Goal: Task Accomplishment & Management: Use online tool/utility

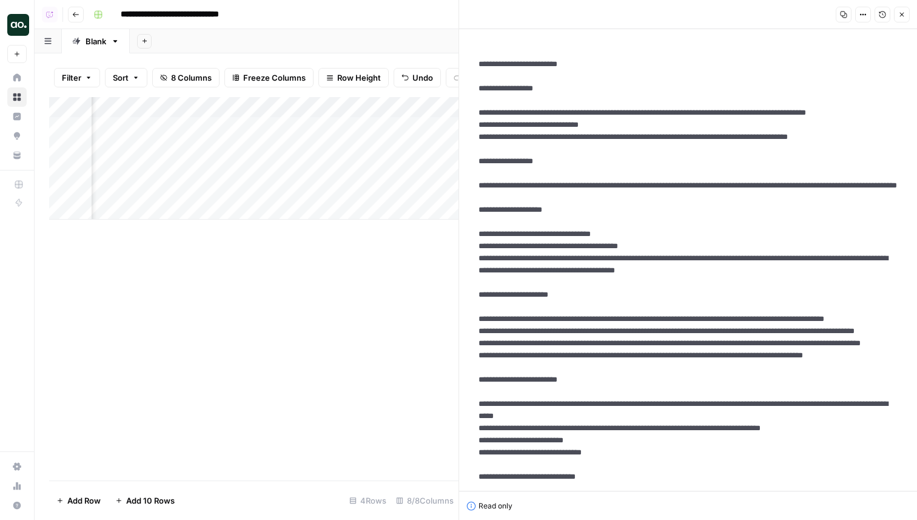
scroll to position [0, 195]
click at [899, 10] on button "Close" at bounding box center [902, 15] width 16 height 16
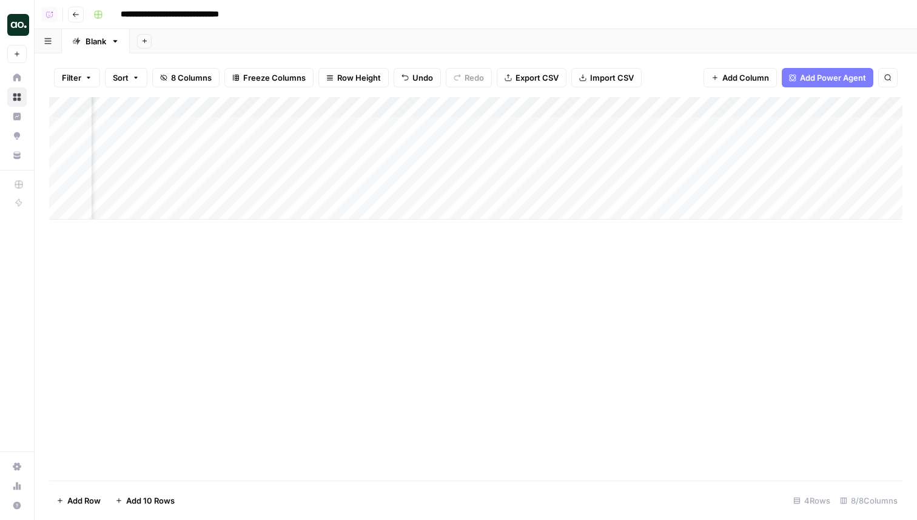
click at [377, 145] on div "Add Column" at bounding box center [475, 158] width 853 height 123
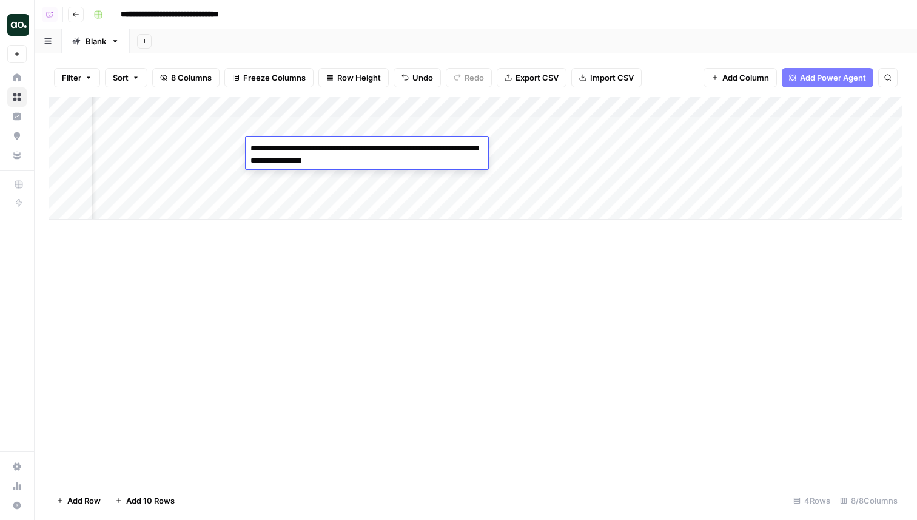
click at [381, 144] on textarea "**********" at bounding box center [367, 154] width 243 height 29
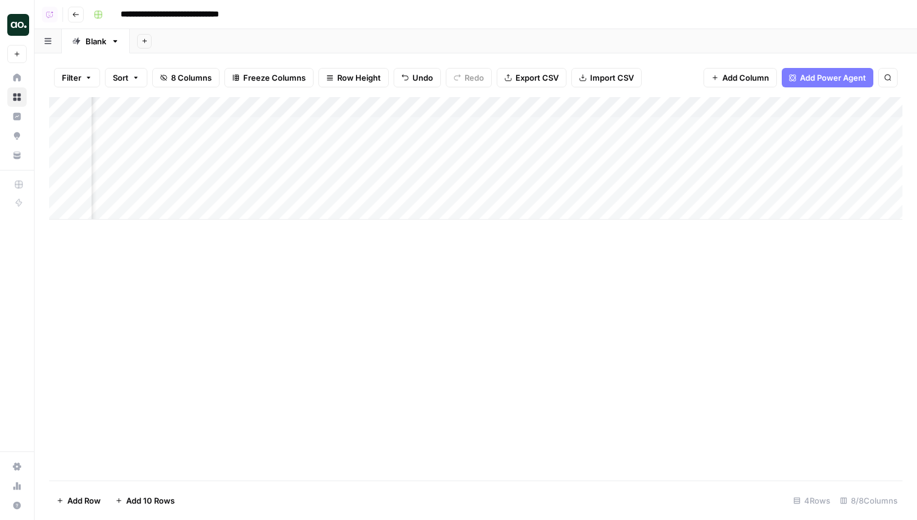
click at [382, 132] on div "Add Column" at bounding box center [475, 158] width 853 height 123
click at [365, 152] on div "Add Column" at bounding box center [475, 158] width 853 height 123
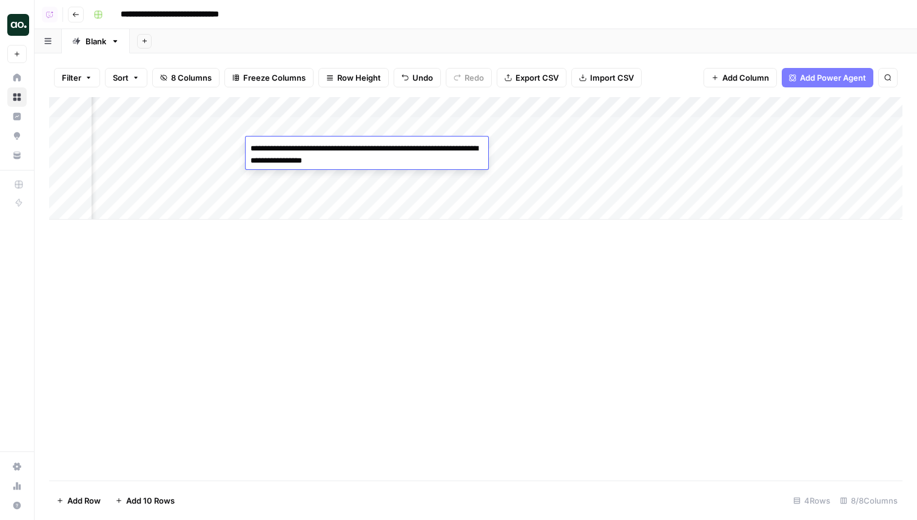
click at [350, 128] on div "Add Column" at bounding box center [475, 158] width 853 height 123
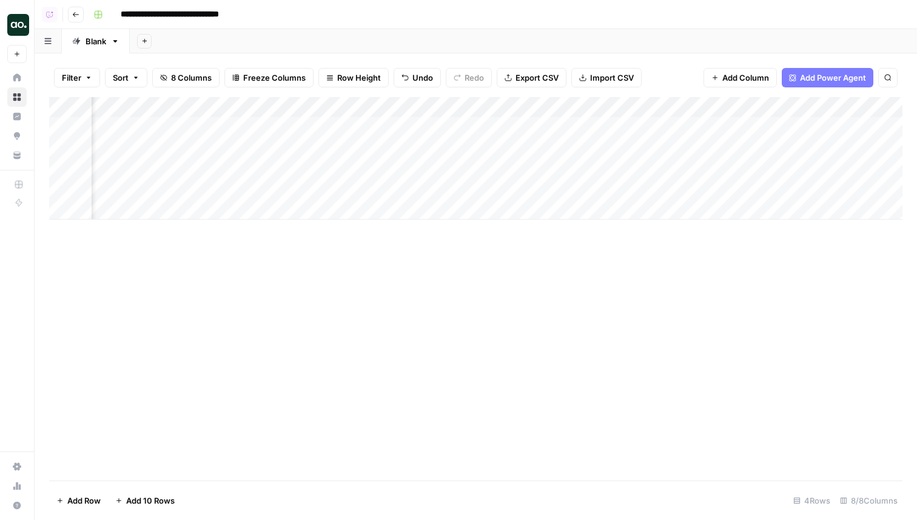
click at [350, 128] on div "Add Column" at bounding box center [475, 158] width 853 height 123
click at [359, 152] on div "Add Column" at bounding box center [475, 158] width 853 height 123
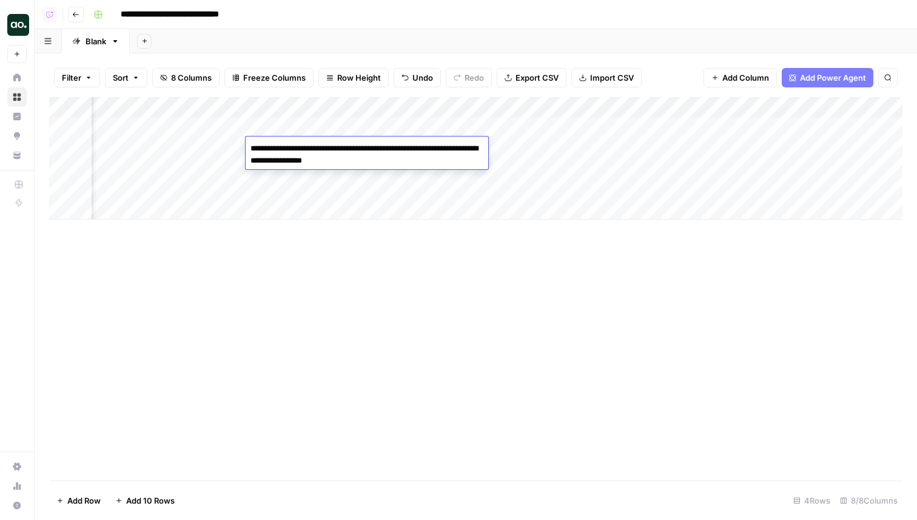
click at [328, 126] on div "Add Column" at bounding box center [475, 158] width 853 height 123
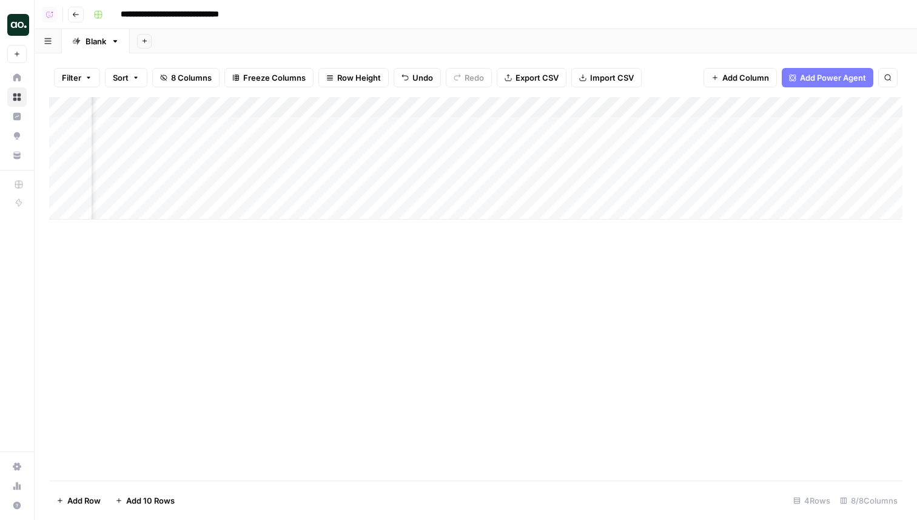
click at [328, 126] on div "Add Column" at bounding box center [475, 158] width 853 height 123
click at [345, 147] on div "Add Column" at bounding box center [475, 158] width 853 height 123
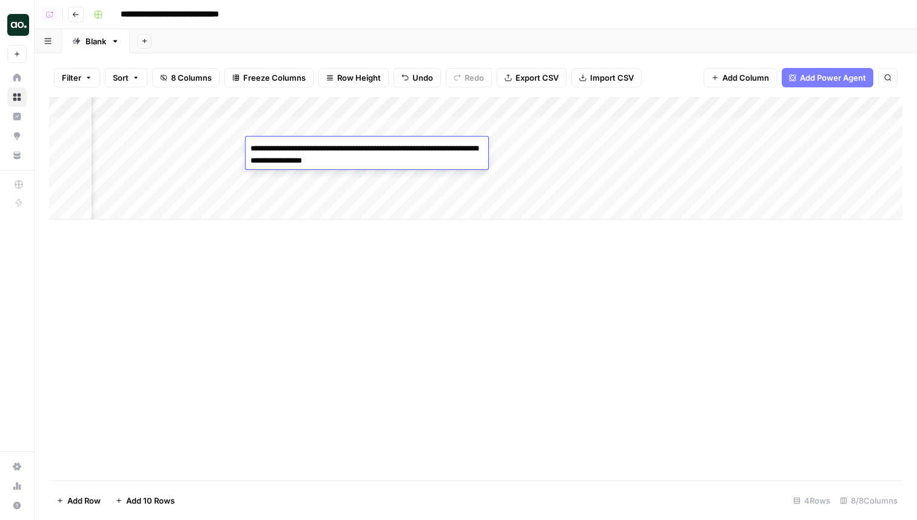
click at [183, 125] on div "Add Column" at bounding box center [475, 158] width 853 height 123
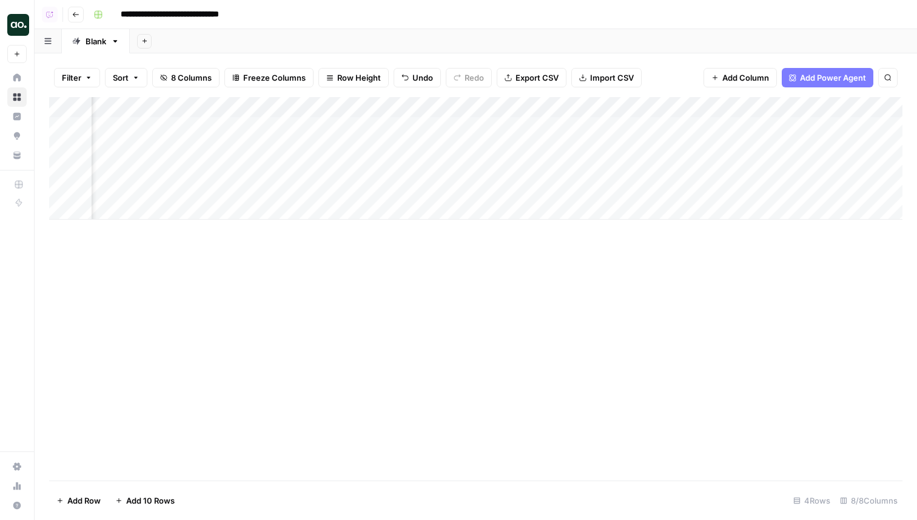
click at [183, 125] on div "Add Column" at bounding box center [475, 158] width 853 height 123
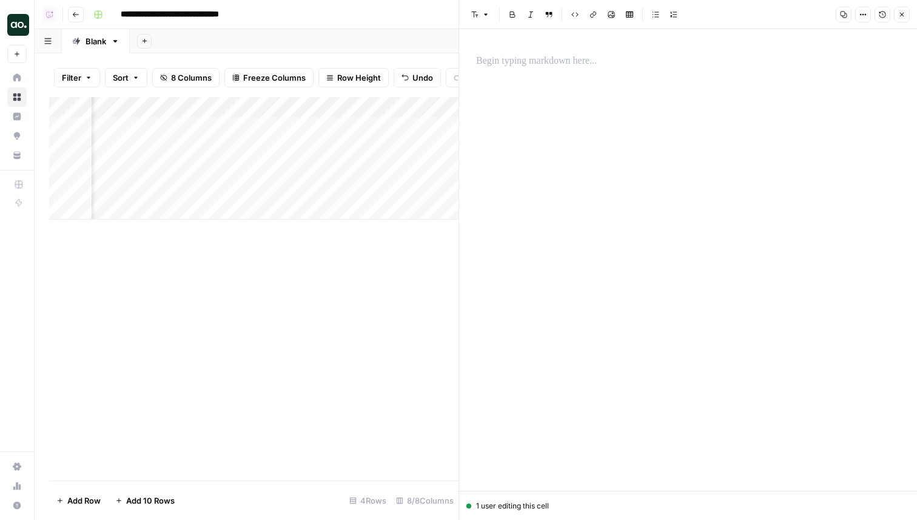
click at [901, 13] on icon "button" at bounding box center [901, 14] width 7 height 7
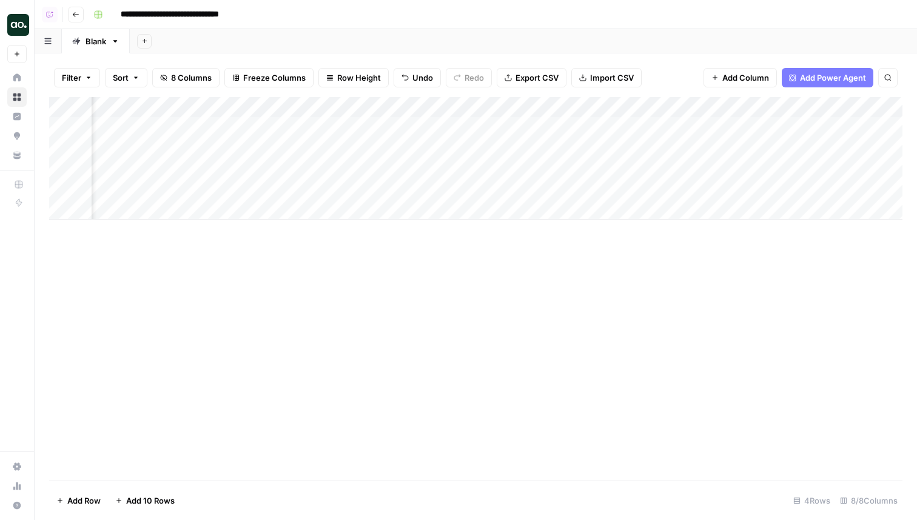
scroll to position [0, 220]
click at [604, 139] on div "Add Column" at bounding box center [475, 158] width 853 height 123
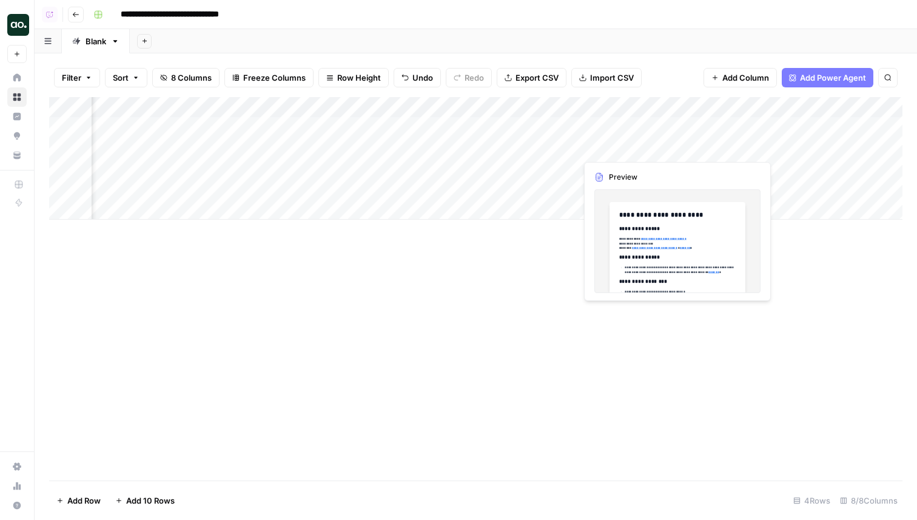
click at [605, 144] on div "Add Column" at bounding box center [475, 158] width 853 height 123
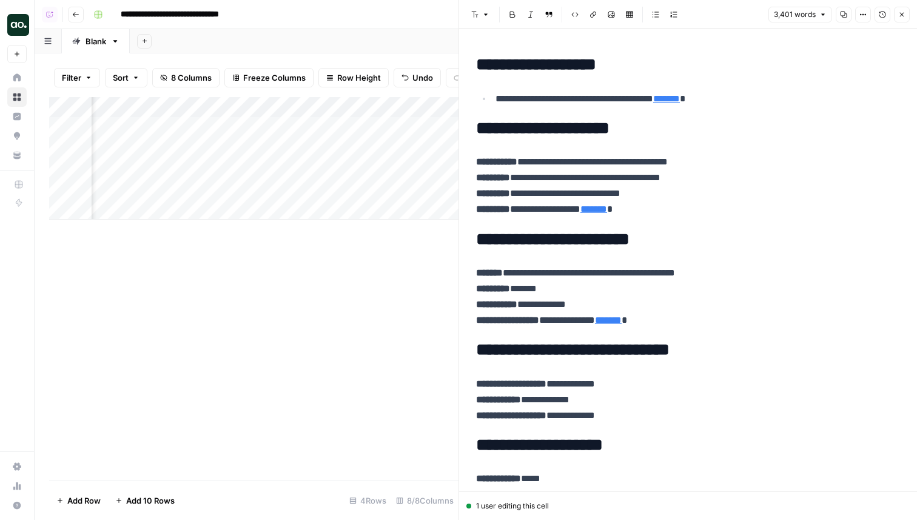
scroll to position [6219, 0]
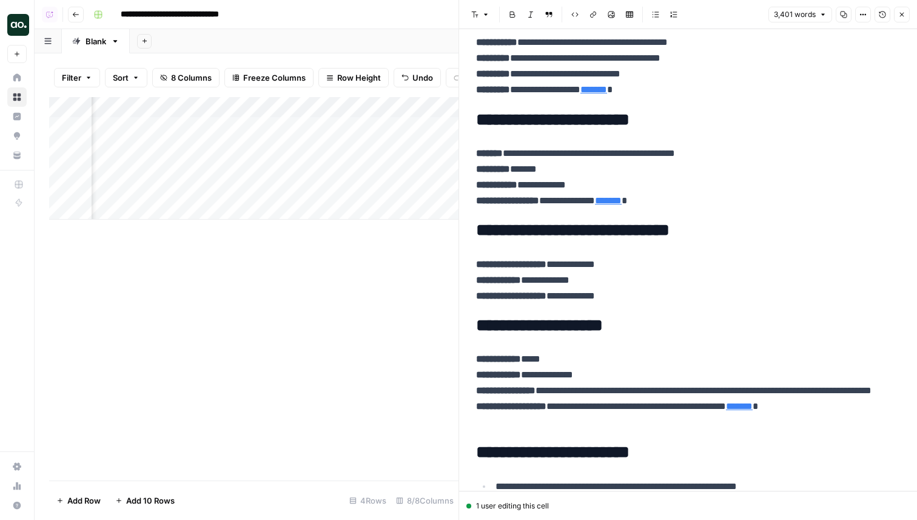
click at [907, 19] on button "Close" at bounding box center [902, 15] width 16 height 16
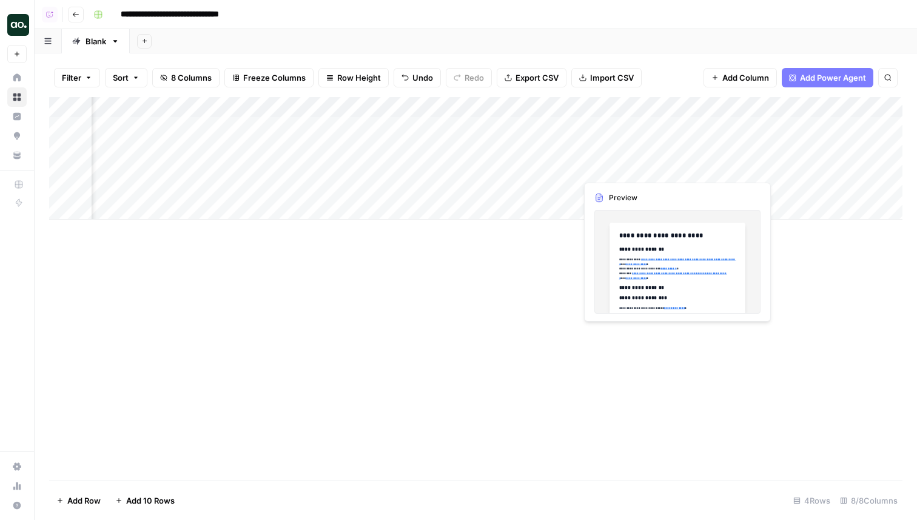
click at [627, 169] on div "Add Column" at bounding box center [475, 158] width 853 height 123
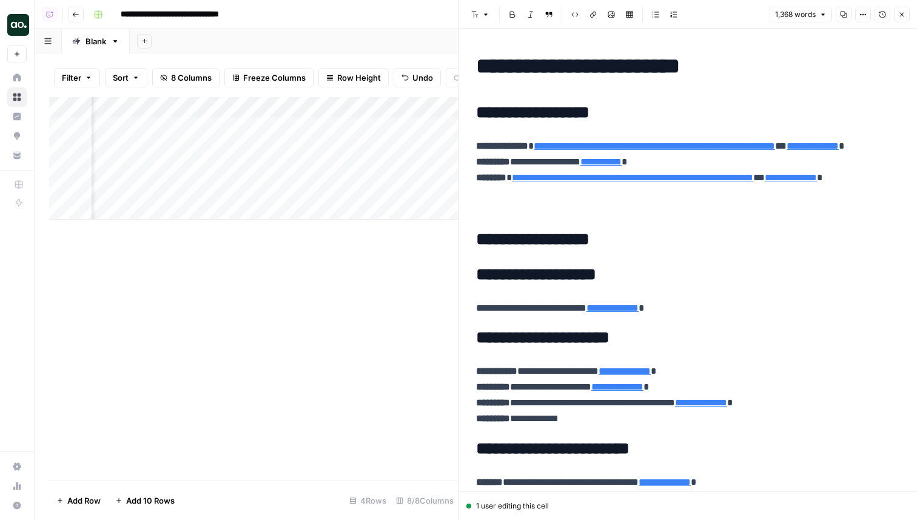
click at [902, 18] on icon "button" at bounding box center [901, 14] width 7 height 7
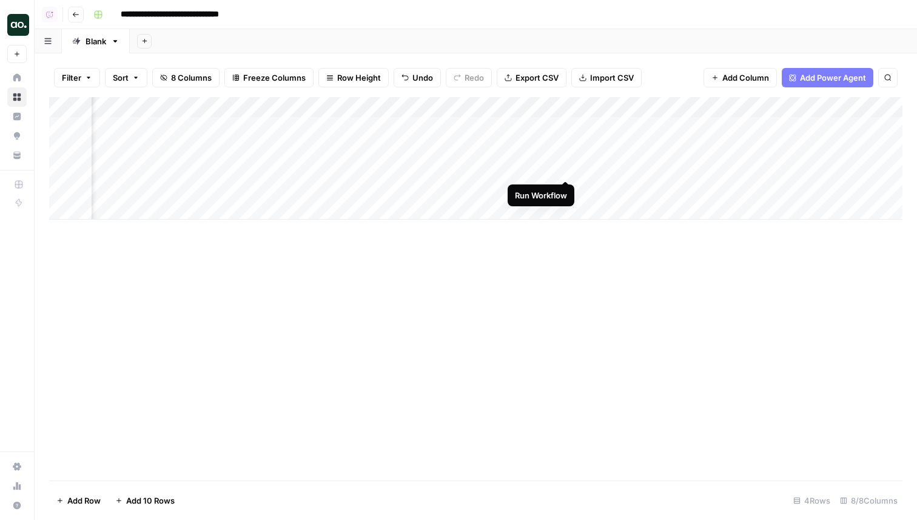
click at [566, 166] on div "Add Column" at bounding box center [475, 158] width 853 height 123
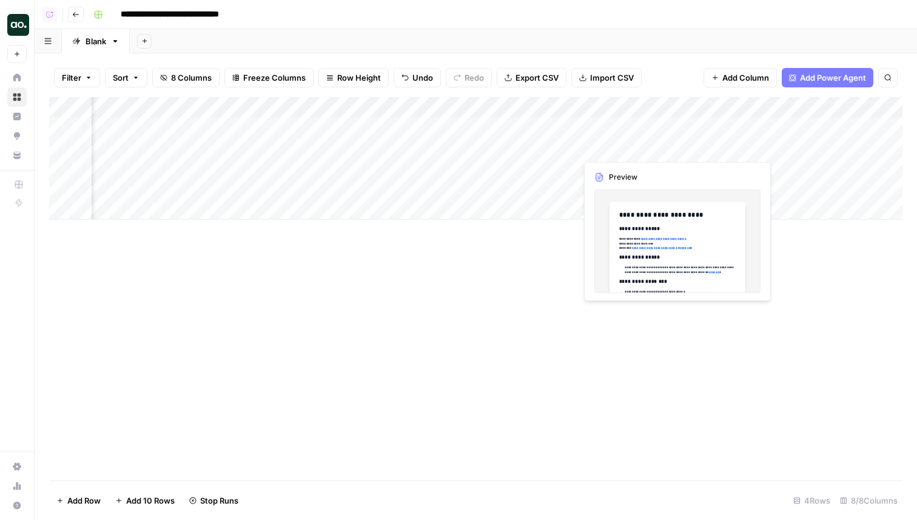
click at [625, 149] on div "Add Column" at bounding box center [475, 158] width 853 height 123
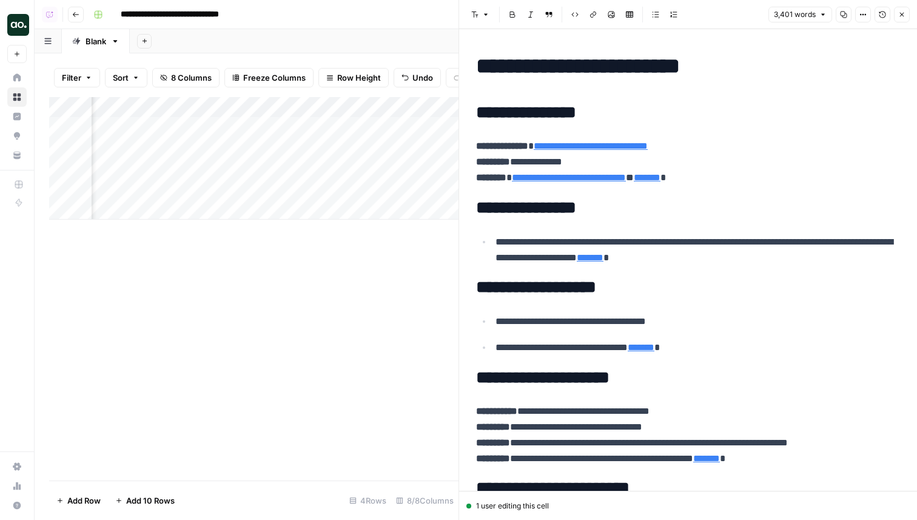
click at [602, 244] on p "**********" at bounding box center [698, 250] width 405 height 32
copy div "**********"
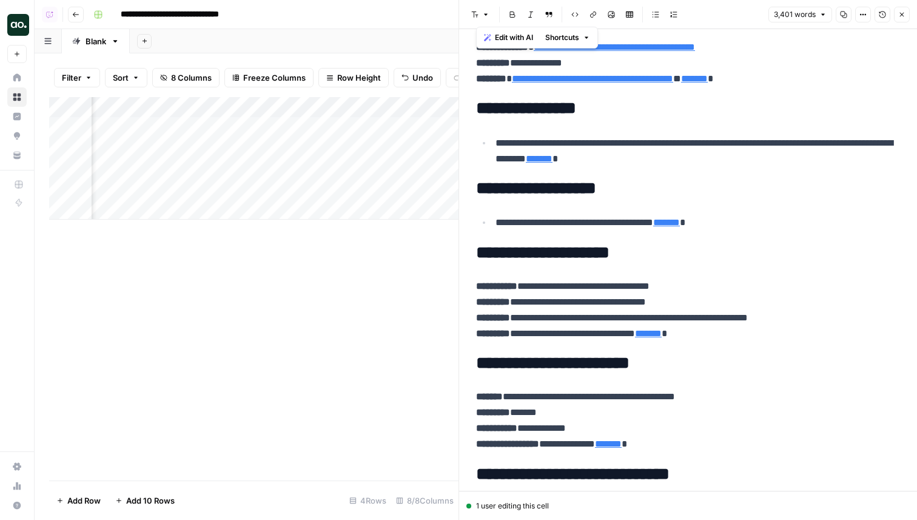
scroll to position [1328, 0]
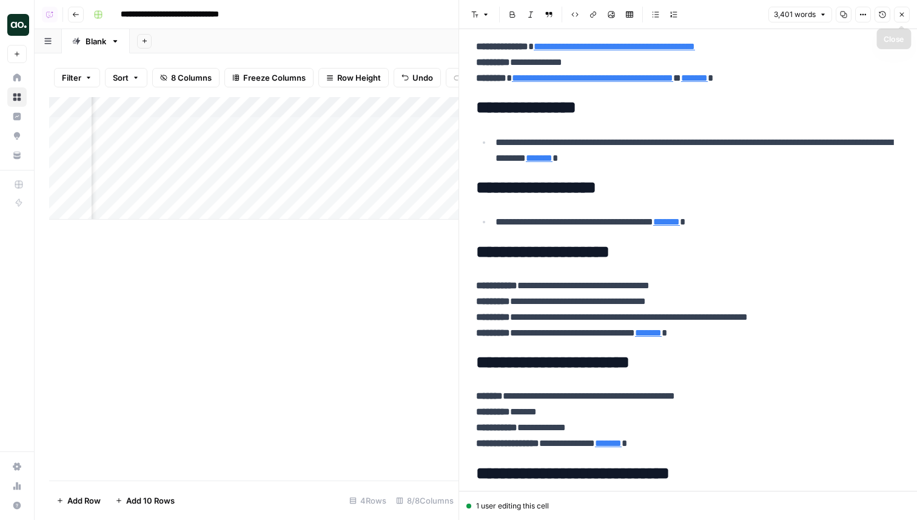
click at [898, 13] on icon "button" at bounding box center [901, 14] width 7 height 7
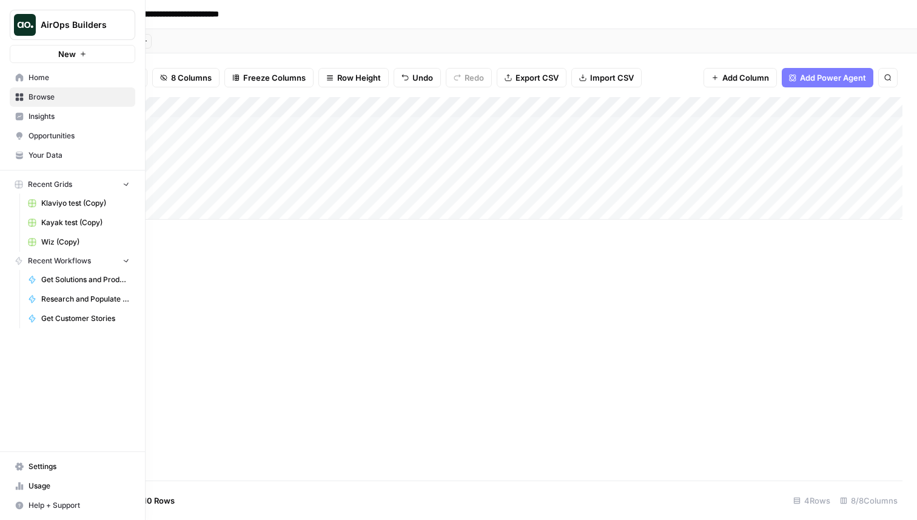
click at [16, 73] on icon at bounding box center [19, 77] width 8 height 8
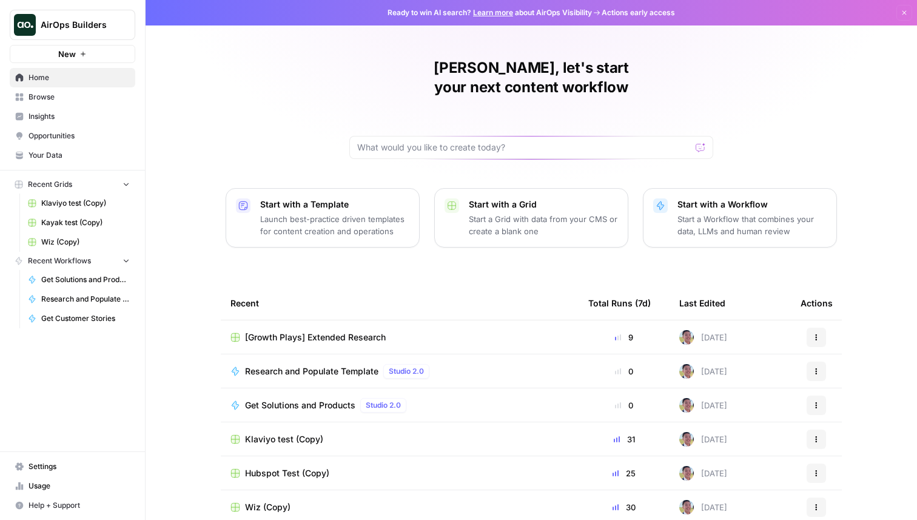
click at [96, 94] on span "Browse" at bounding box center [79, 97] width 101 height 11
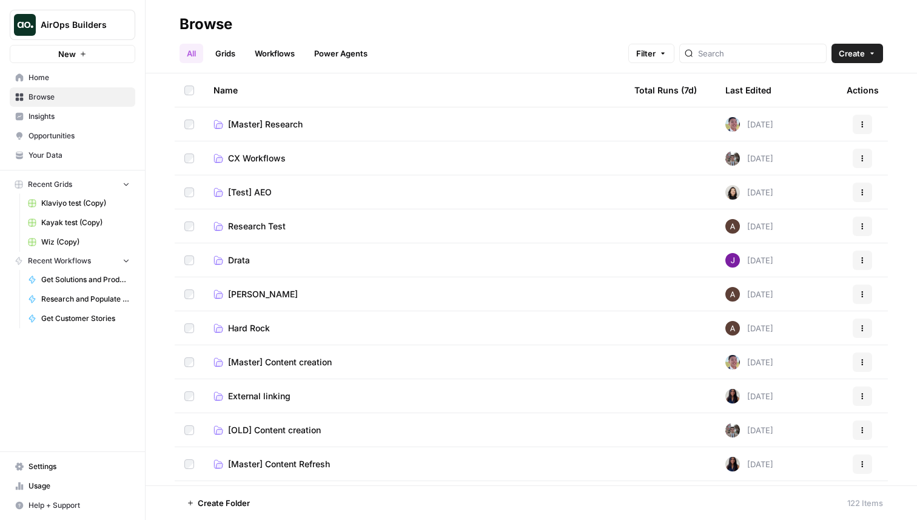
click at [224, 58] on link "Grids" at bounding box center [225, 53] width 35 height 19
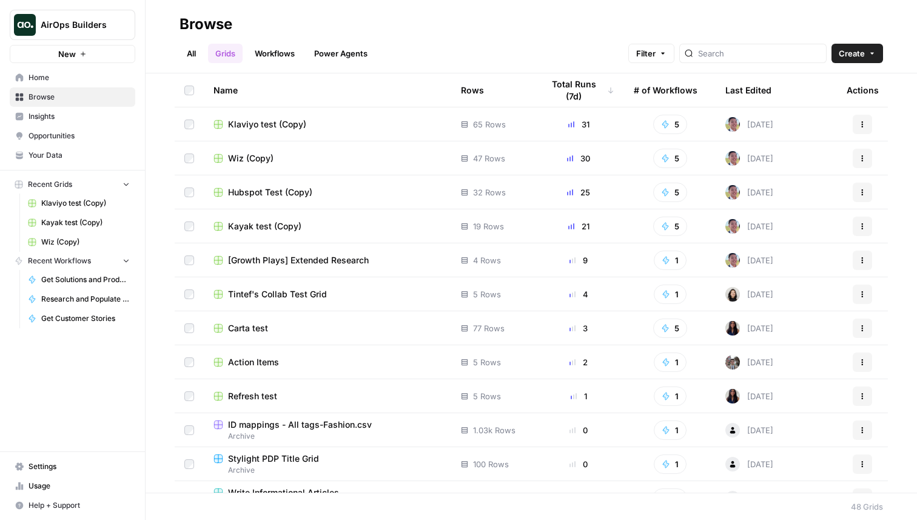
click at [727, 92] on div "Last Edited" at bounding box center [748, 89] width 46 height 33
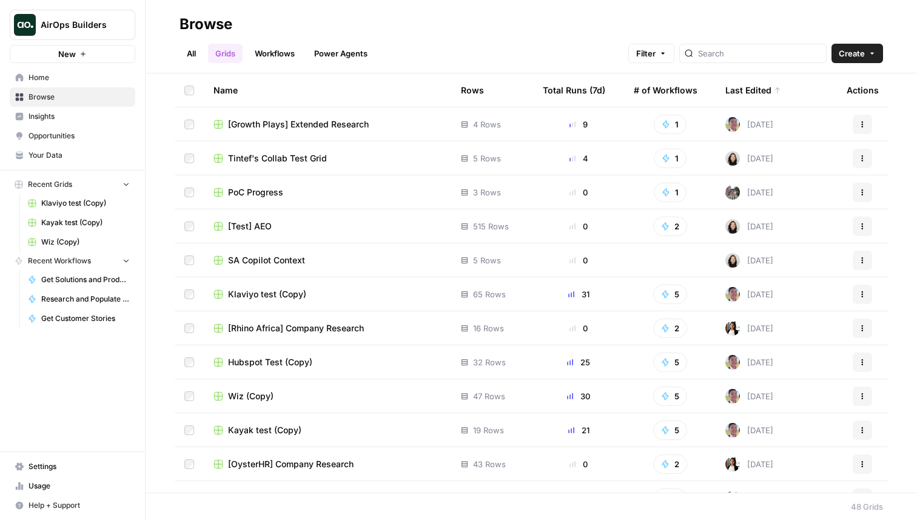
click at [282, 59] on link "Workflows" at bounding box center [274, 53] width 55 height 19
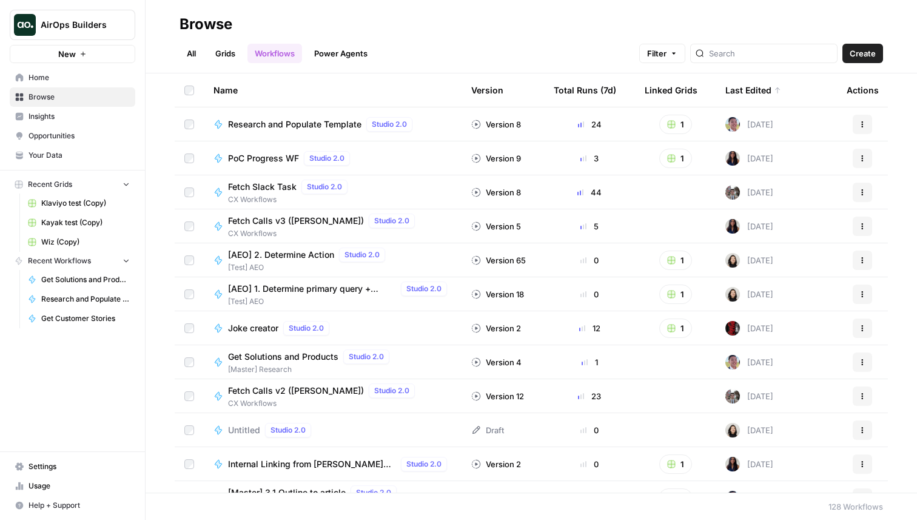
click at [304, 118] on span "Research and Populate Template" at bounding box center [294, 124] width 133 height 12
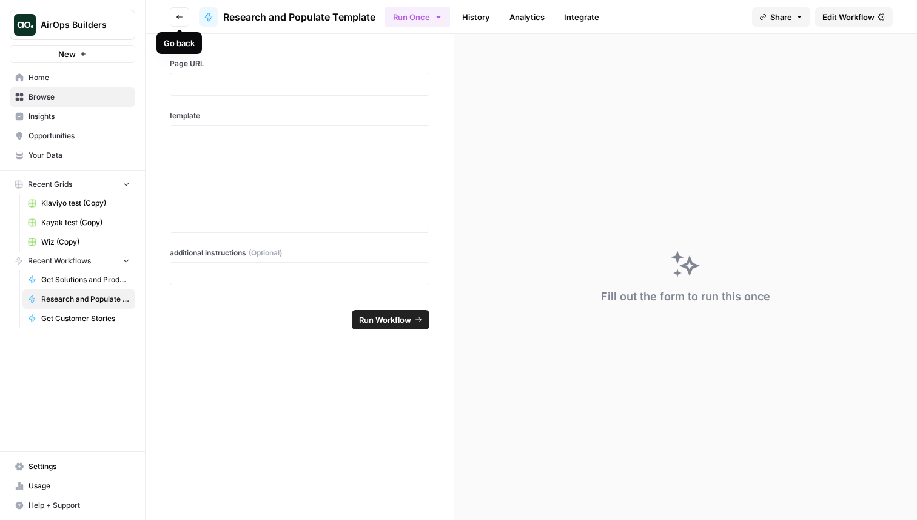
click at [181, 23] on button "Go back" at bounding box center [179, 16] width 19 height 19
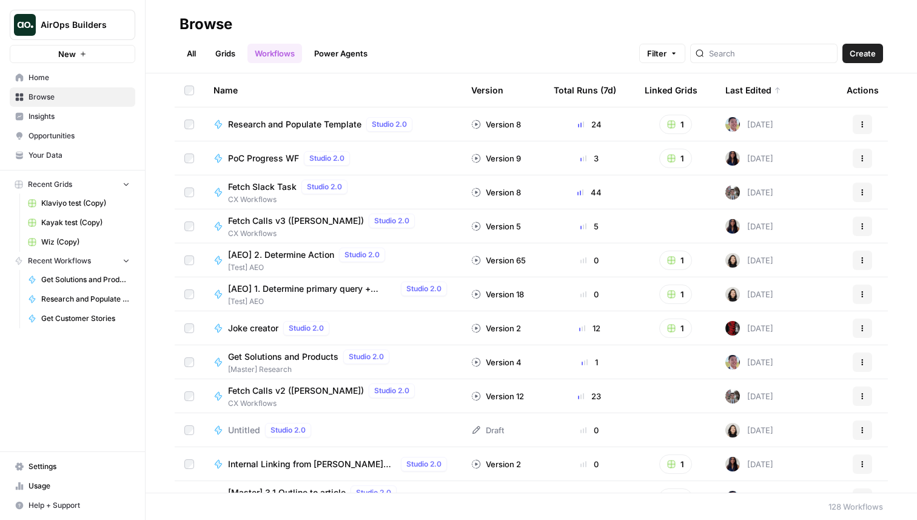
click at [222, 50] on link "Grids" at bounding box center [225, 53] width 35 height 19
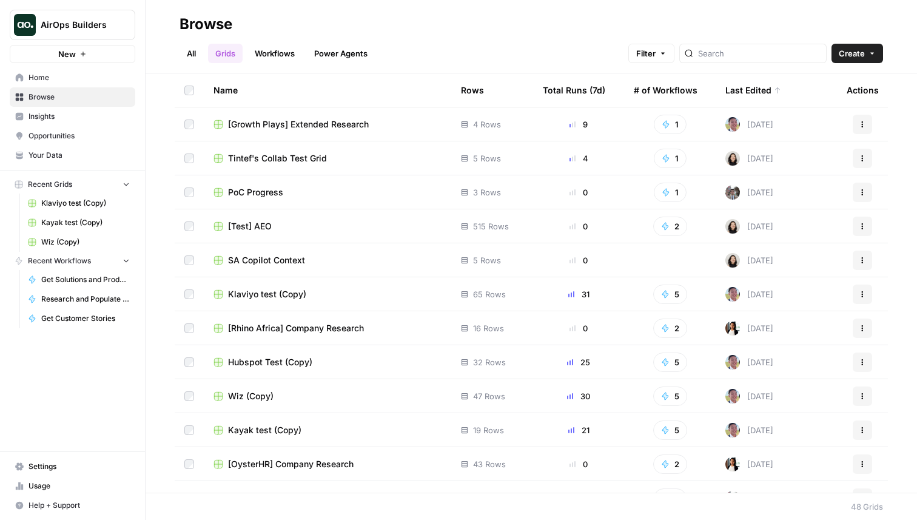
click at [286, 121] on span "[Growth Plays] Extended Research" at bounding box center [298, 124] width 141 height 12
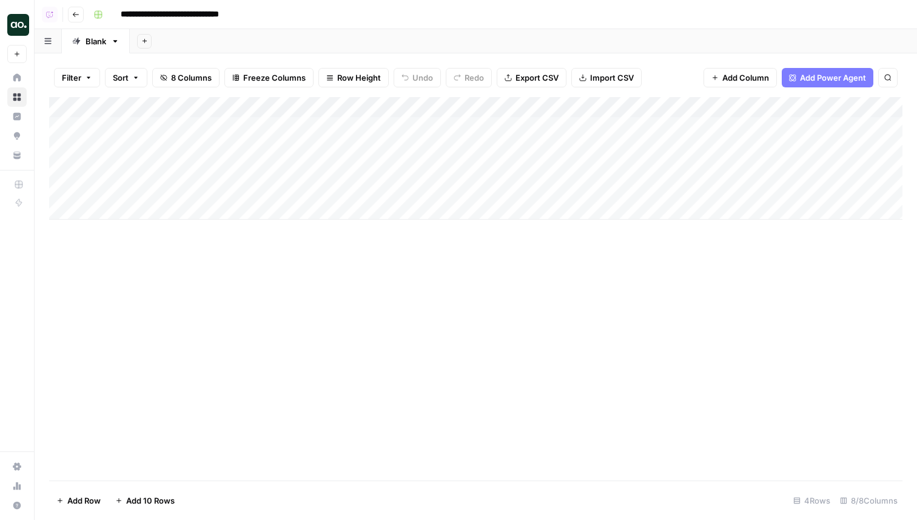
click at [202, 208] on div "Add Column" at bounding box center [475, 158] width 853 height 123
type textarea "**********"
click at [186, 214] on div "Add Column" at bounding box center [475, 168] width 853 height 143
type textarea "**********"
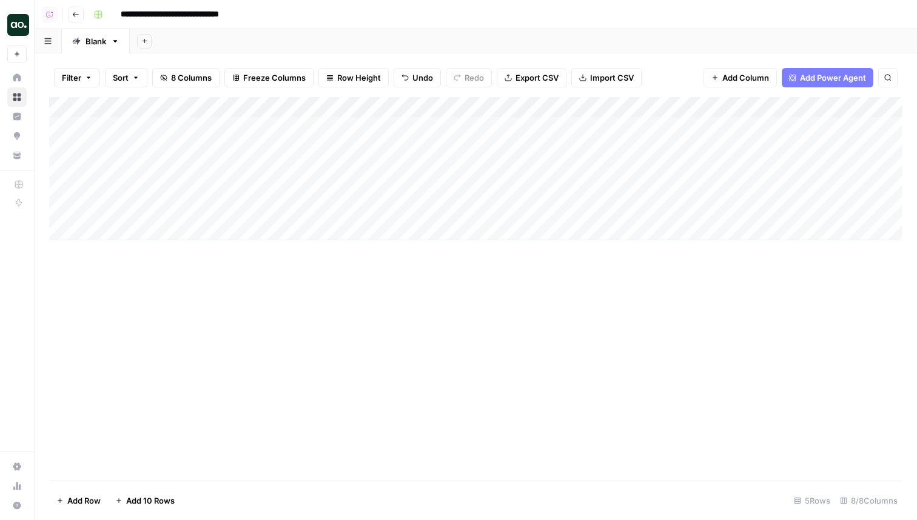
click at [346, 209] on div "Add Column" at bounding box center [475, 168] width 853 height 143
click at [346, 209] on div at bounding box center [354, 209] width 176 height 22
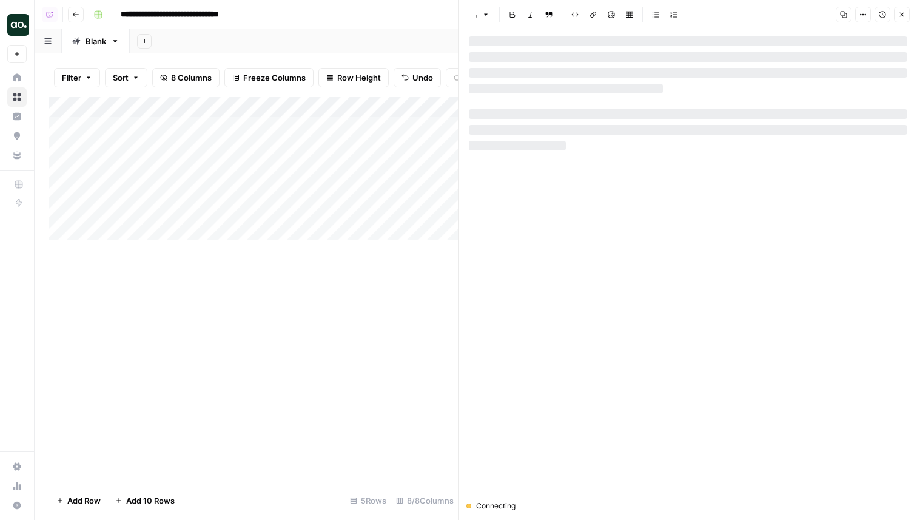
click at [782, 139] on div at bounding box center [688, 263] width 439 height 454
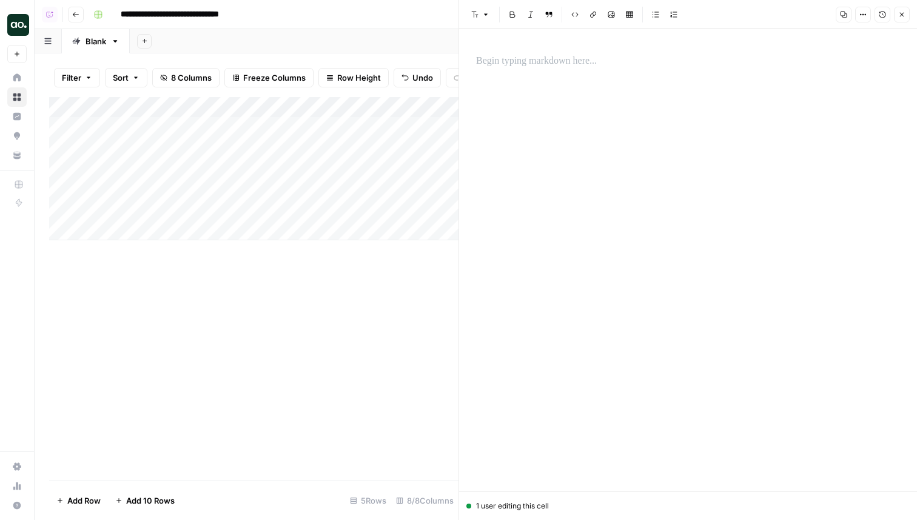
click at [623, 112] on div at bounding box center [688, 260] width 439 height 462
click at [554, 67] on p at bounding box center [688, 61] width 424 height 16
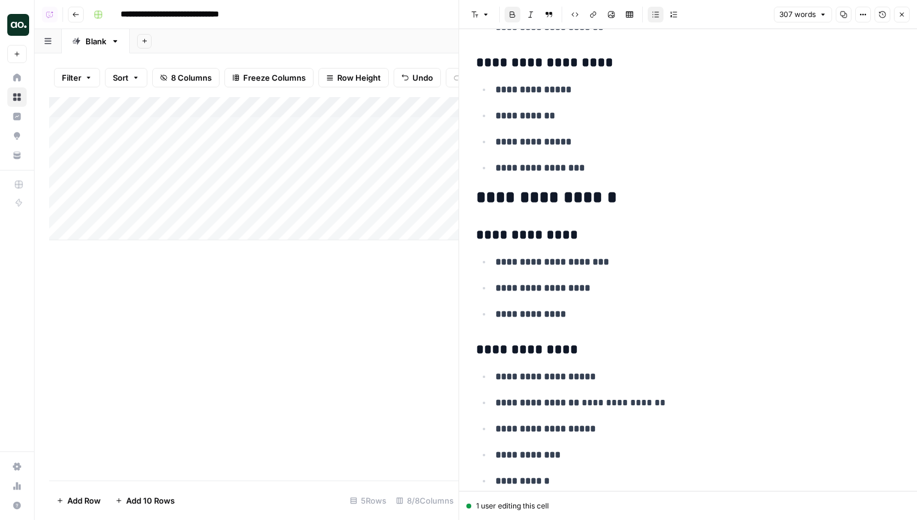
scroll to position [3201, 0]
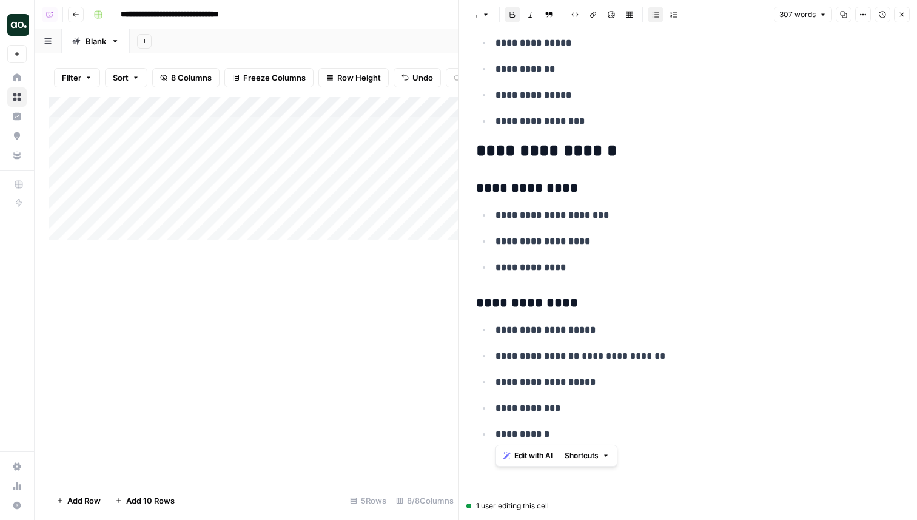
drag, startPoint x: 567, startPoint y: 438, endPoint x: 477, endPoint y: 439, distance: 89.8
click at [477, 439] on ul "**********" at bounding box center [688, 381] width 424 height 121
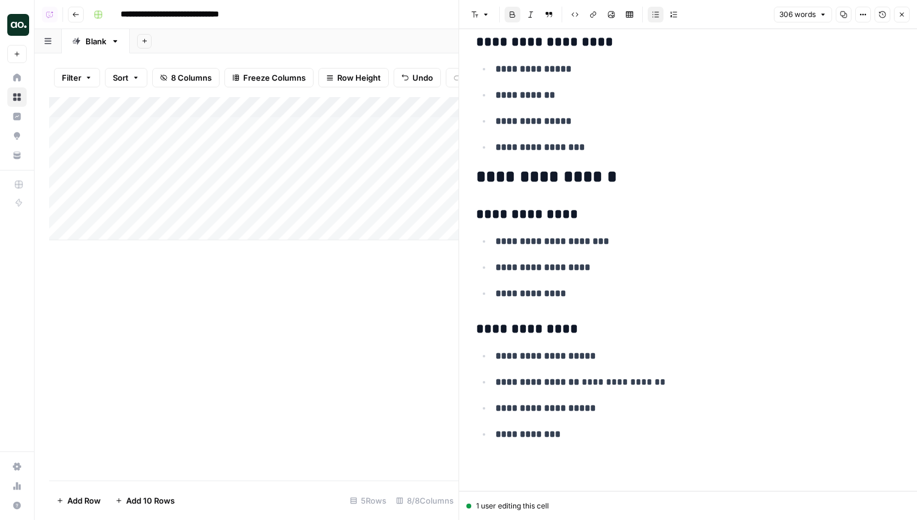
click at [906, 13] on button "Close" at bounding box center [902, 15] width 16 height 16
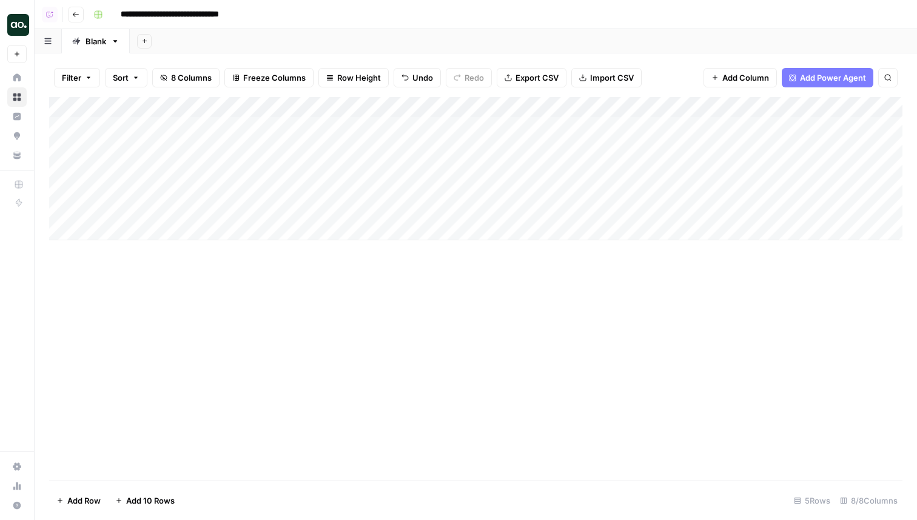
click at [659, 208] on div "Add Column" at bounding box center [475, 168] width 853 height 143
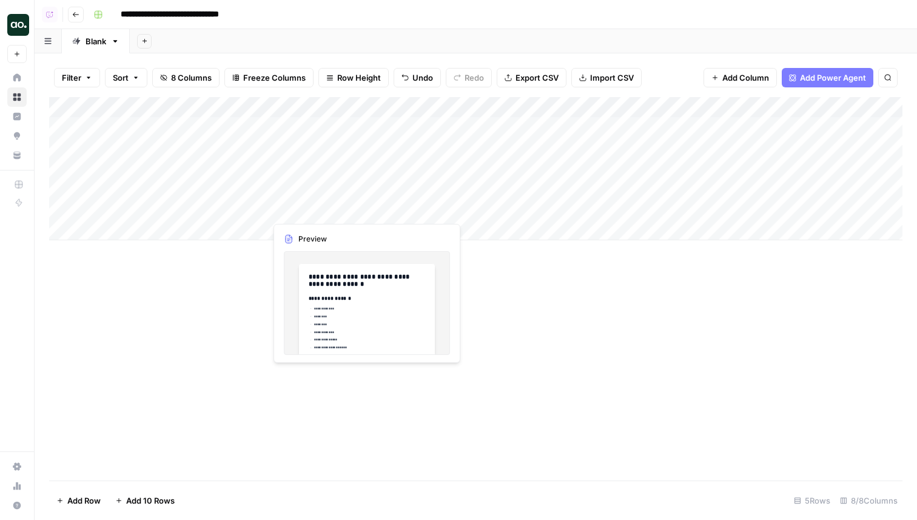
click at [367, 205] on div "Add Column" at bounding box center [475, 168] width 853 height 143
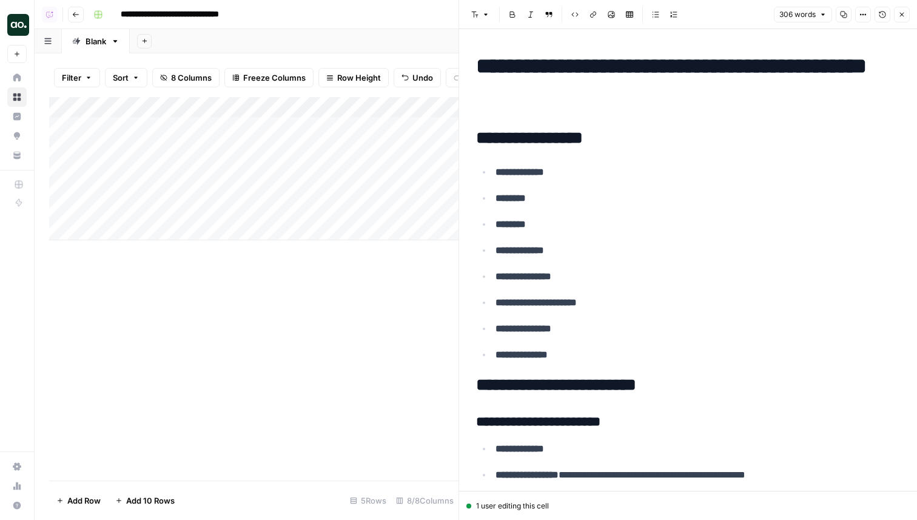
click at [906, 15] on button "Close" at bounding box center [902, 15] width 16 height 16
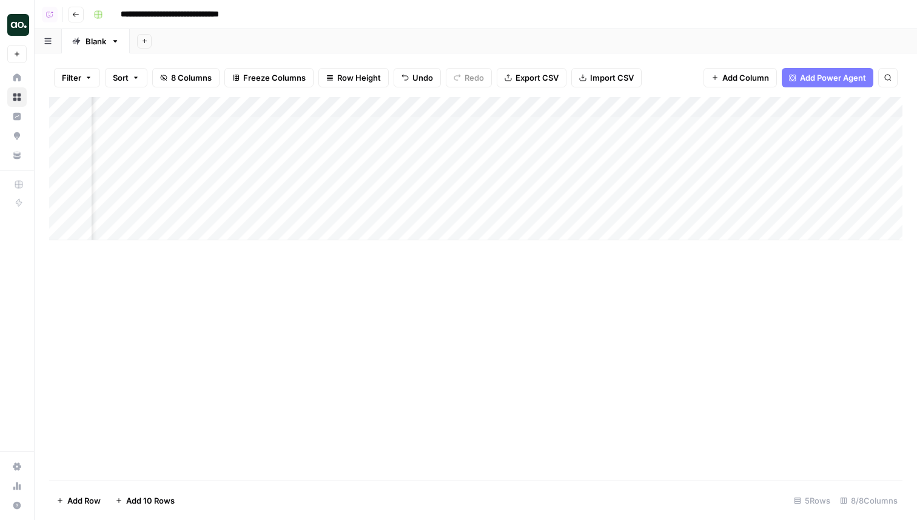
scroll to position [0, 398]
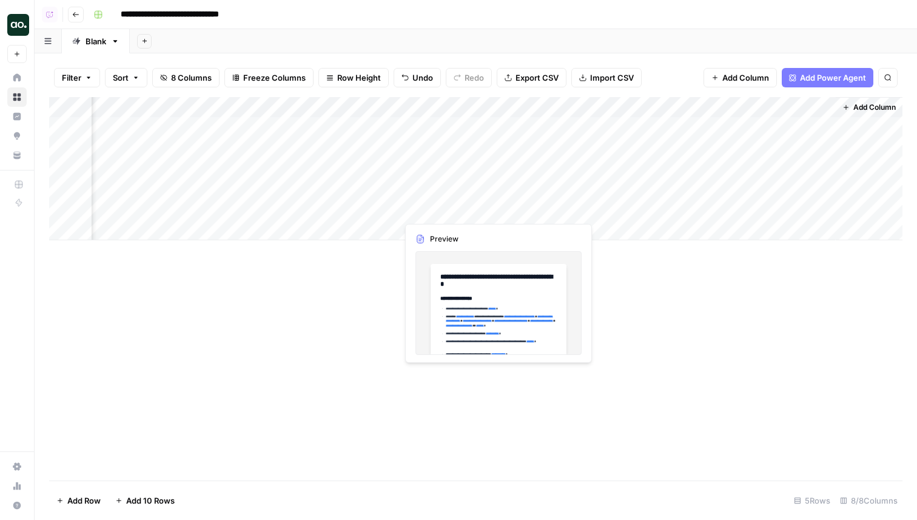
click at [460, 206] on div "Add Column" at bounding box center [475, 168] width 853 height 143
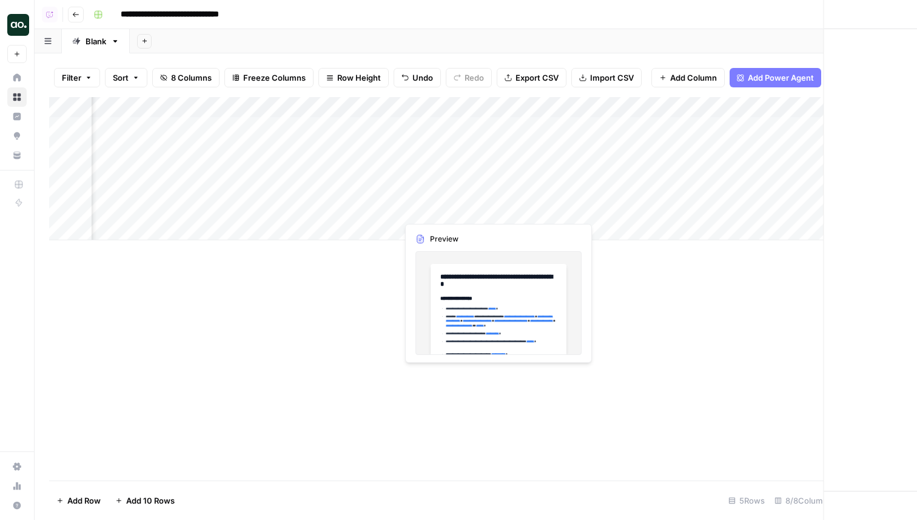
scroll to position [0, 389]
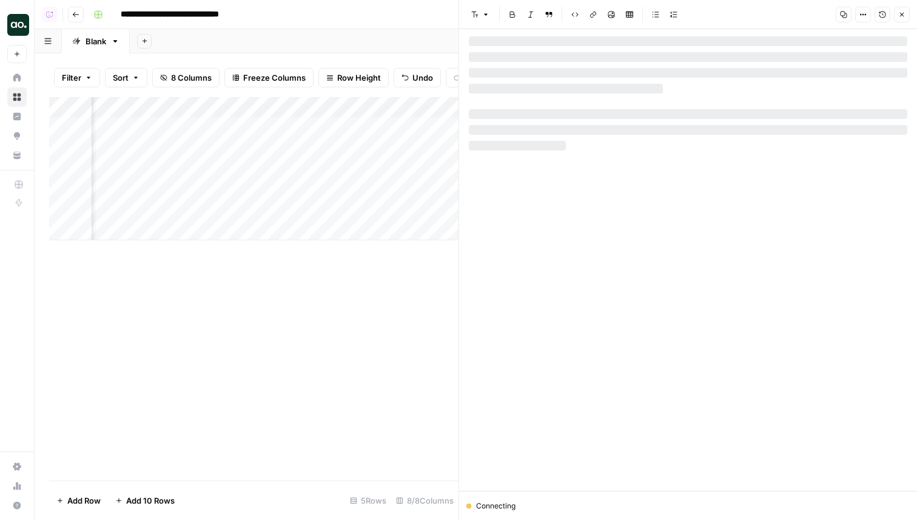
click at [902, 13] on icon "button" at bounding box center [901, 14] width 7 height 7
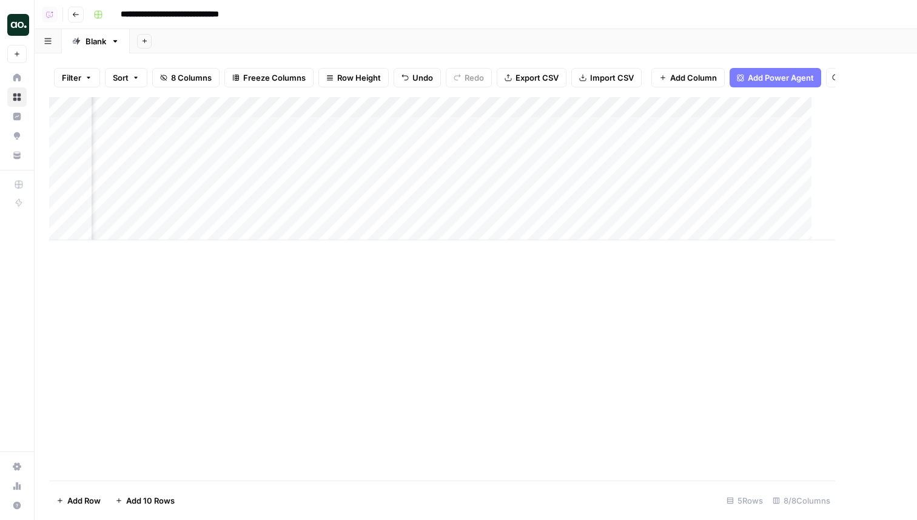
scroll to position [0, 384]
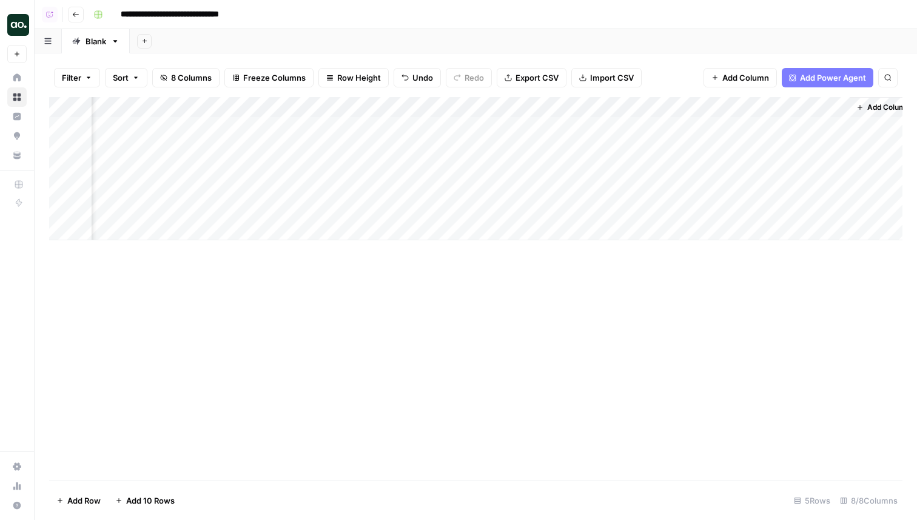
click at [842, 110] on div "Add Column" at bounding box center [475, 168] width 853 height 143
click at [790, 213] on span "Hide Column" at bounding box center [817, 209] width 106 height 12
click at [553, 207] on div "Add Column" at bounding box center [475, 168] width 853 height 143
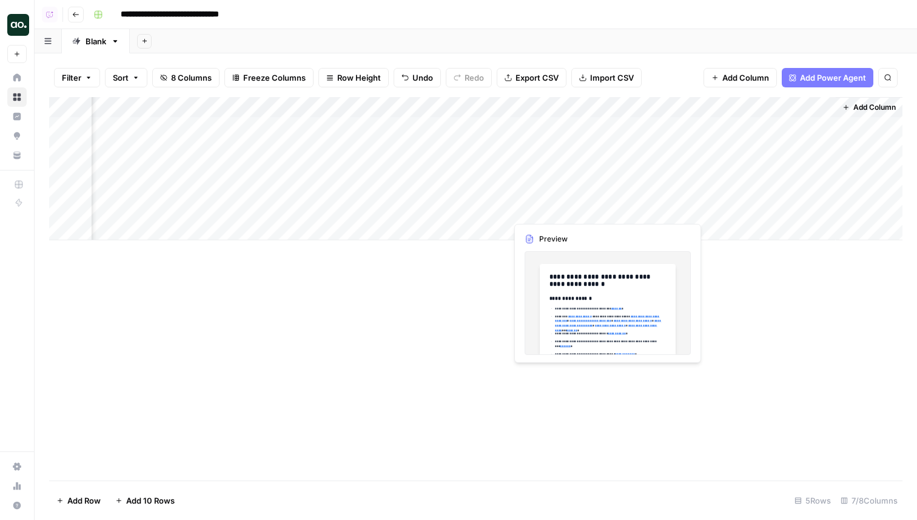
click at [553, 207] on div "Add Column" at bounding box center [475, 168] width 853 height 143
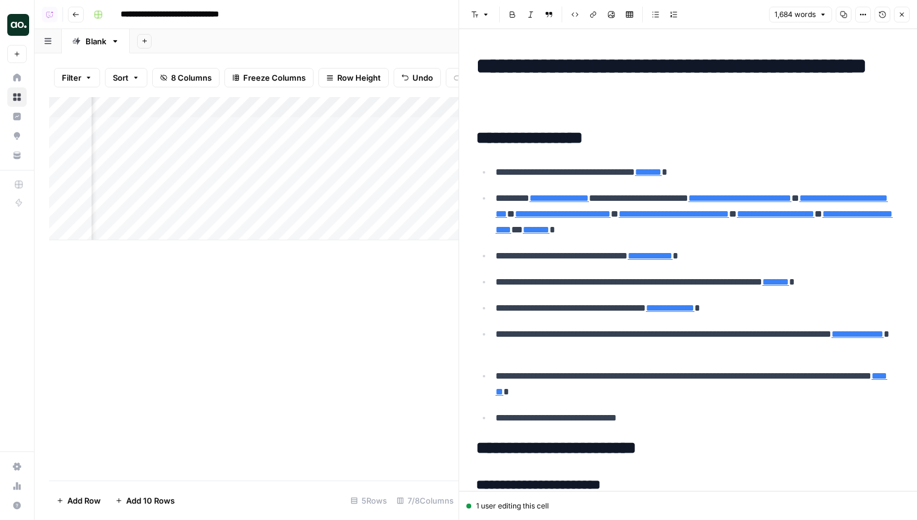
type input "https://www.linkedin.com/posts/peeplaja_cxl-is-my-baby-but-its-time-to-let-go-a…"
type input "https://www.sdxcentral.com/directory/cxl/?utm_source=openai"
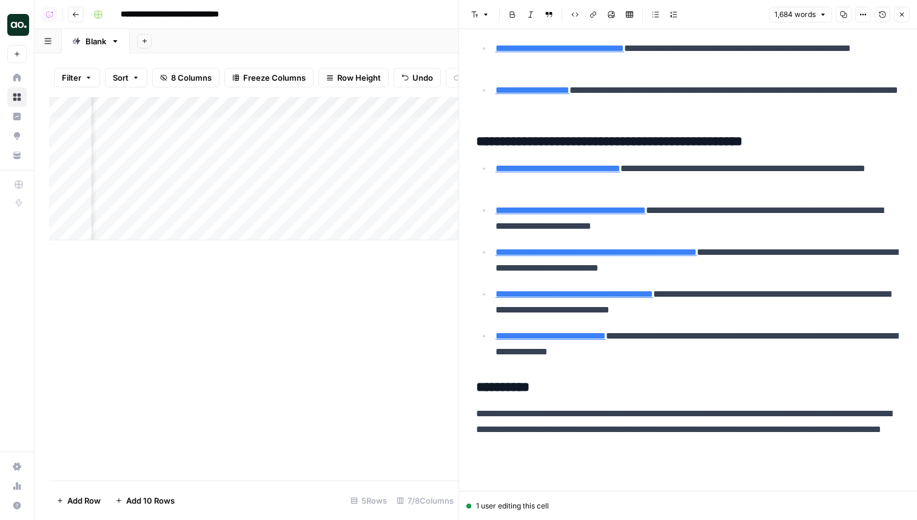
scroll to position [5482, 0]
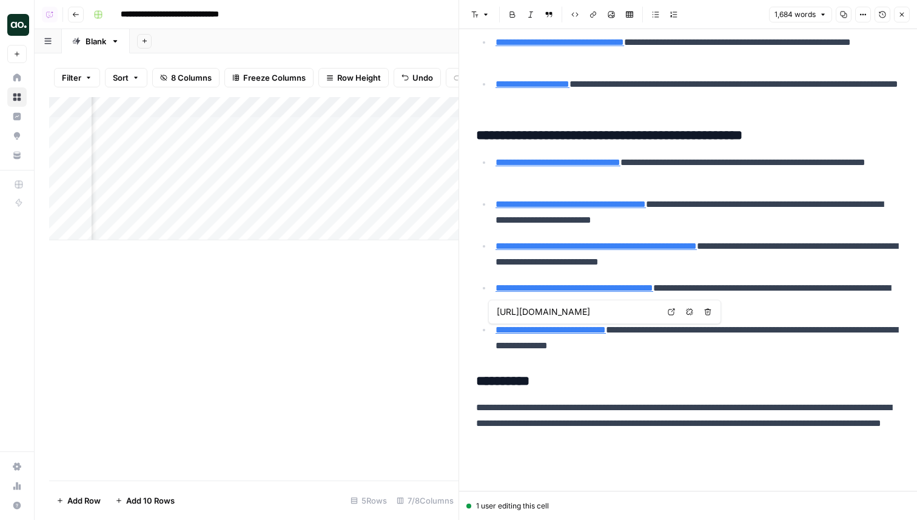
type input "https://cxl.com/institute/b2b-lead-generation-with-ai/"
click at [297, 208] on div "Add Column" at bounding box center [253, 168] width 409 height 143
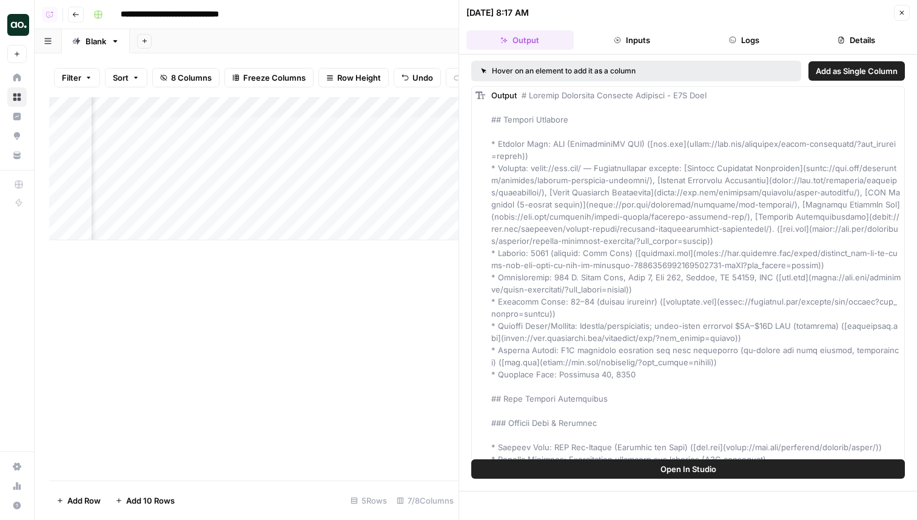
click at [736, 40] on icon "button" at bounding box center [732, 39] width 7 height 7
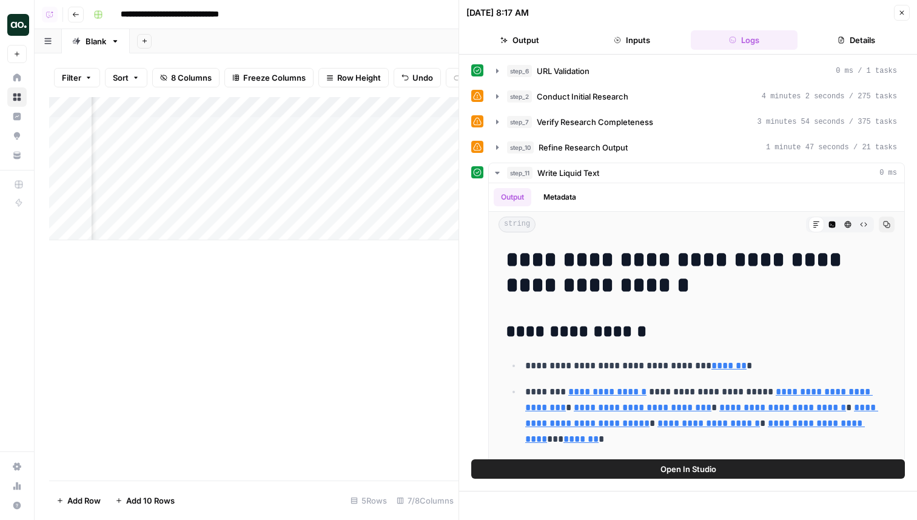
click at [585, 468] on button "Open In Studio" at bounding box center [688, 468] width 434 height 19
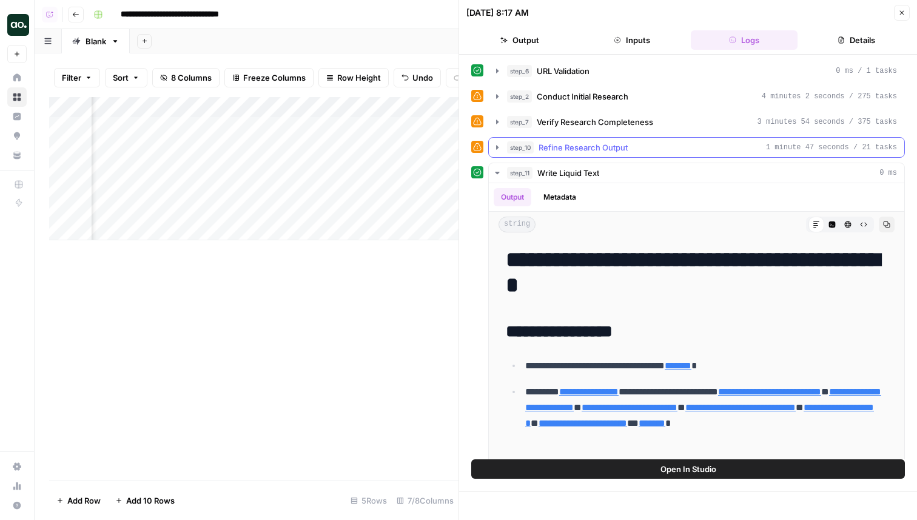
click at [640, 148] on div "step_10 Refine Research Output 1 minute 47 seconds / 21 tasks" at bounding box center [702, 147] width 390 height 12
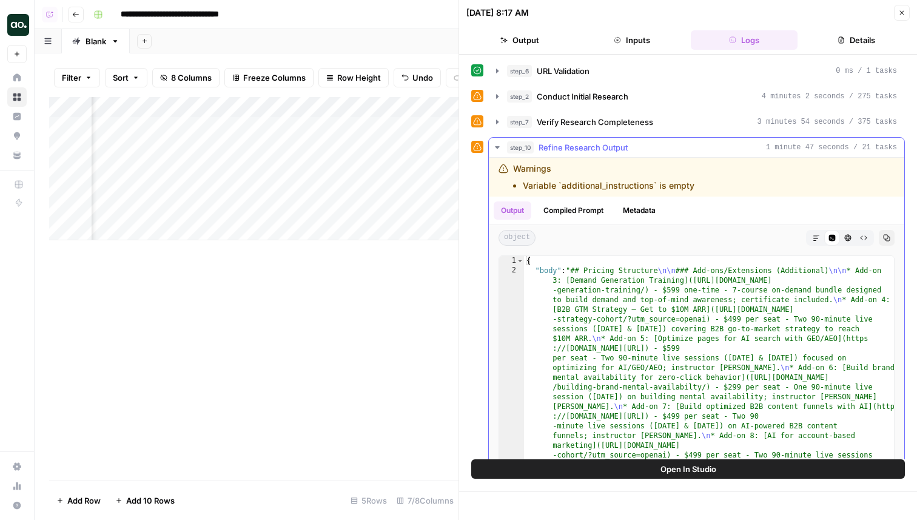
click at [644, 144] on div "step_10 Refine Research Output 1 minute 47 seconds / 21 tasks" at bounding box center [702, 147] width 390 height 12
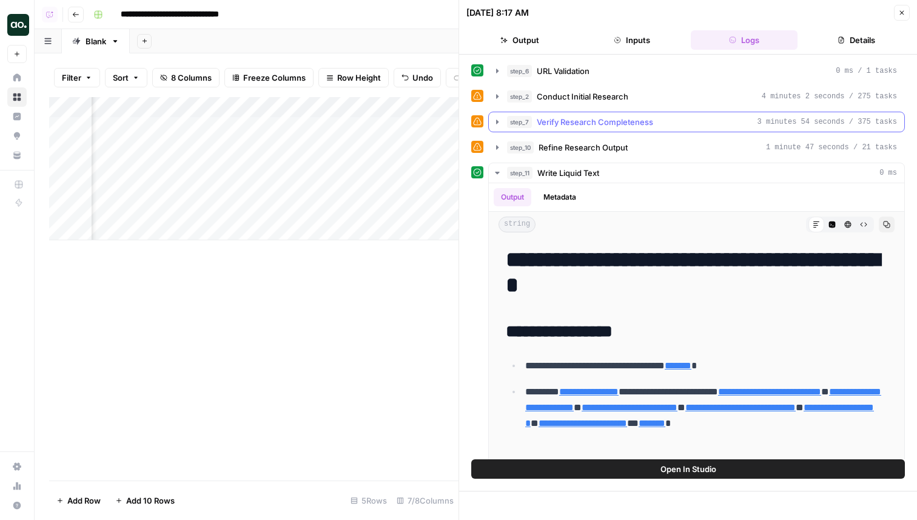
click at [645, 115] on button "step_7 Verify Research Completeness 3 minutes 54 seconds / 375 tasks" at bounding box center [696, 121] width 415 height 19
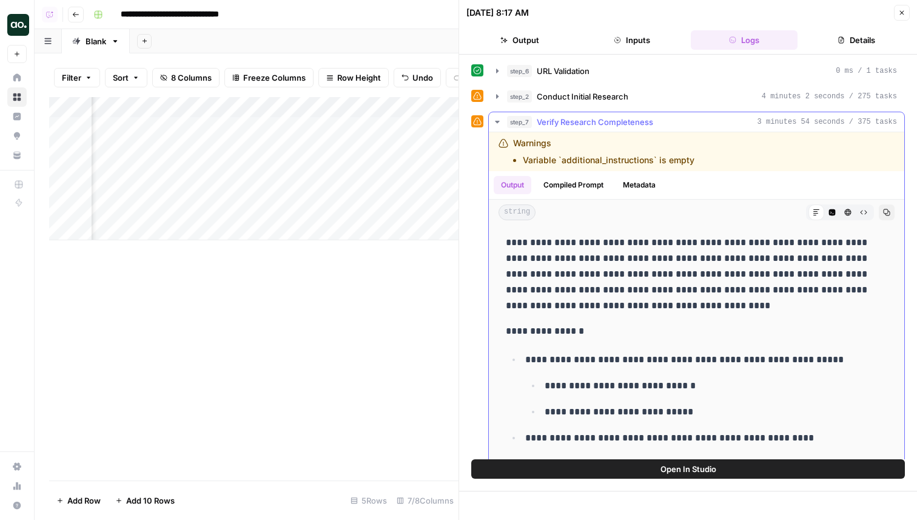
click at [645, 122] on span "Verify Research Completeness" at bounding box center [595, 122] width 116 height 12
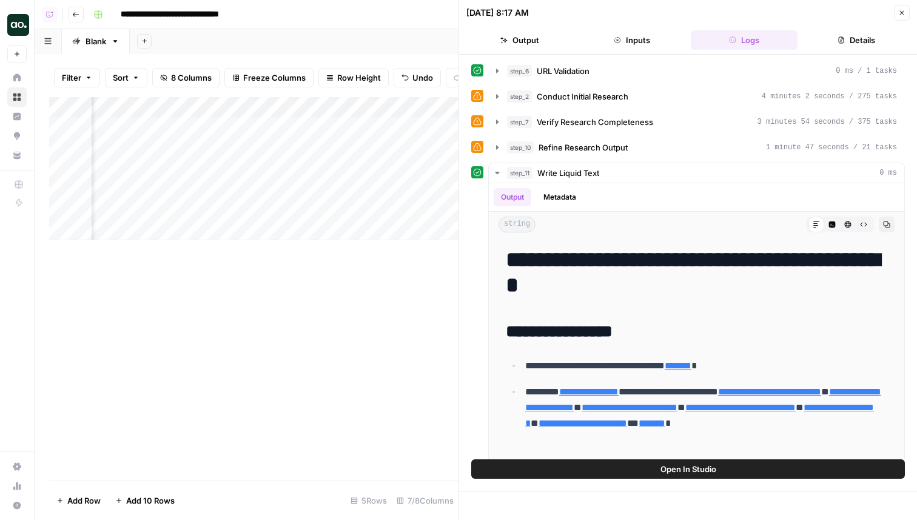
scroll to position [0, 389]
click at [376, 147] on div "Add Column" at bounding box center [253, 168] width 409 height 143
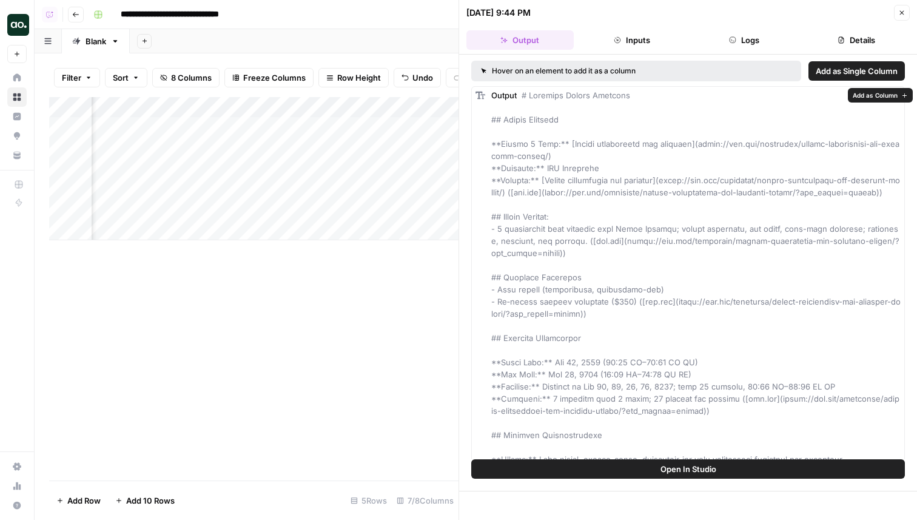
click at [607, 465] on button "Open In Studio" at bounding box center [688, 468] width 434 height 19
click at [380, 211] on div "Add Column" at bounding box center [253, 168] width 409 height 143
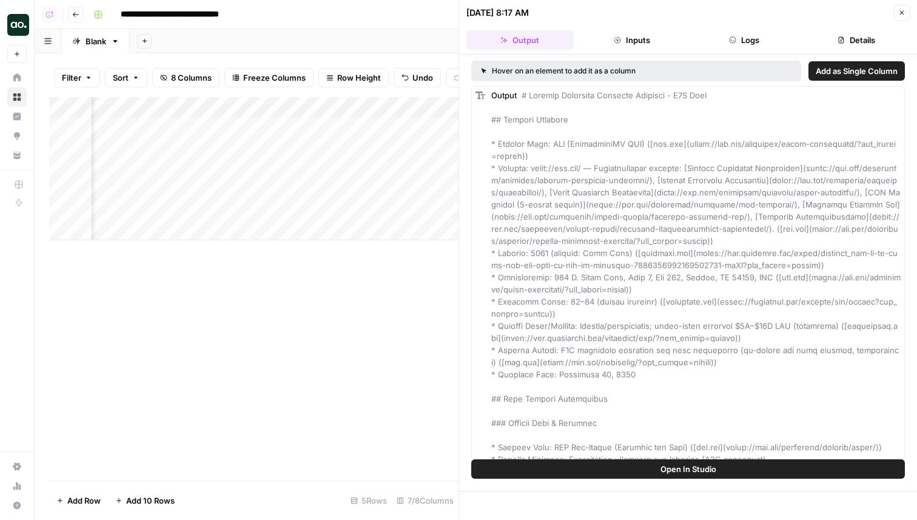
click at [713, 478] on button "Open In Studio" at bounding box center [688, 468] width 434 height 19
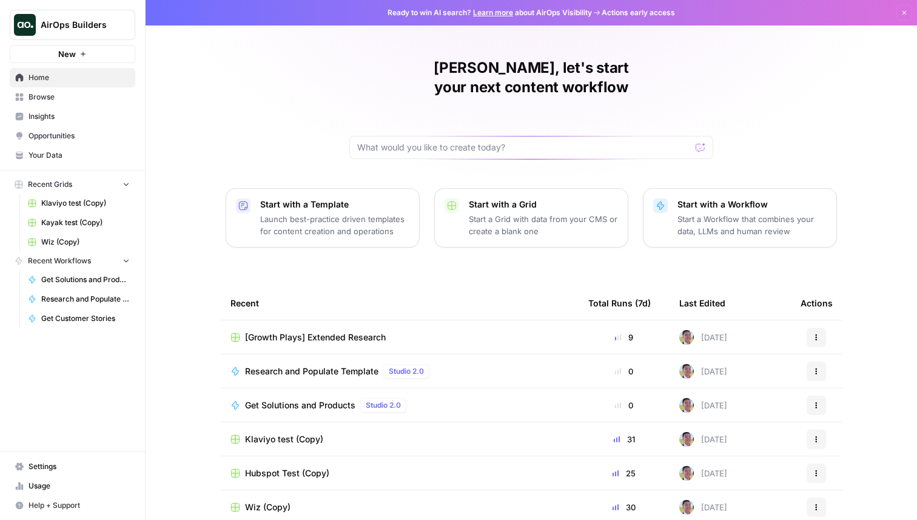
click at [78, 12] on button "AirOps Builders" at bounding box center [73, 25] width 126 height 30
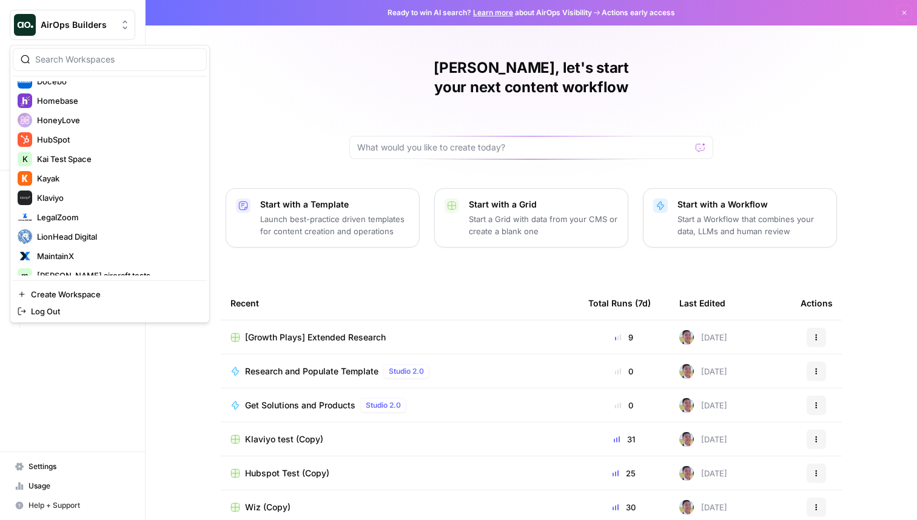
scroll to position [394, 0]
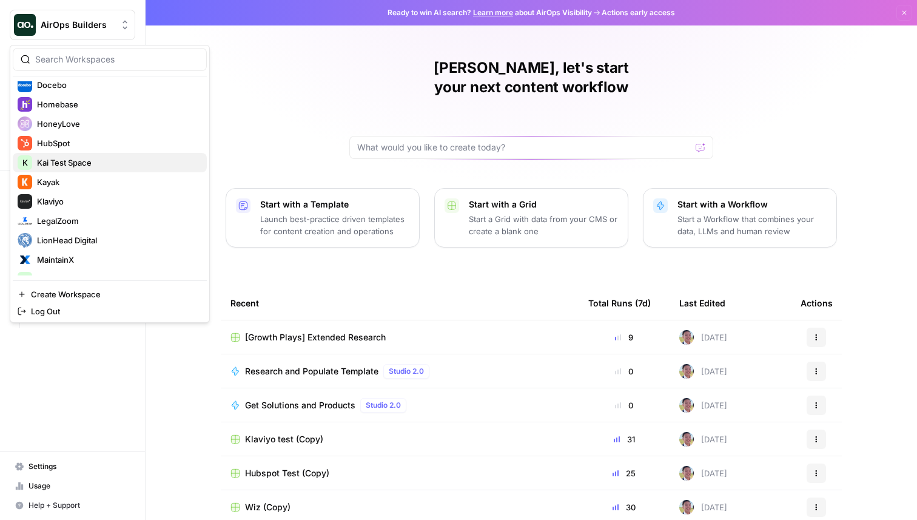
click at [84, 160] on span "Kai Test Space" at bounding box center [117, 162] width 160 height 12
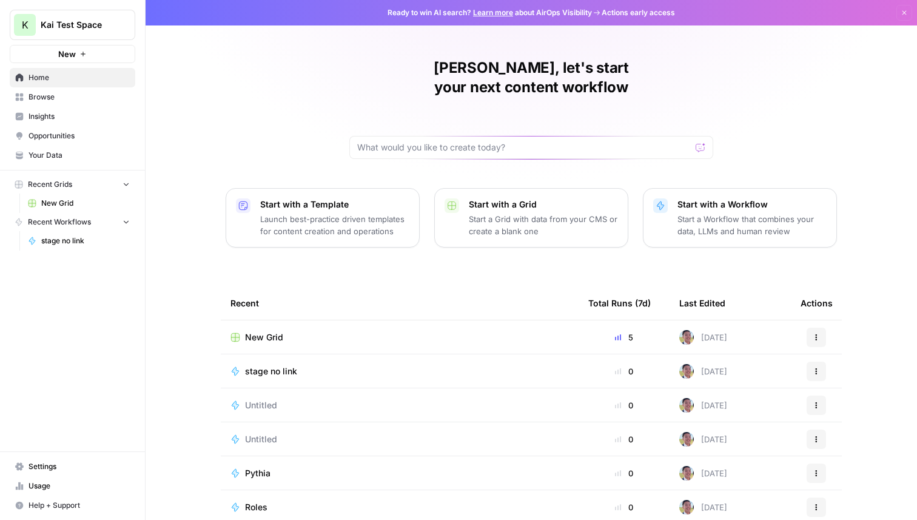
click at [262, 331] on span "New Grid" at bounding box center [264, 337] width 38 height 12
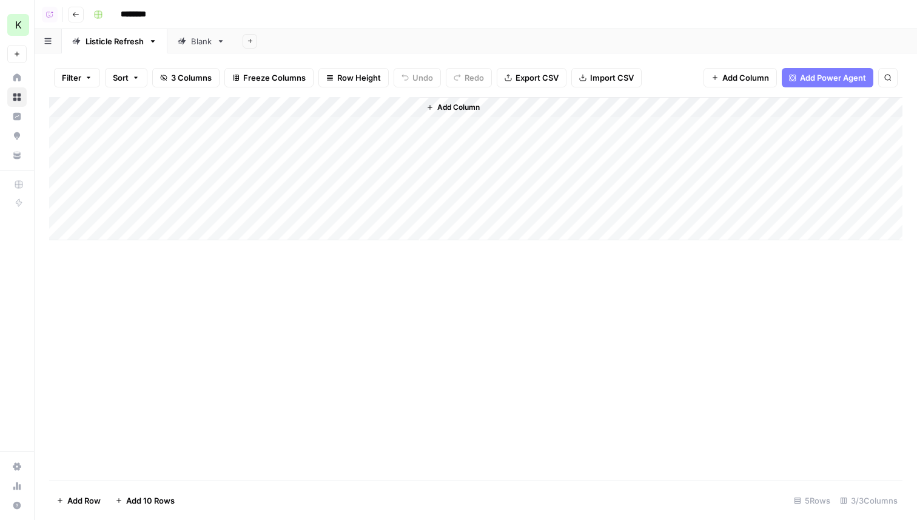
click at [86, 23] on header "Copilot Go back ********" at bounding box center [476, 14] width 882 height 29
click at [76, 13] on icon "button" at bounding box center [75, 14] width 7 height 7
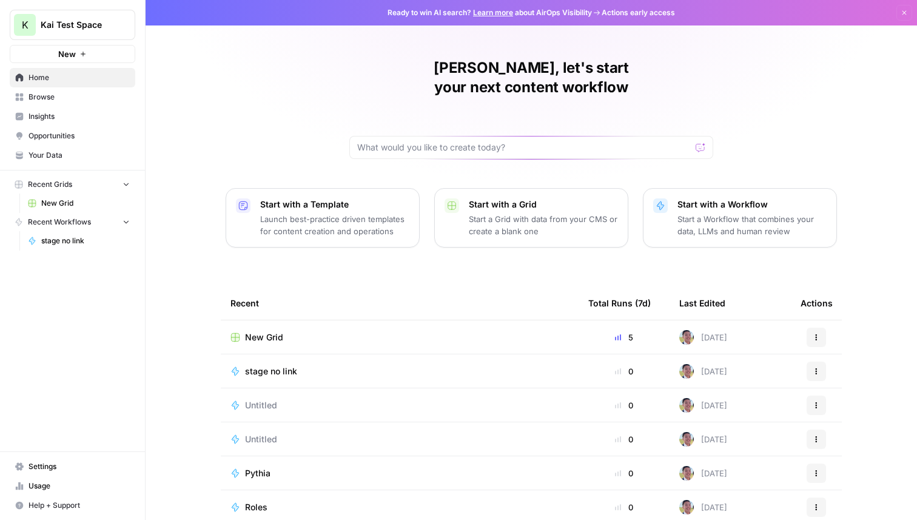
click at [72, 98] on span "Browse" at bounding box center [79, 97] width 101 height 11
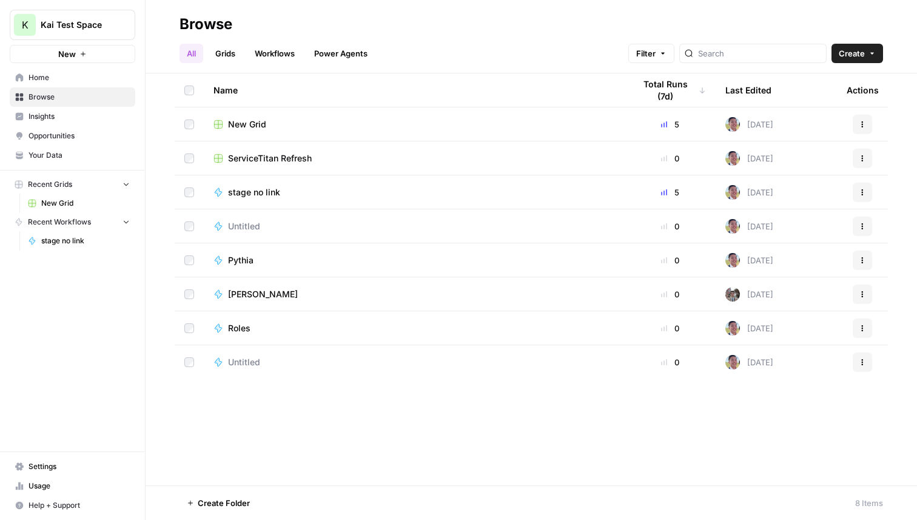
click at [247, 223] on span "Untitled" at bounding box center [244, 226] width 32 height 12
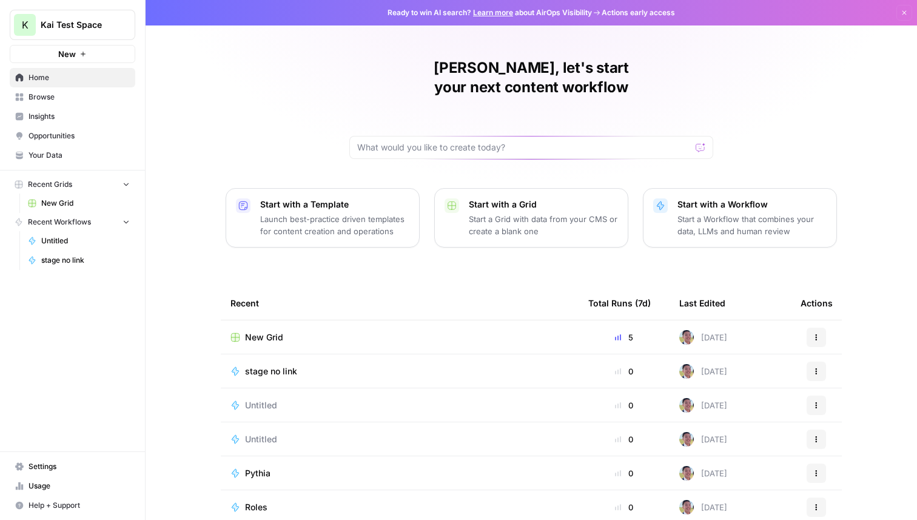
click at [265, 433] on span "Untitled" at bounding box center [261, 439] width 32 height 12
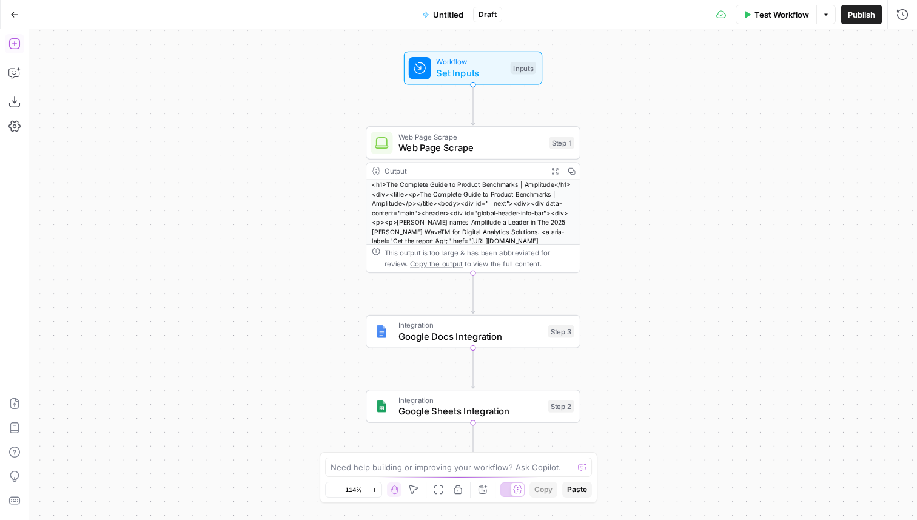
click at [8, 47] on icon "button" at bounding box center [14, 44] width 12 height 12
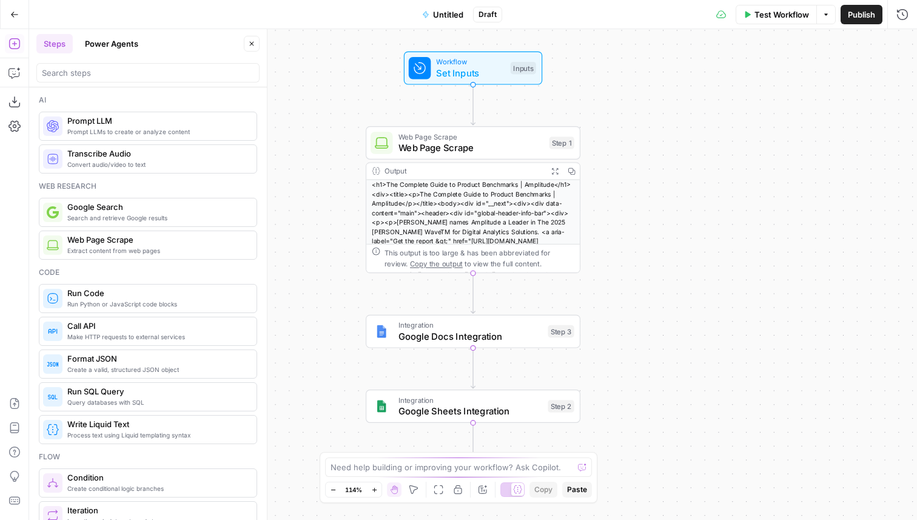
click at [116, 52] on button "Power Agents" at bounding box center [112, 43] width 68 height 19
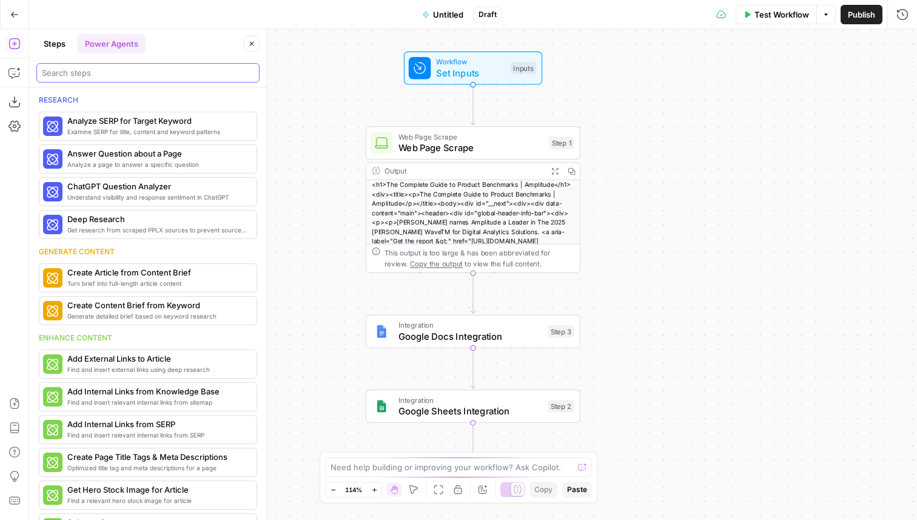
click at [115, 70] on input "search" at bounding box center [148, 73] width 212 height 12
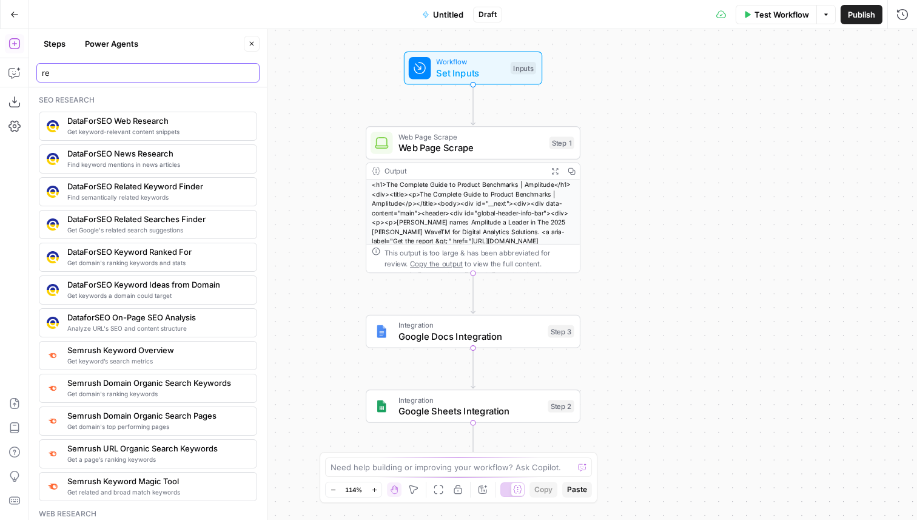
type input "r"
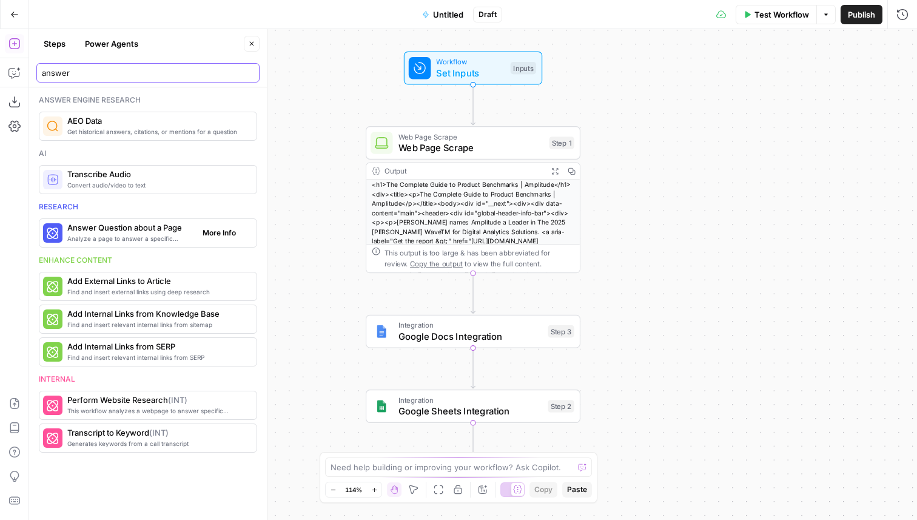
type input "answer"
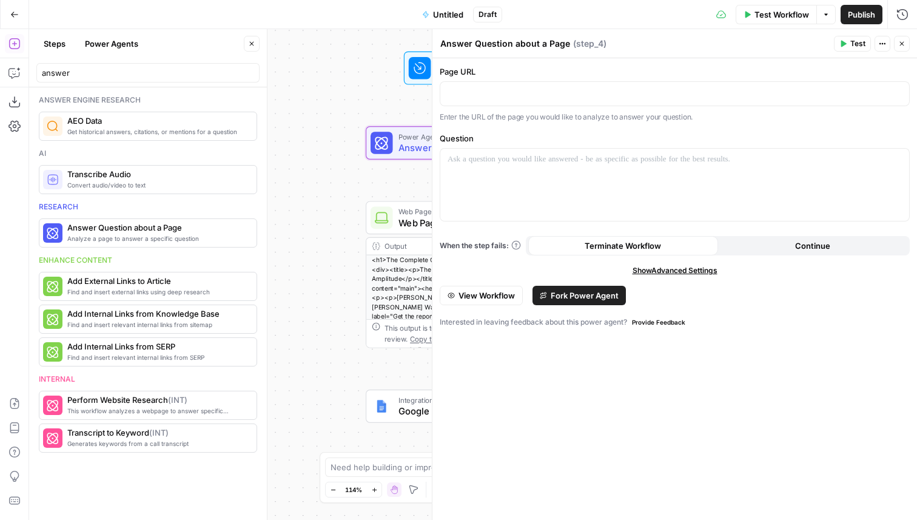
click at [560, 294] on span "Fork Power Agent" at bounding box center [585, 295] width 68 height 12
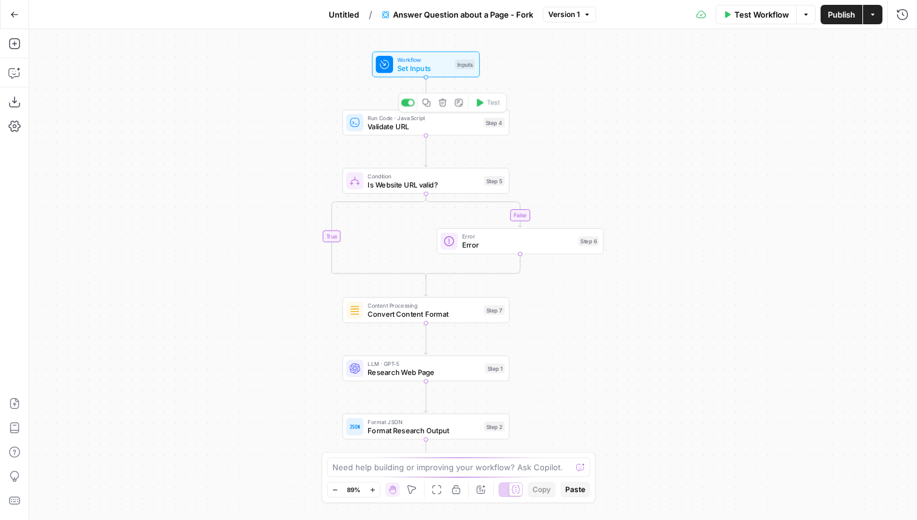
click at [430, 129] on span "Validate URL" at bounding box center [424, 126] width 112 height 11
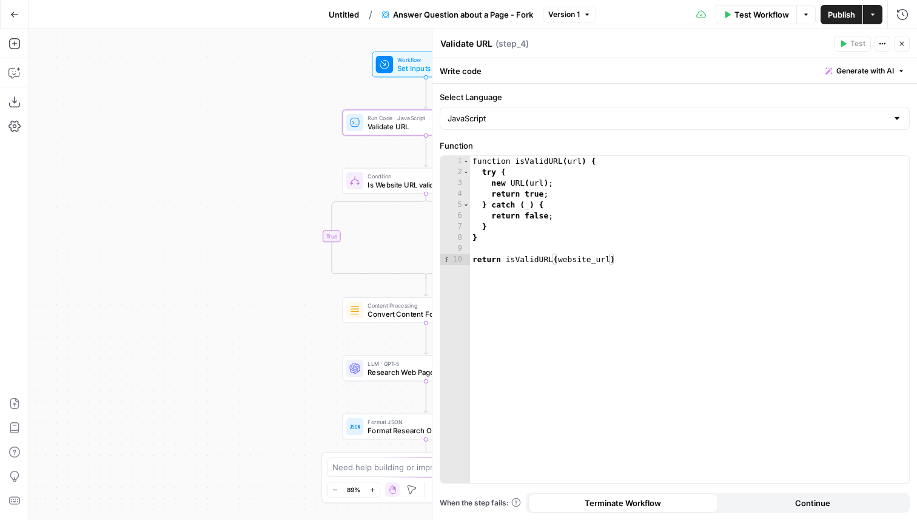
click at [905, 42] on icon "button" at bounding box center [901, 43] width 7 height 7
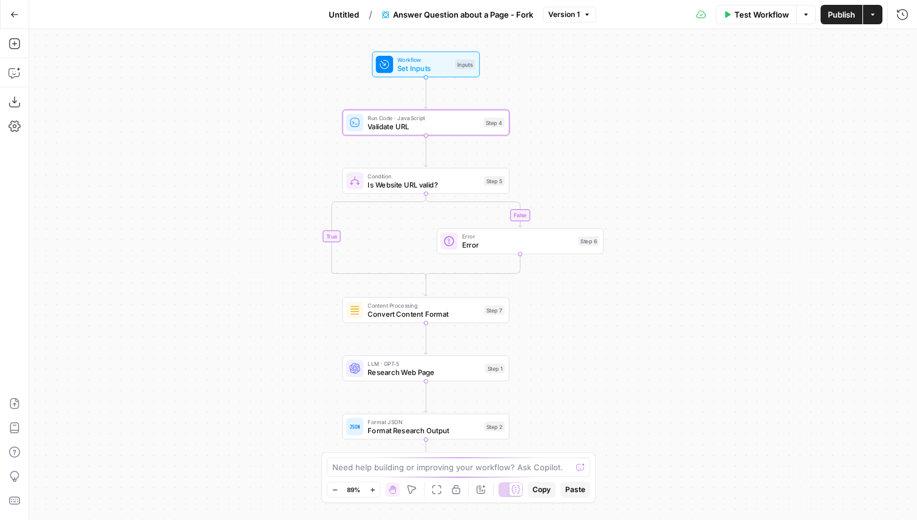
click at [533, 249] on span "Error" at bounding box center [518, 245] width 112 height 11
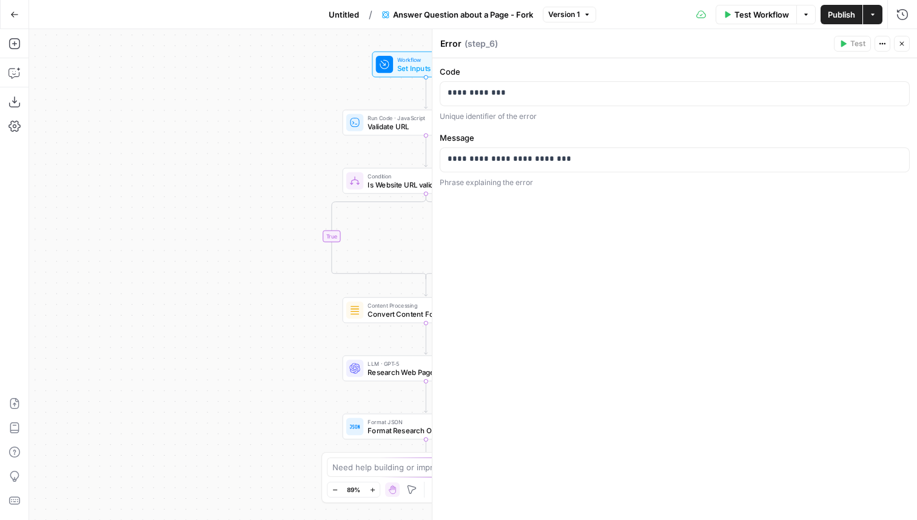
click at [898, 44] on icon "button" at bounding box center [901, 43] width 7 height 7
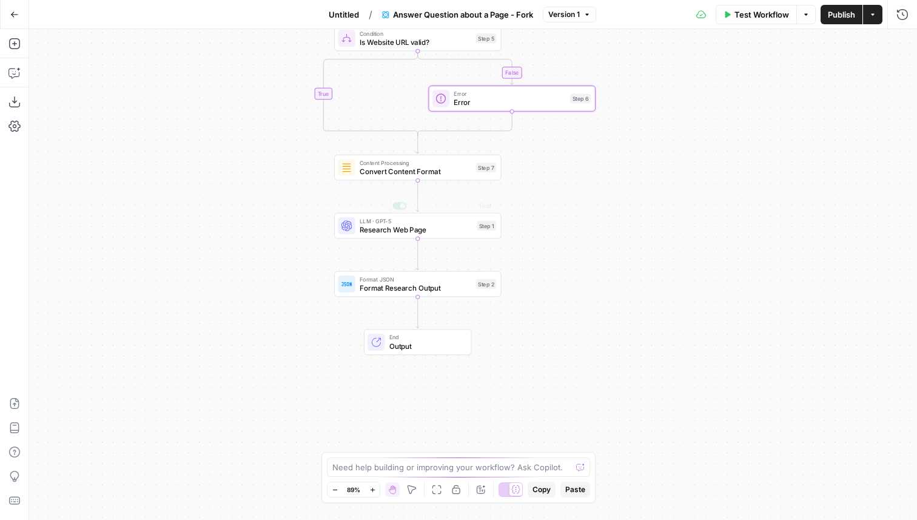
click at [445, 162] on span "Content Processing" at bounding box center [416, 162] width 112 height 8
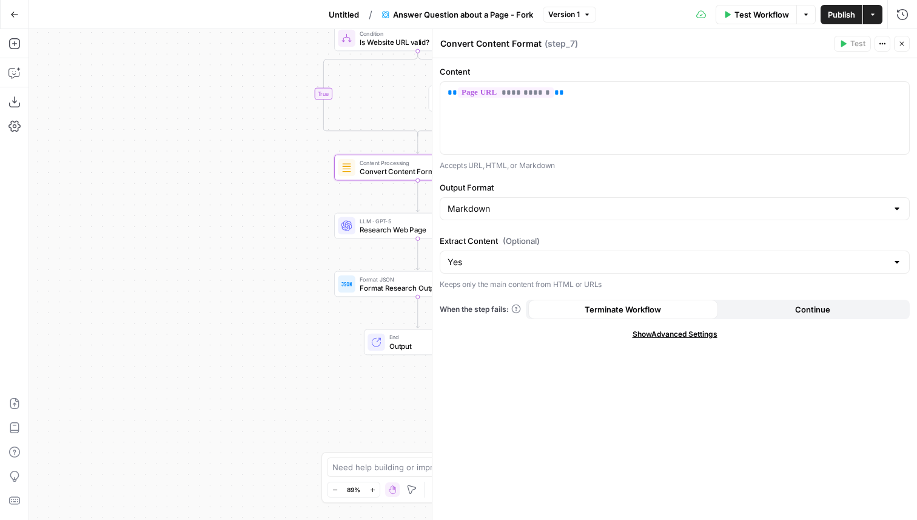
click at [900, 50] on button "Close" at bounding box center [902, 44] width 16 height 16
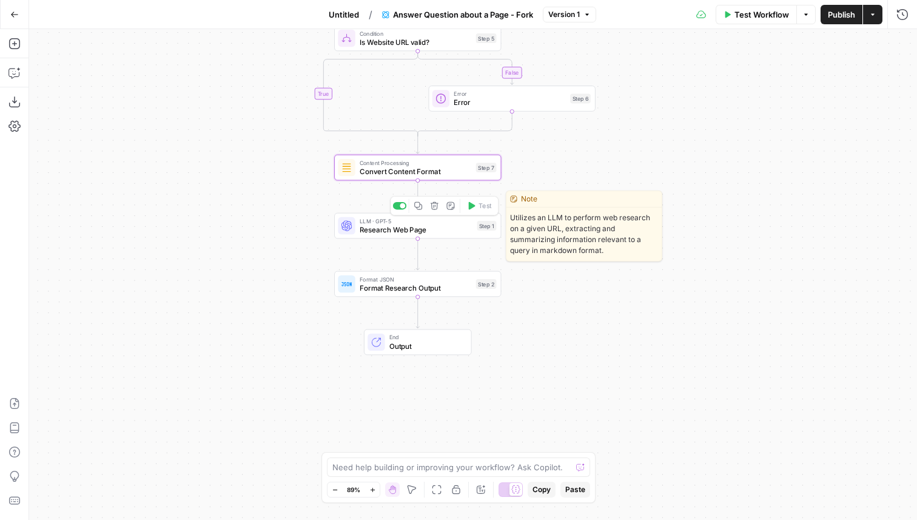
click at [460, 230] on span "Research Web Page" at bounding box center [416, 229] width 113 height 11
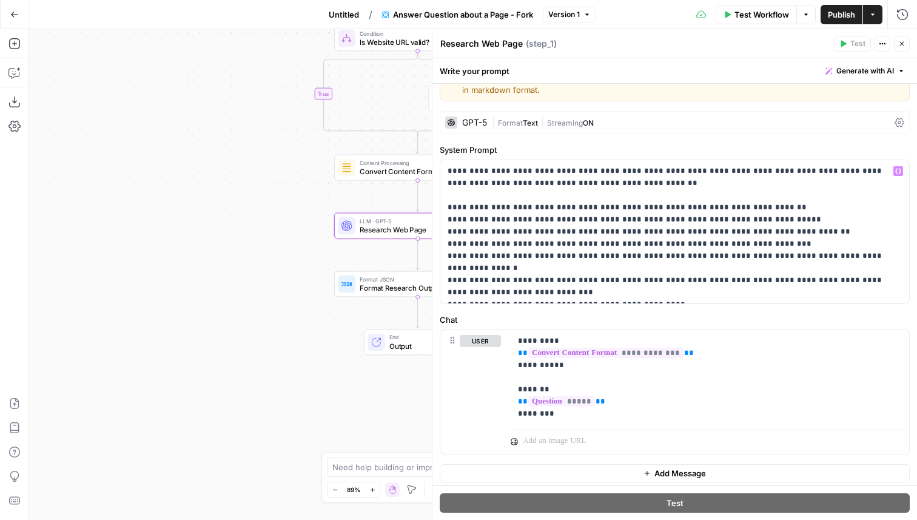
scroll to position [29, 0]
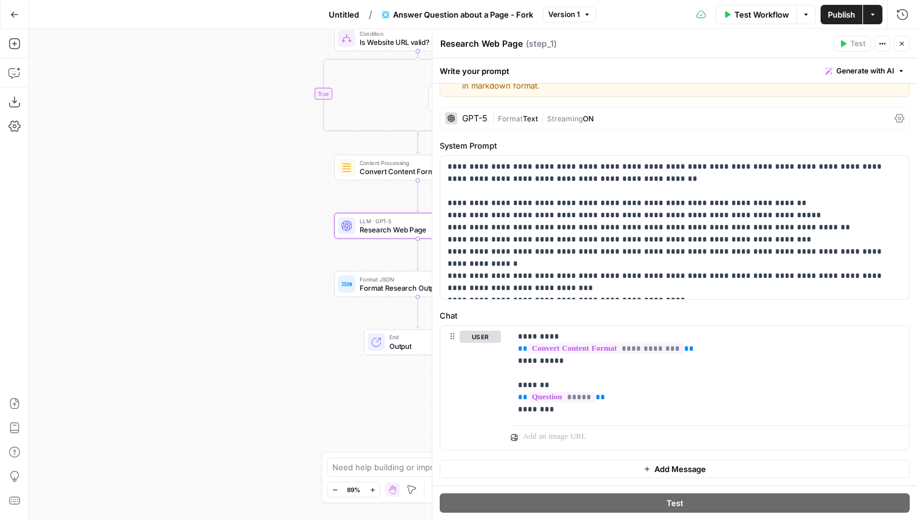
click at [406, 307] on div "false true Workflow Set Inputs Inputs Run Code · JavaScript Validate URL Step 4…" at bounding box center [473, 274] width 888 height 491
click at [389, 292] on span "Format Research Output" at bounding box center [416, 287] width 112 height 11
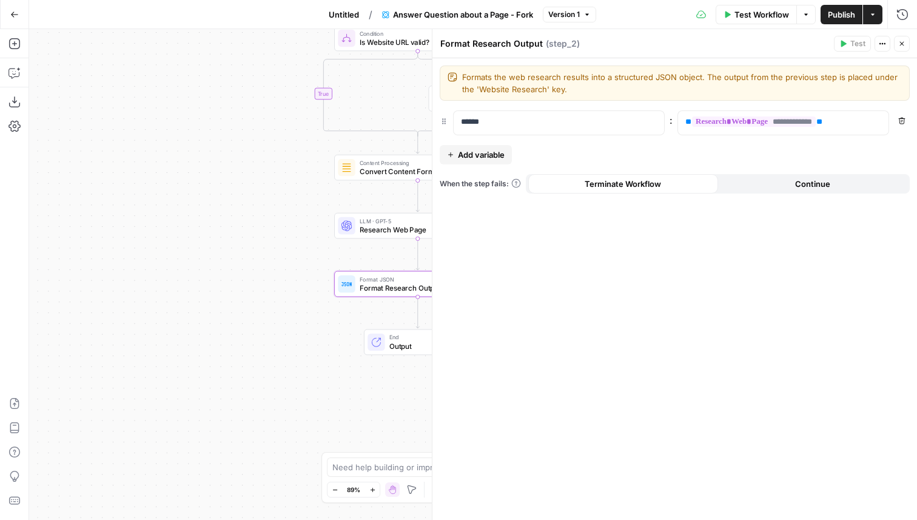
click at [26, 18] on div "Go Back" at bounding box center [14, 14] width 29 height 29
click at [20, 18] on button "Go Back" at bounding box center [15, 15] width 22 height 22
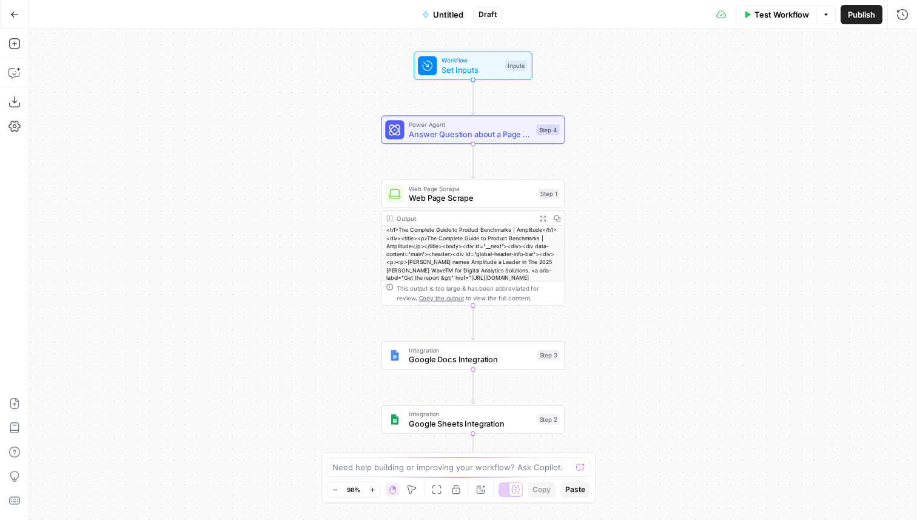
click at [16, 16] on icon "button" at bounding box center [14, 14] width 8 height 8
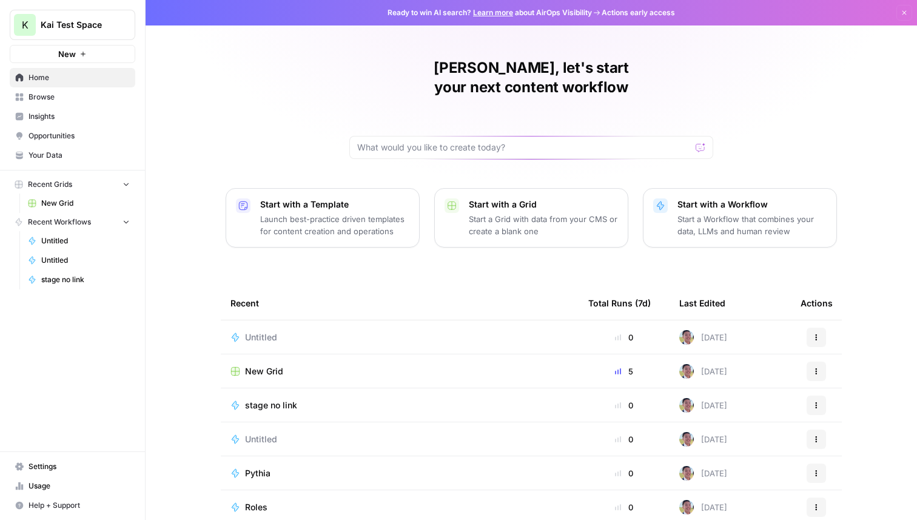
click at [110, 51] on button "New" at bounding box center [73, 54] width 126 height 18
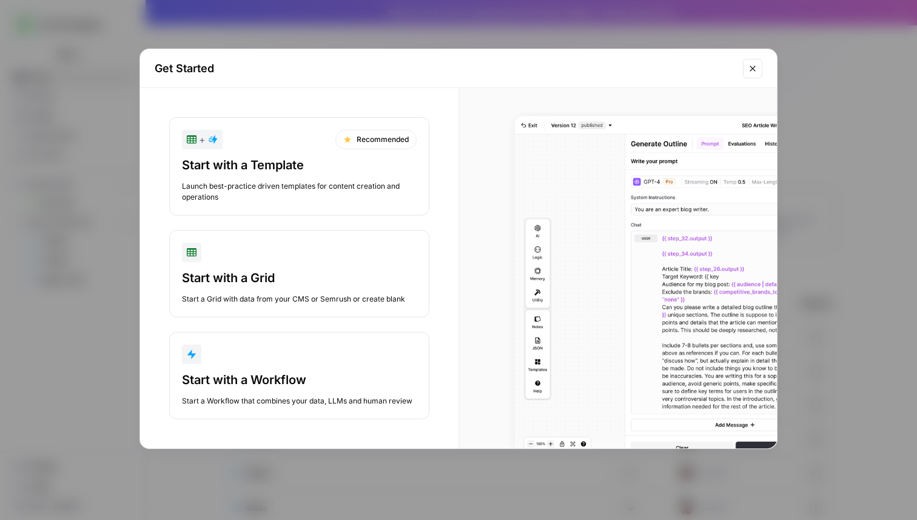
click at [338, 361] on div "button" at bounding box center [299, 354] width 235 height 19
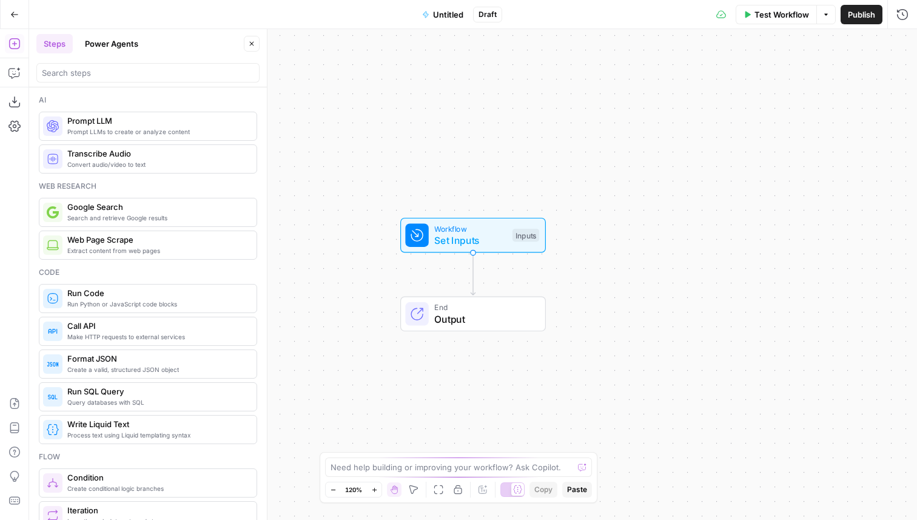
click at [126, 36] on button "Power Agents" at bounding box center [112, 43] width 68 height 19
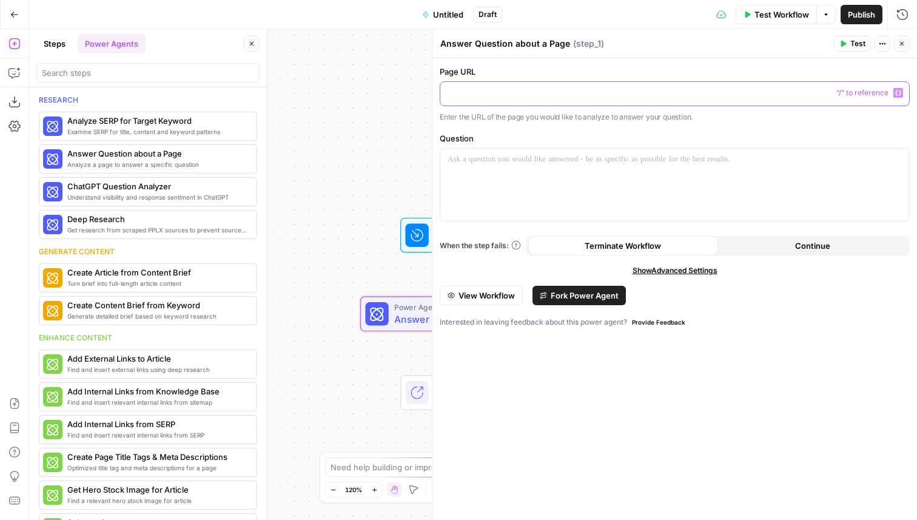
click at [506, 89] on p at bounding box center [675, 93] width 454 height 12
click at [554, 177] on div at bounding box center [674, 185] width 469 height 72
click at [548, 163] on p "**********" at bounding box center [675, 159] width 454 height 12
click at [853, 40] on span "Test" at bounding box center [857, 43] width 15 height 11
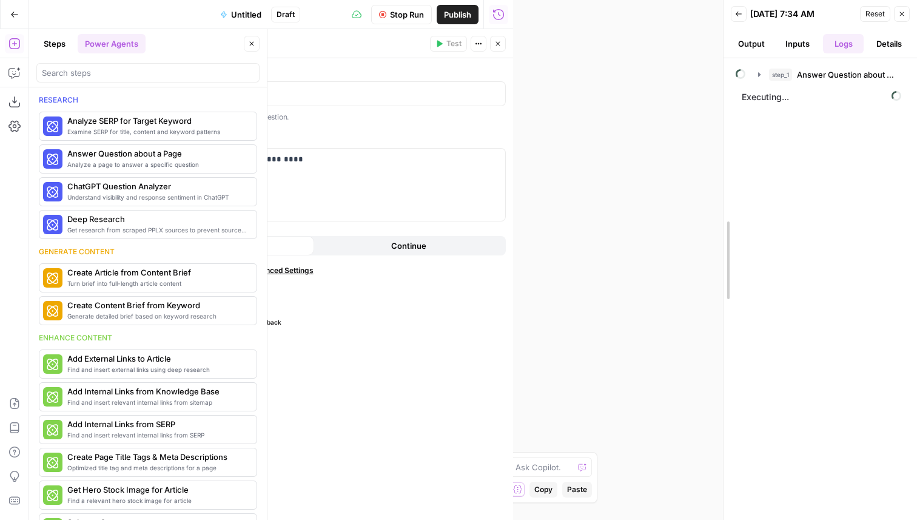
drag, startPoint x: 518, startPoint y: 104, endPoint x: 802, endPoint y: 115, distance: 284.6
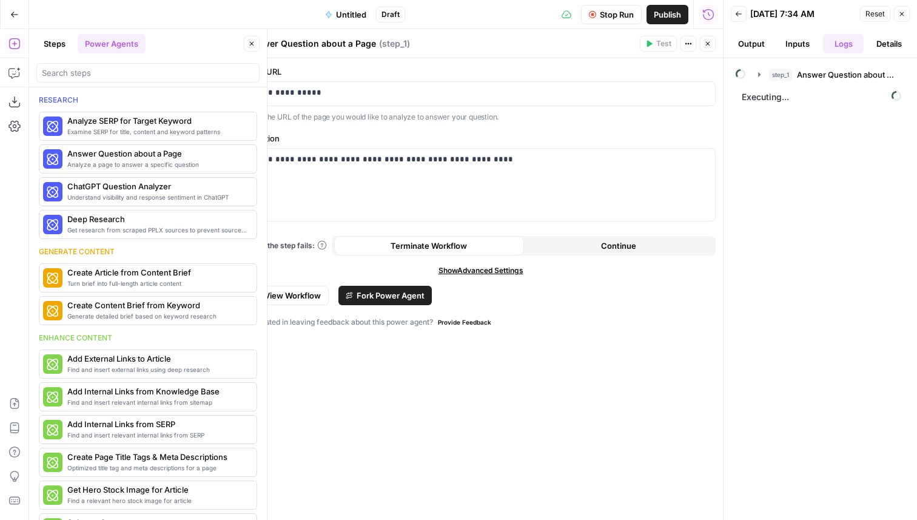
click at [708, 46] on icon "button" at bounding box center [707, 43] width 7 height 7
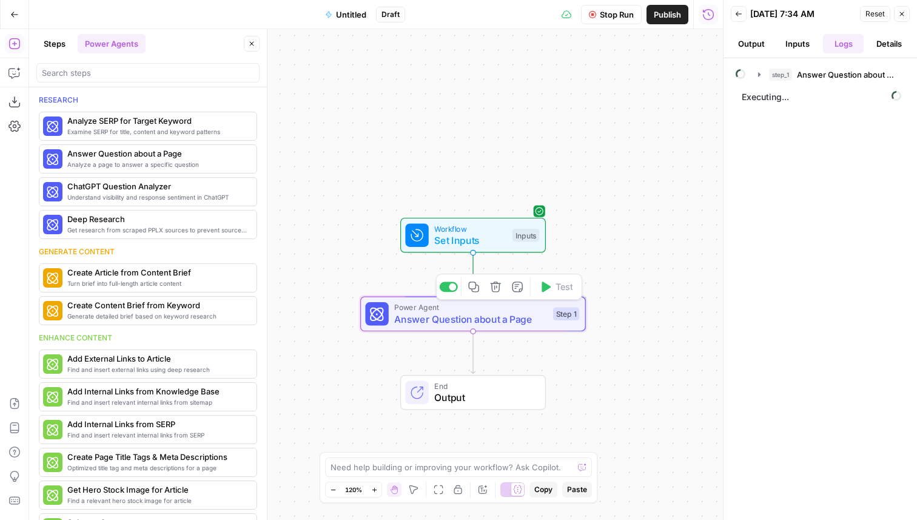
click at [454, 317] on span "Answer Question about a Page" at bounding box center [470, 319] width 153 height 15
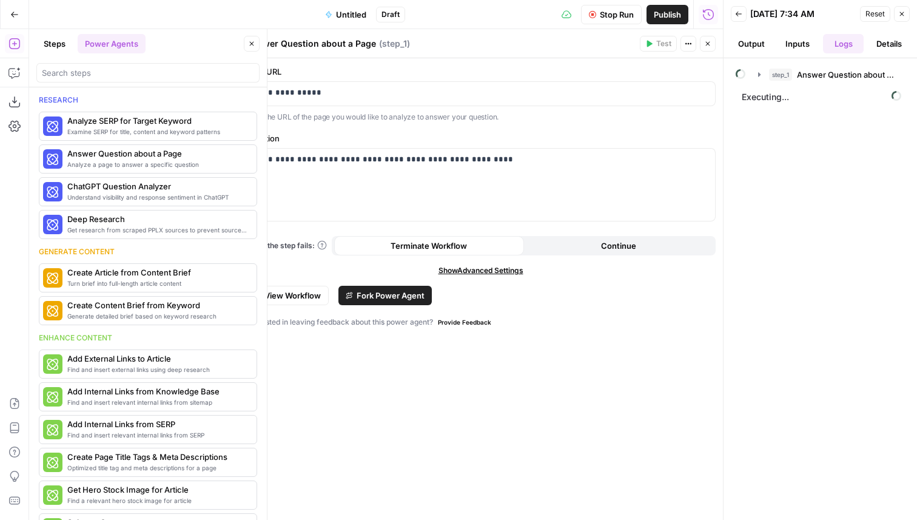
click at [414, 295] on span "Fork Power Agent" at bounding box center [391, 295] width 68 height 12
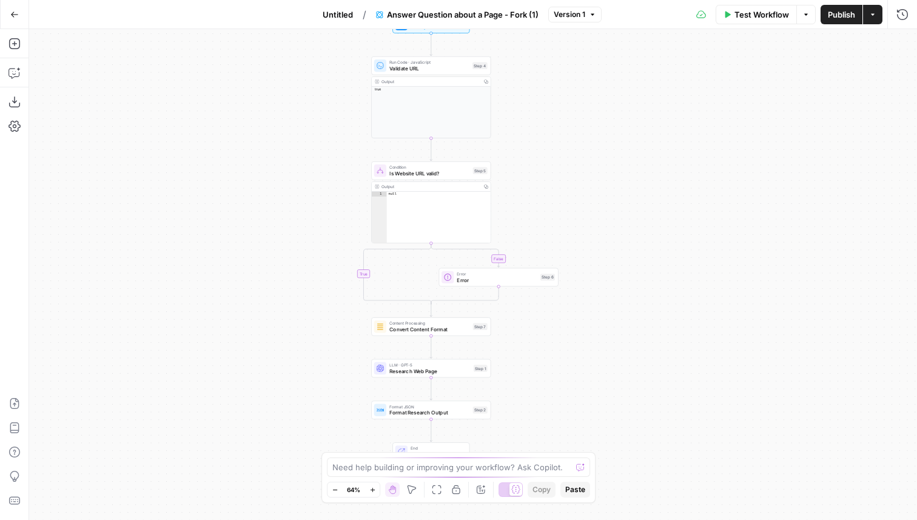
click at [472, 332] on div "Content Processing Convert Content Format Step 7 Copy step Delete step Add Note…" at bounding box center [430, 326] width 113 height 13
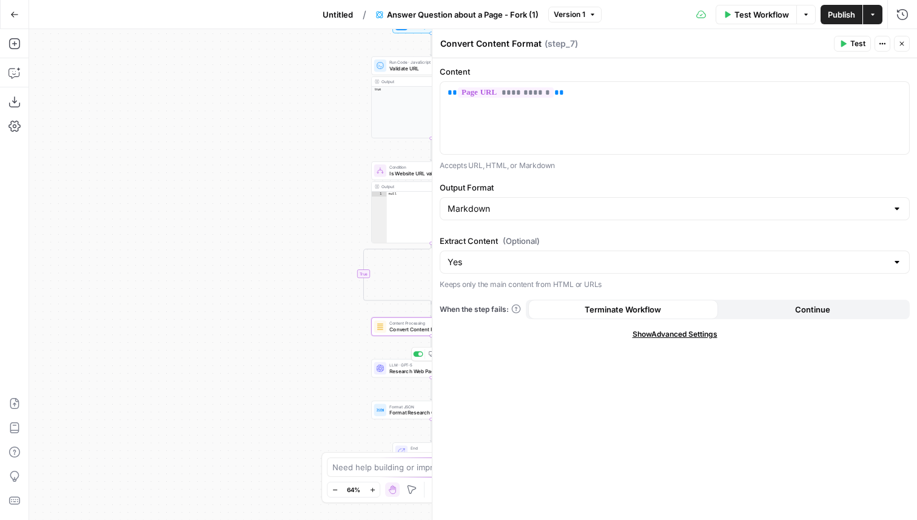
click at [405, 375] on div "LLM · GPT-5 Research Web Page Step 1 Copy step Delete step Edit Note Test" at bounding box center [430, 368] width 119 height 19
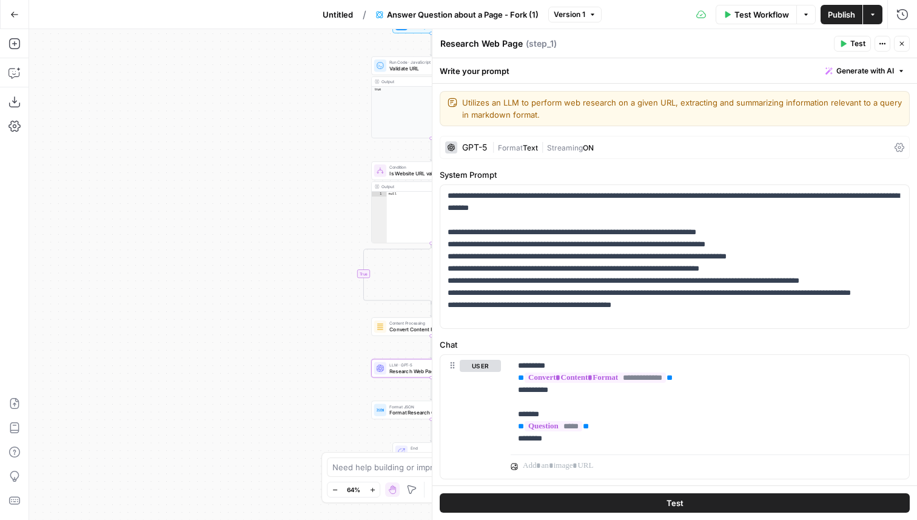
click at [332, 13] on span "Untitled" at bounding box center [338, 14] width 30 height 12
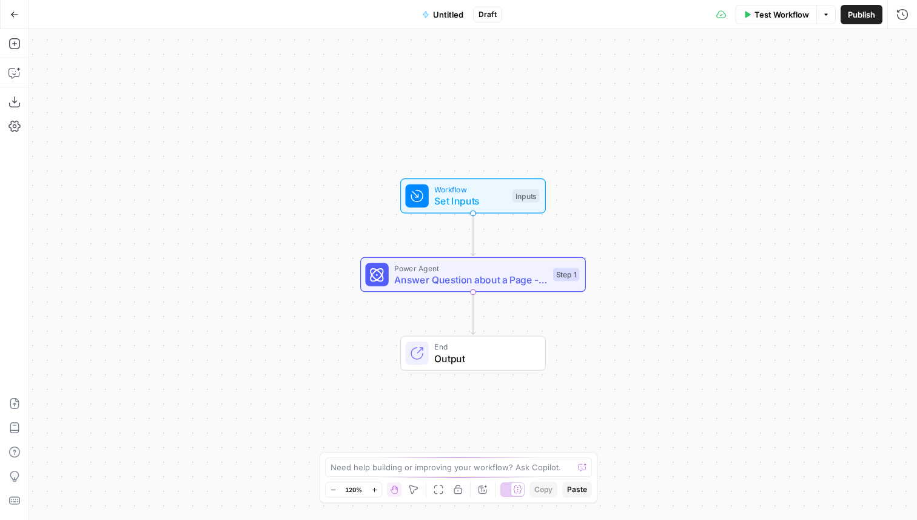
click at [904, 20] on button "Run History" at bounding box center [902, 14] width 19 height 19
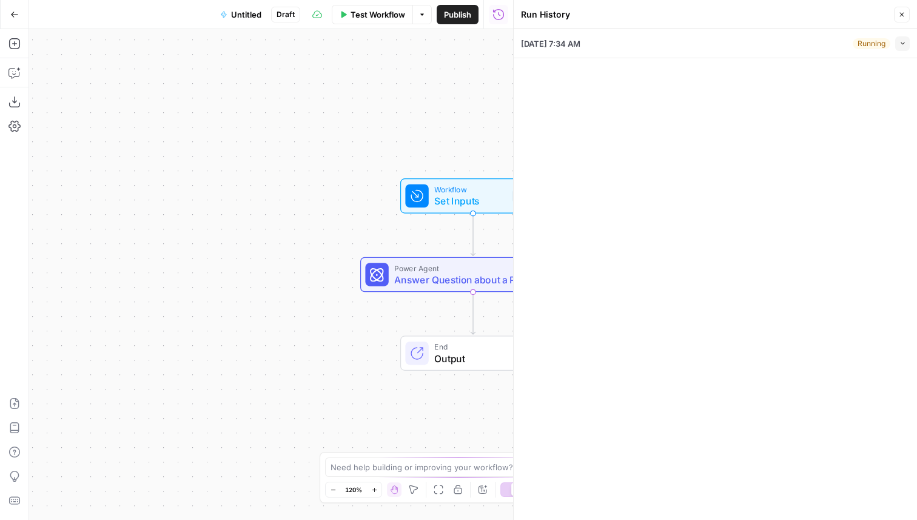
click at [899, 43] on icon "button" at bounding box center [902, 43] width 7 height 7
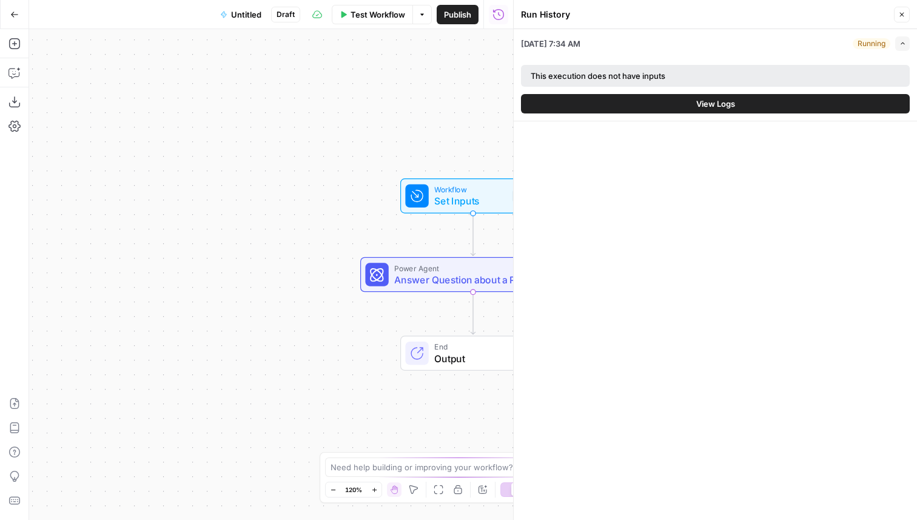
click at [793, 116] on div "This execution does not have inputs View Logs" at bounding box center [715, 89] width 389 height 63
click at [785, 109] on button "View Logs" at bounding box center [715, 103] width 389 height 19
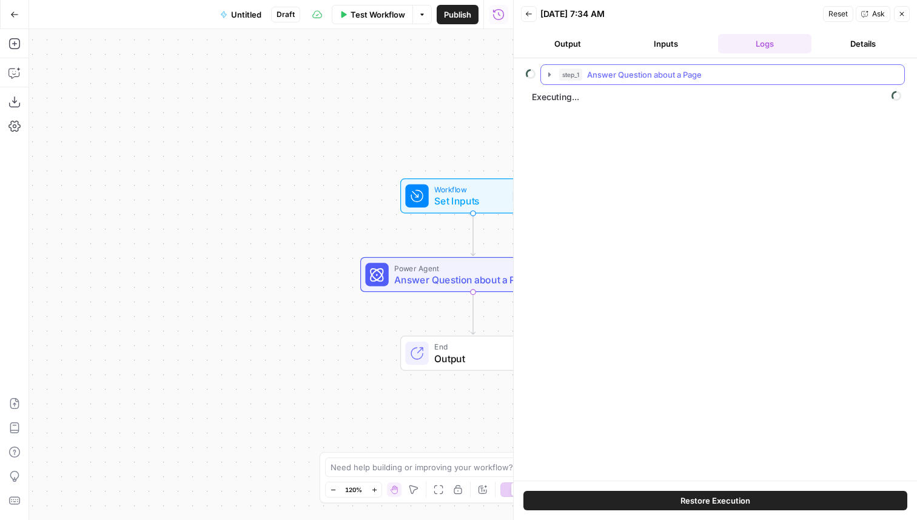
click at [645, 80] on span "Answer Question about a Page" at bounding box center [644, 75] width 115 height 12
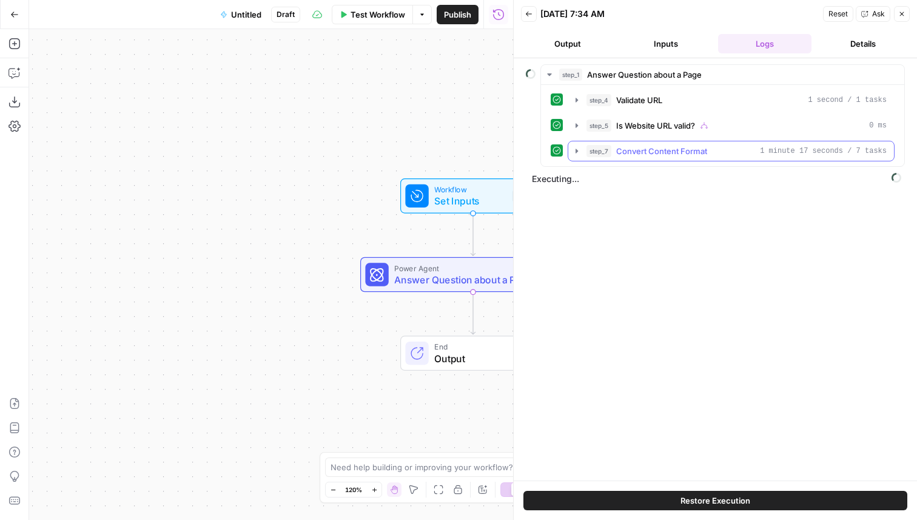
click at [688, 153] on span "Convert Content Format" at bounding box center [661, 151] width 91 height 12
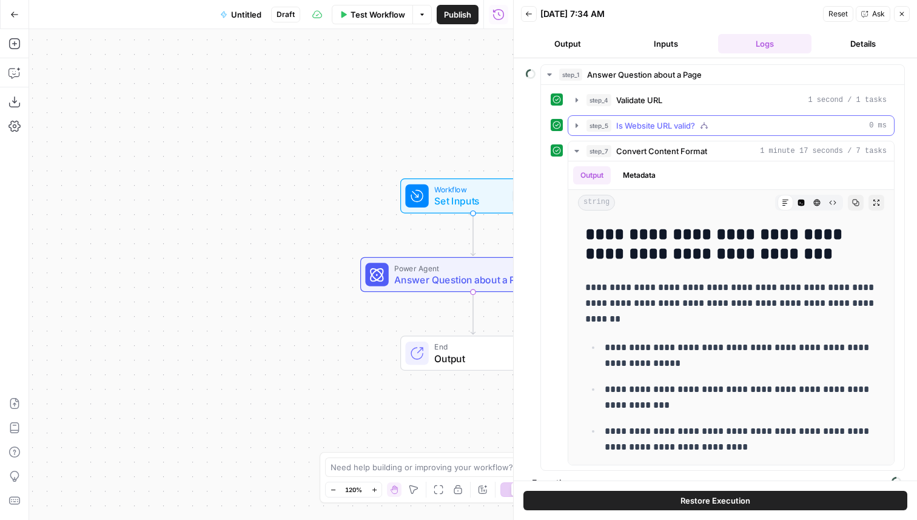
click at [670, 129] on span "Is Website URL valid?" at bounding box center [655, 125] width 79 height 12
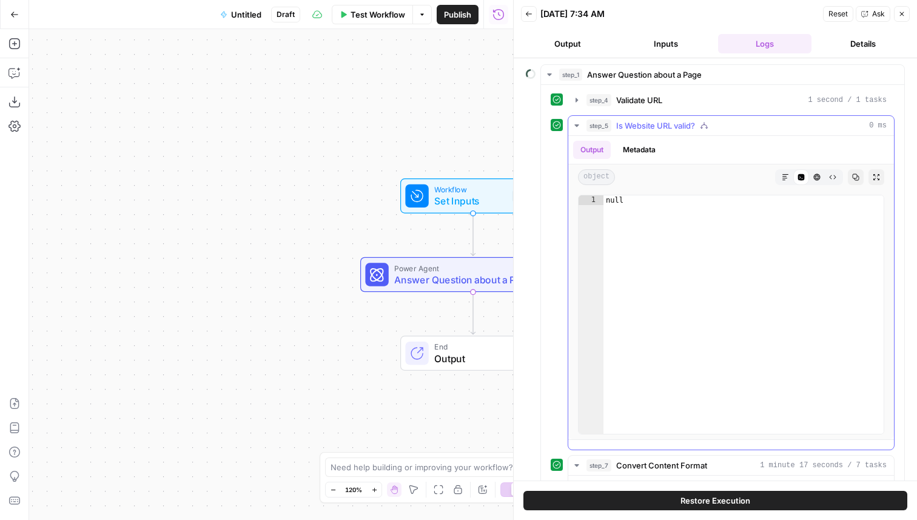
click at [670, 129] on span "Is Website URL valid?" at bounding box center [655, 125] width 79 height 12
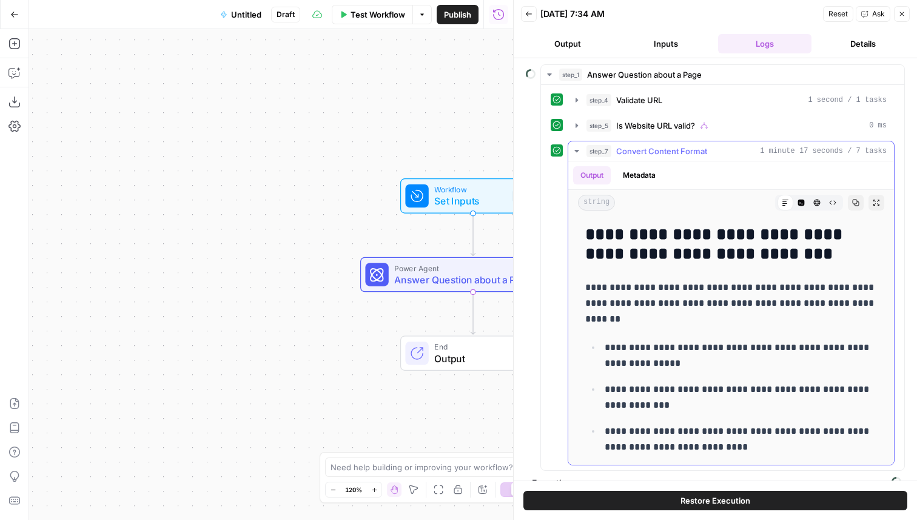
click at [702, 153] on span "Convert Content Format" at bounding box center [661, 151] width 91 height 12
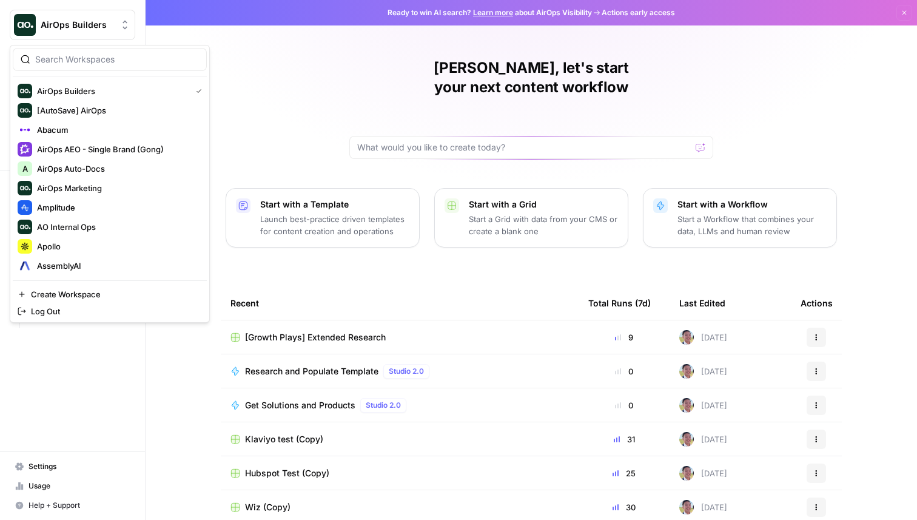
scroll to position [176, 0]
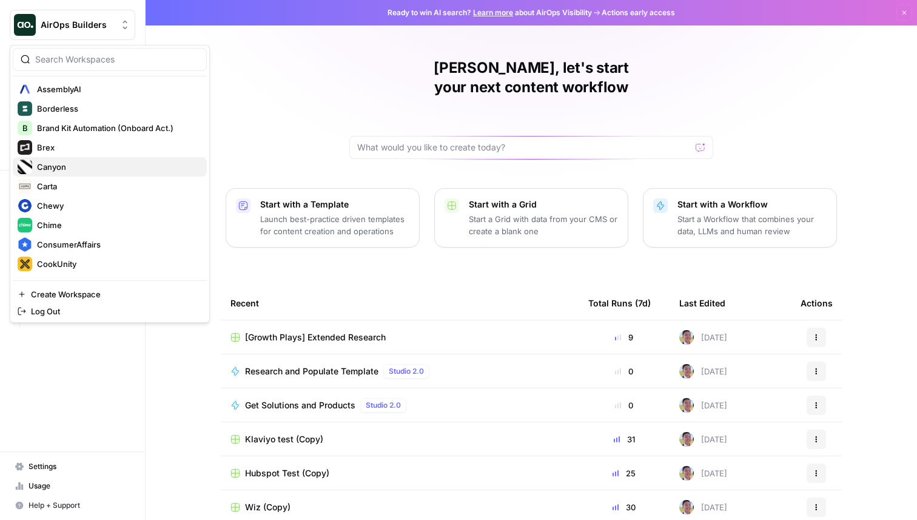
click at [93, 172] on span "Canyon" at bounding box center [117, 167] width 160 height 12
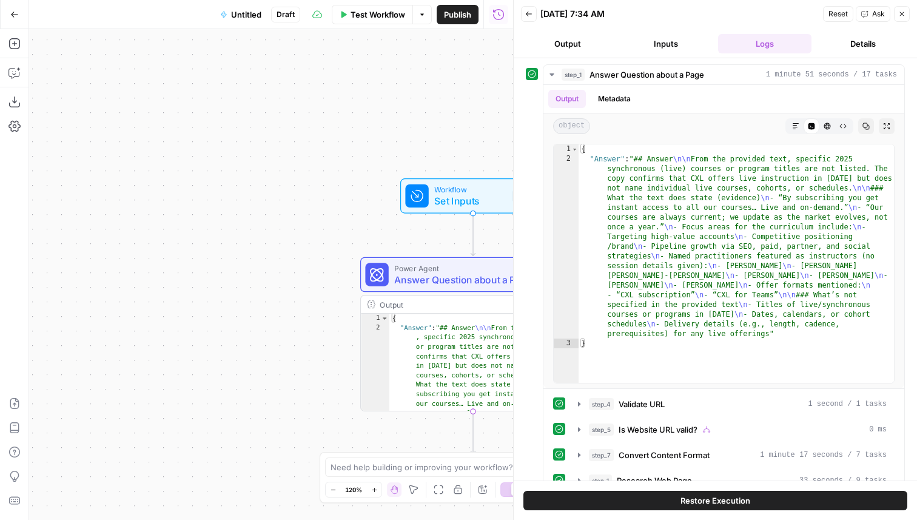
click at [13, 18] on icon "button" at bounding box center [14, 14] width 8 height 8
click at [22, 16] on button "Go Back" at bounding box center [15, 15] width 22 height 22
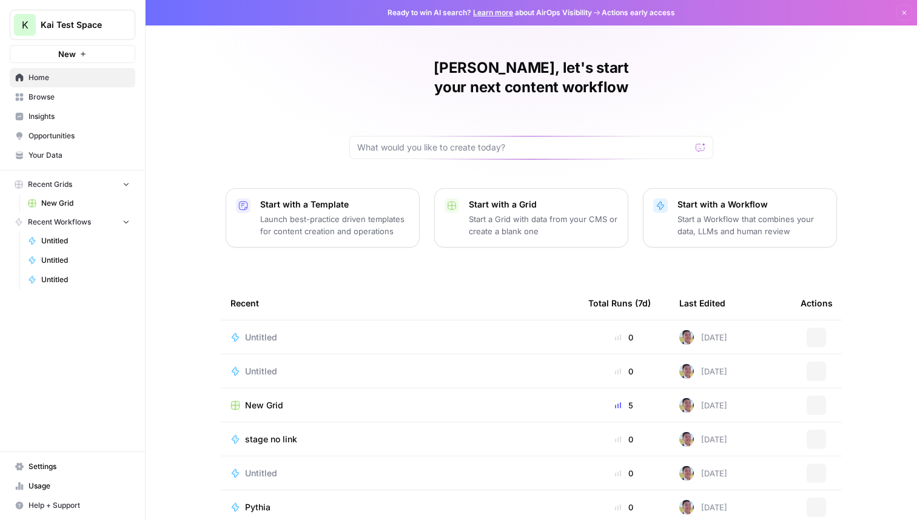
click at [44, 19] on span "Kai Test Space" at bounding box center [77, 25] width 73 height 12
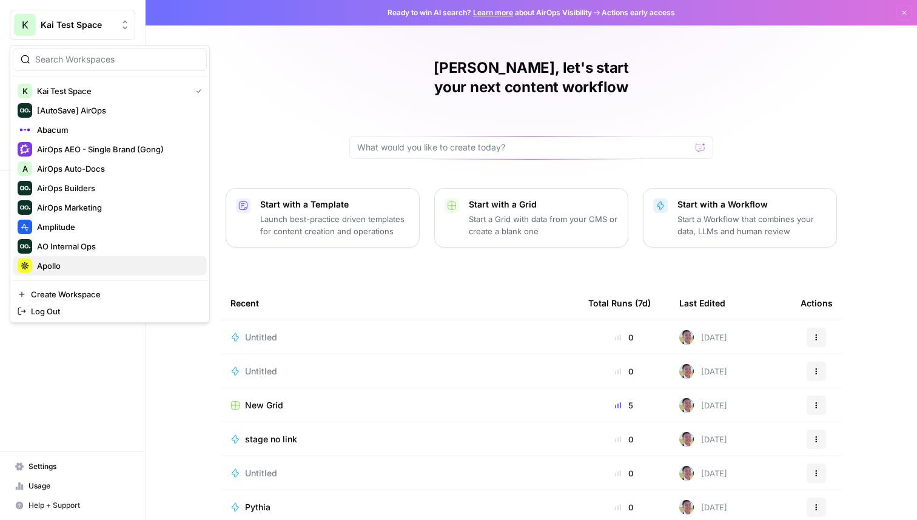
click at [59, 267] on span "Apollo" at bounding box center [117, 266] width 160 height 12
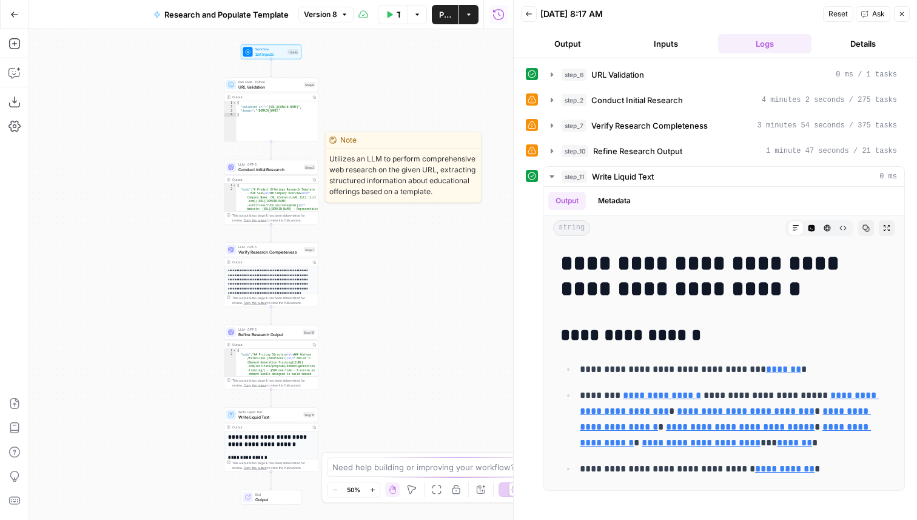
click at [271, 173] on div "LLM · GPT-5 Conduct Initial Research Step 2 Copy step Delete step Edit Note Test" at bounding box center [271, 167] width 94 height 15
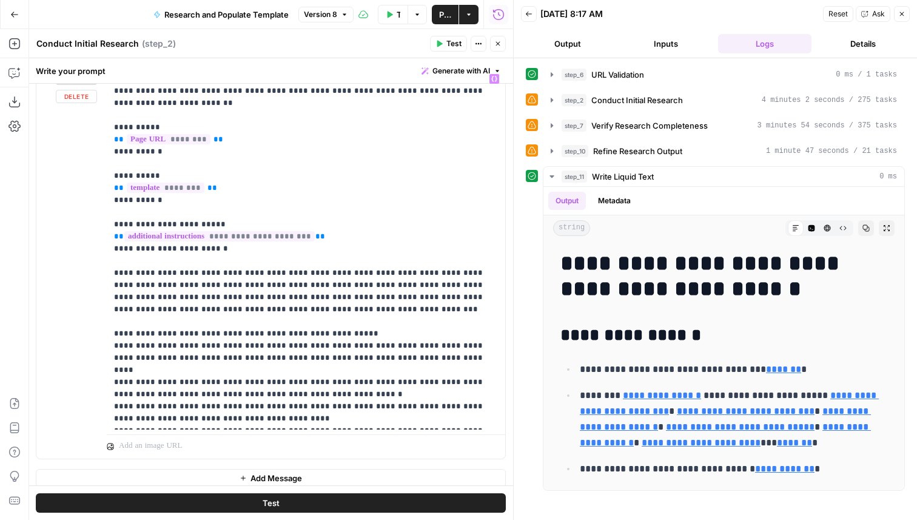
scroll to position [247, 0]
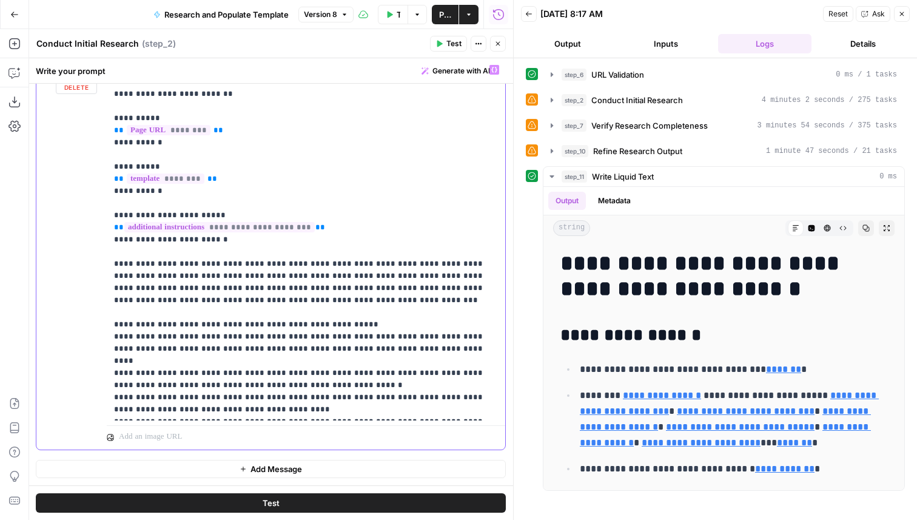
click at [167, 324] on p "**********" at bounding box center [306, 240] width 384 height 352
click at [306, 373] on p "**********" at bounding box center [306, 240] width 384 height 352
drag, startPoint x: 203, startPoint y: 411, endPoint x: 383, endPoint y: 398, distance: 180.6
click at [383, 398] on p "**********" at bounding box center [306, 240] width 384 height 352
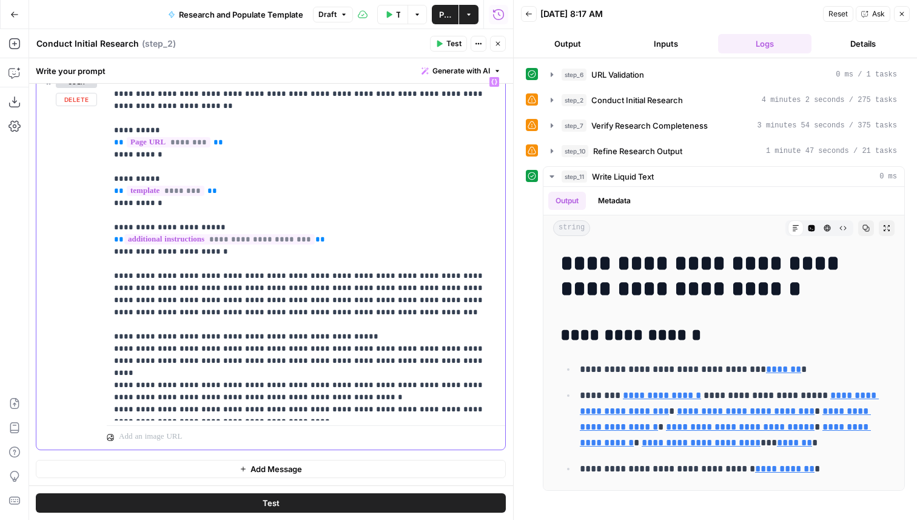
click at [303, 388] on p "**********" at bounding box center [306, 246] width 384 height 340
click at [244, 373] on p "**********" at bounding box center [306, 246] width 384 height 340
click at [239, 373] on p "**********" at bounding box center [306, 246] width 384 height 340
click at [407, 353] on p "**********" at bounding box center [306, 246] width 384 height 340
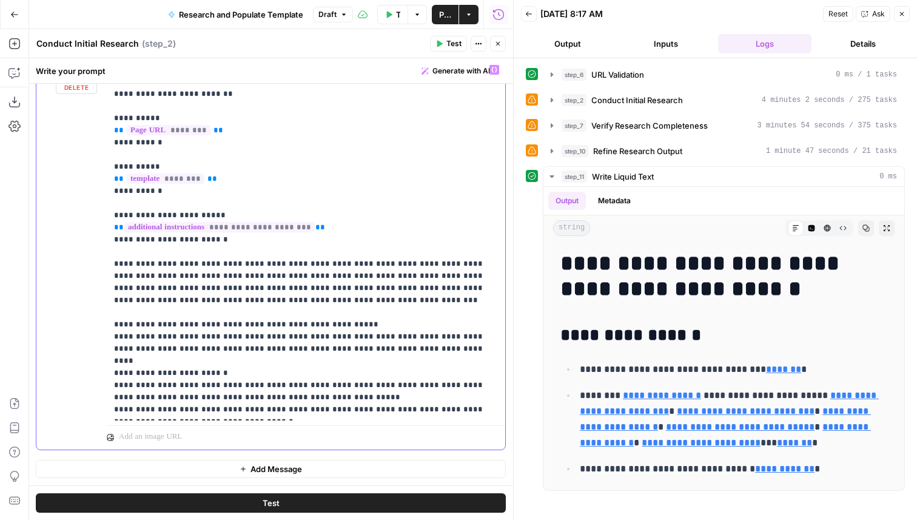
click at [337, 369] on p "**********" at bounding box center [306, 240] width 384 height 352
click at [431, 334] on p "**********" at bounding box center [306, 240] width 384 height 352
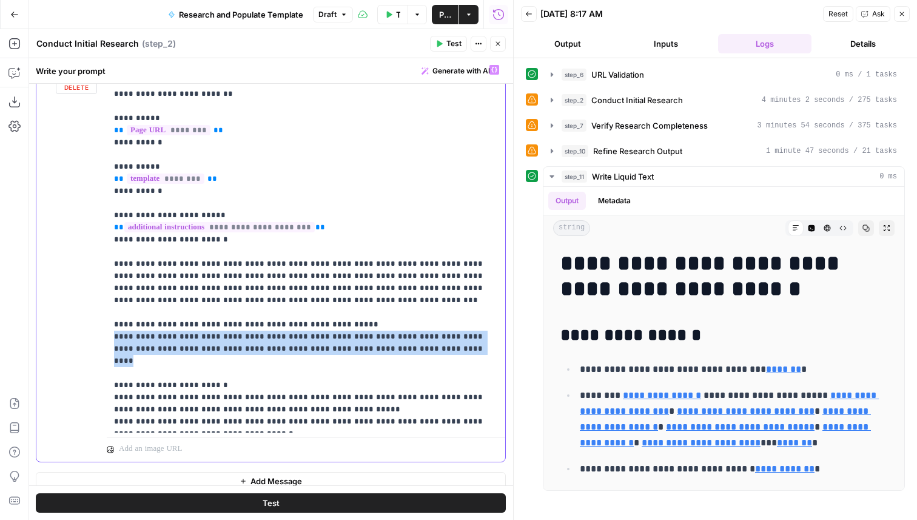
drag, startPoint x: 410, startPoint y: 335, endPoint x: 110, endPoint y: 324, distance: 299.8
click at [110, 324] on div "**********" at bounding box center [306, 246] width 398 height 374
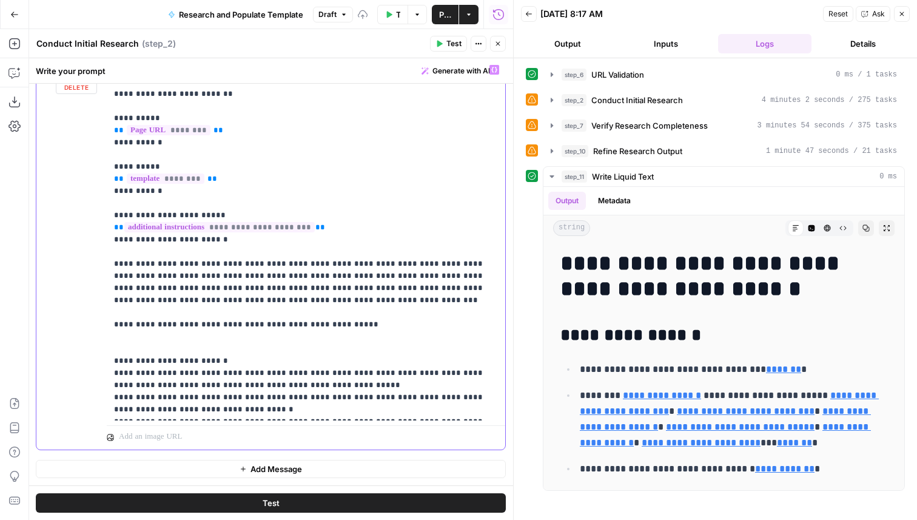
click at [270, 350] on p "**********" at bounding box center [306, 240] width 384 height 352
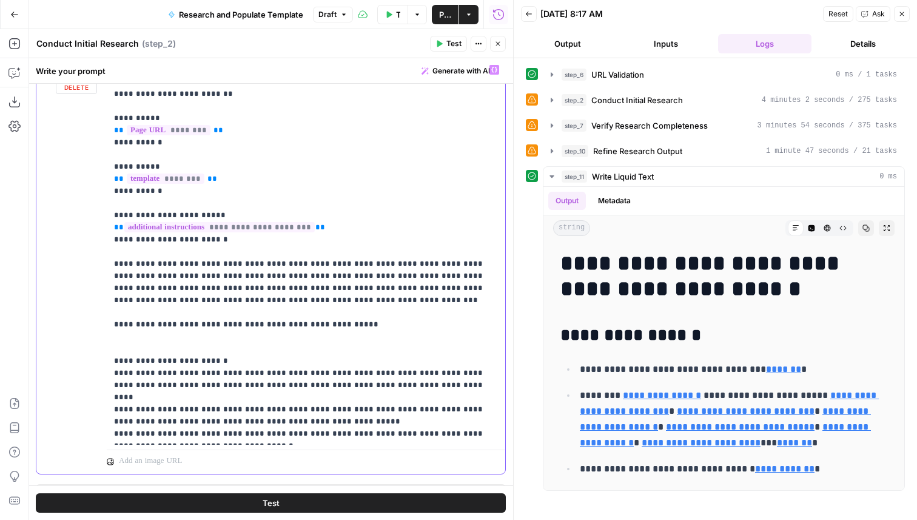
click at [161, 339] on p "**********" at bounding box center [306, 252] width 384 height 376
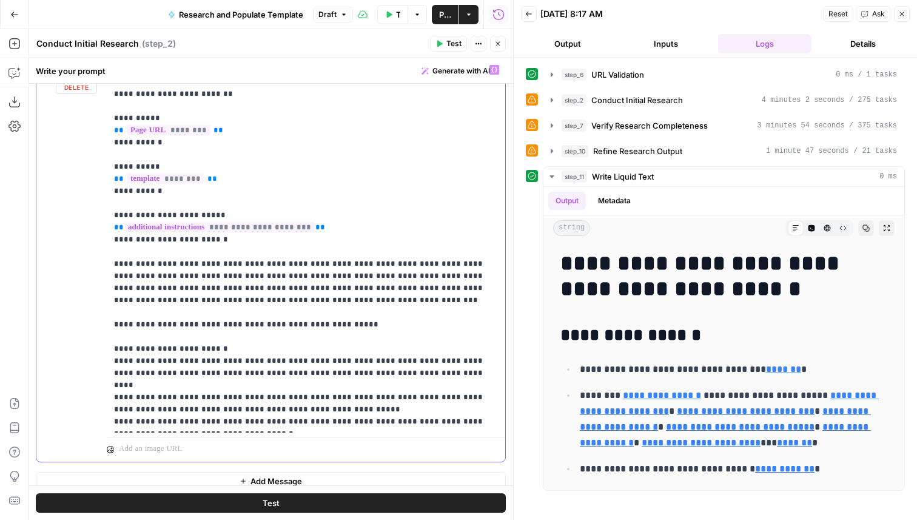
click at [327, 314] on p "**********" at bounding box center [306, 246] width 384 height 364
click at [16, 84] on div "Add Steps Copilot Download as JSON Settings Import JSON AirOps Academy Help Giv…" at bounding box center [14, 274] width 29 height 491
click at [10, 73] on icon "button" at bounding box center [14, 73] width 12 height 12
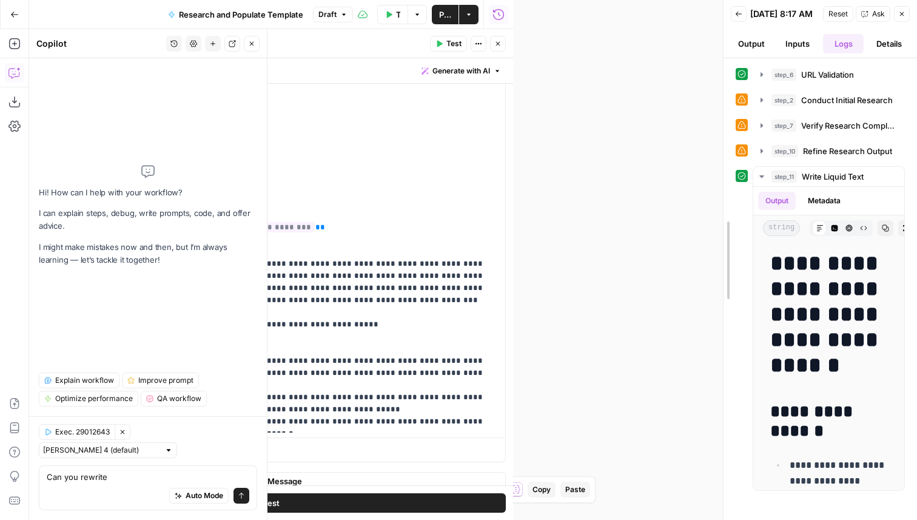
drag, startPoint x: 516, startPoint y: 243, endPoint x: 916, endPoint y: 354, distance: 415.4
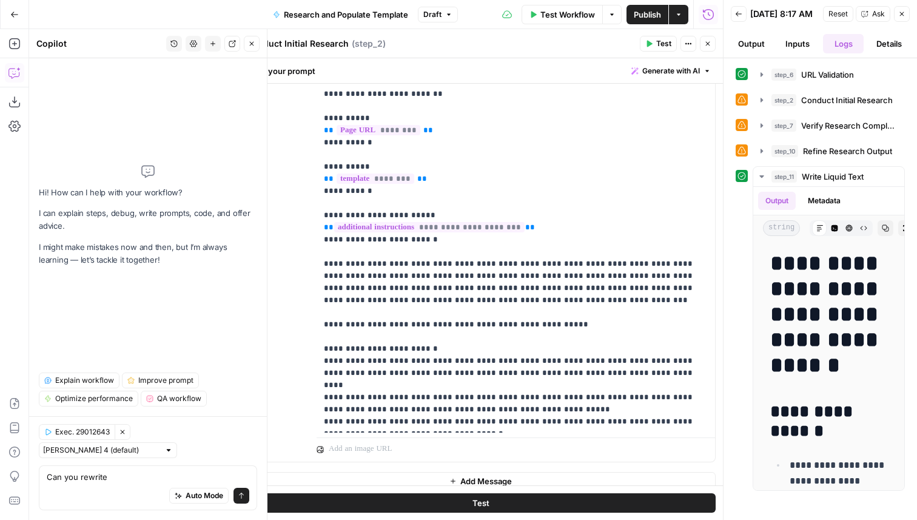
click at [149, 483] on div "Auto Mode Send" at bounding box center [148, 496] width 203 height 27
drag, startPoint x: 445, startPoint y: 337, endPoint x: 308, endPoint y: 336, distance: 136.5
click at [308, 336] on div "**********" at bounding box center [480, 260] width 469 height 403
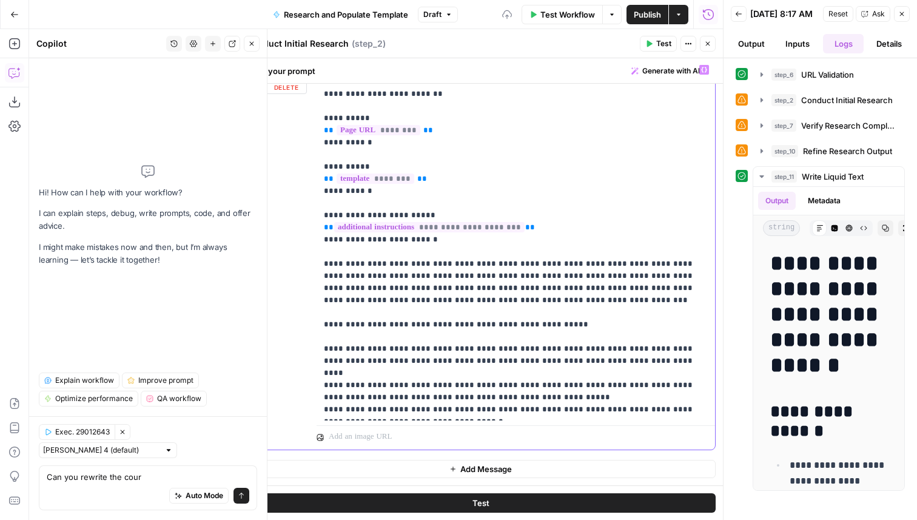
scroll to position [235, 0]
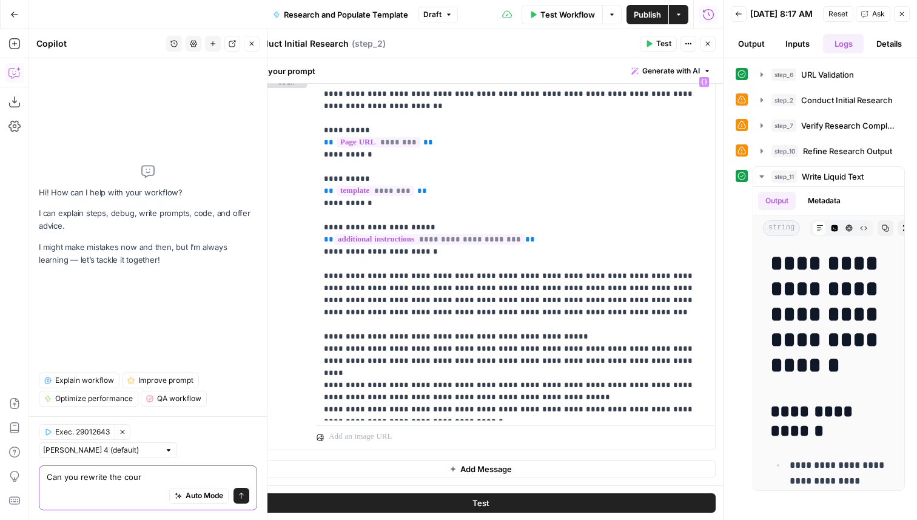
click at [172, 472] on textarea "Can you rewrite the cour" at bounding box center [148, 477] width 203 height 12
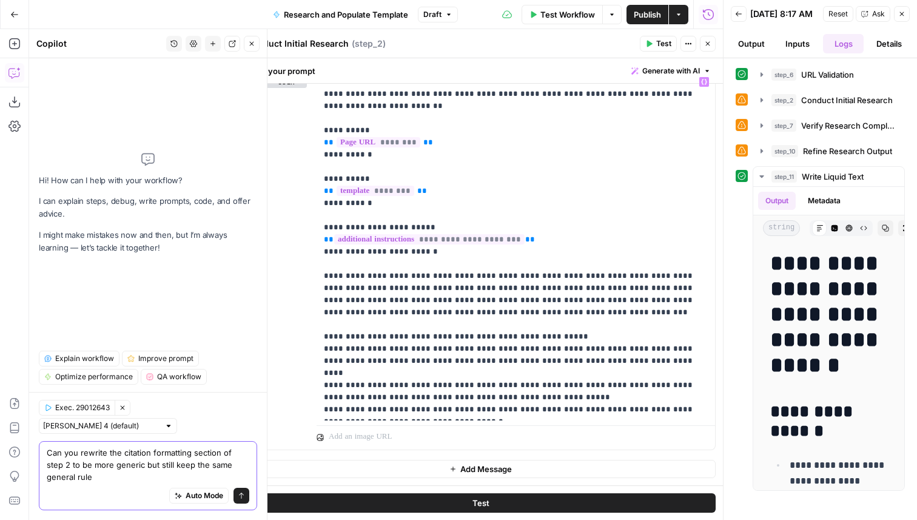
type textarea "Can you rewrite the citation formatting section of step 2 to be more generic bu…"
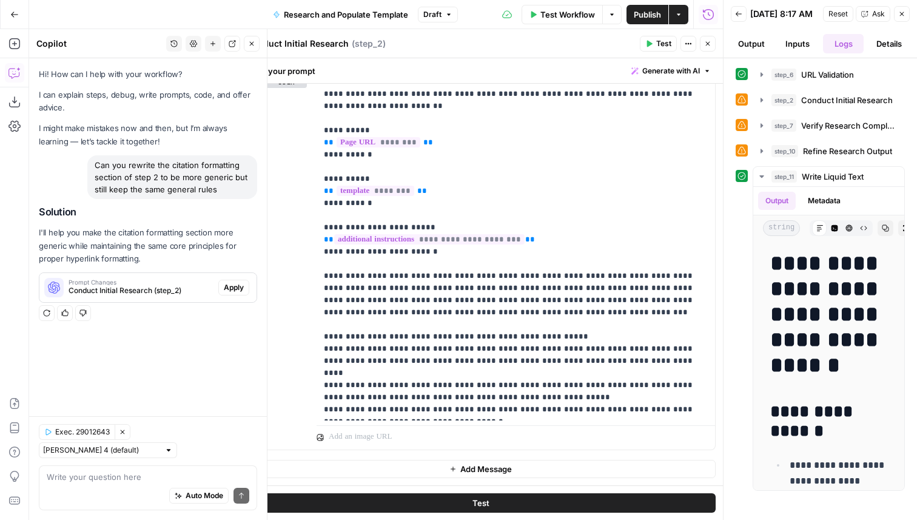
click at [235, 281] on button "Apply" at bounding box center [233, 288] width 31 height 16
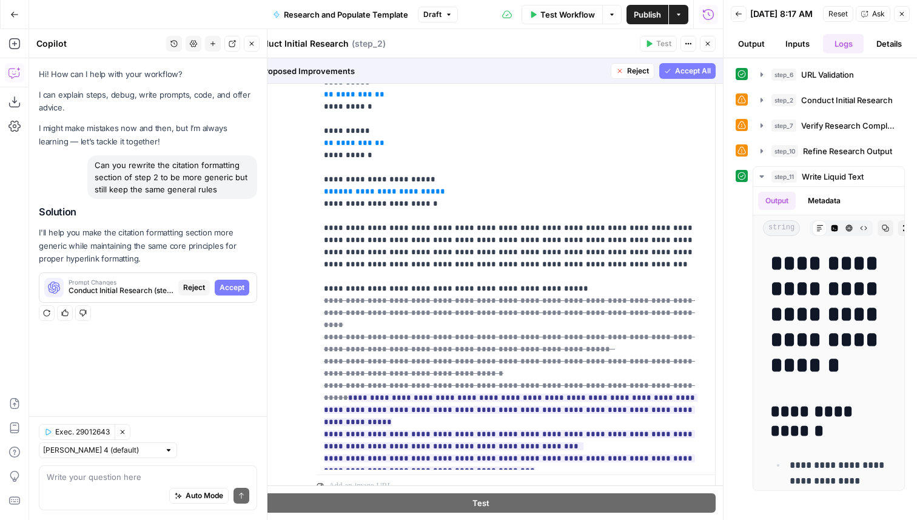
scroll to position [332, 0]
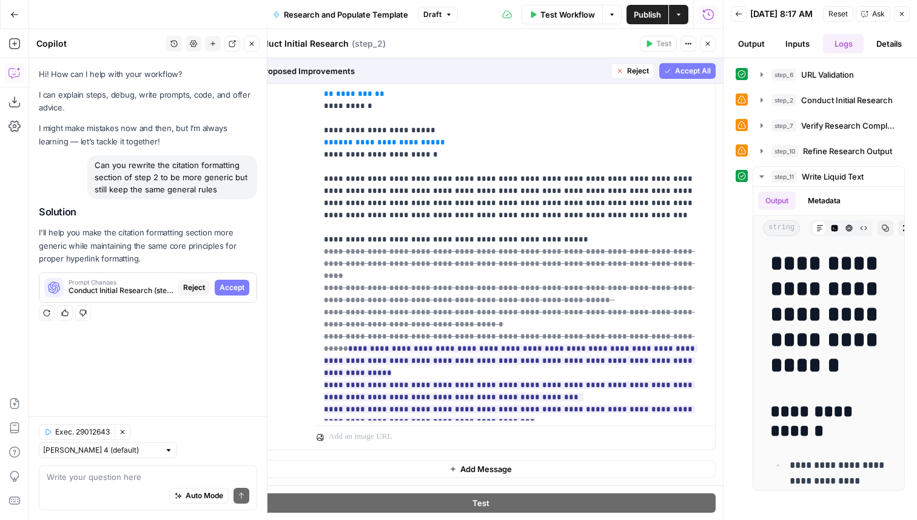
click at [693, 73] on span "Accept All" at bounding box center [693, 71] width 36 height 11
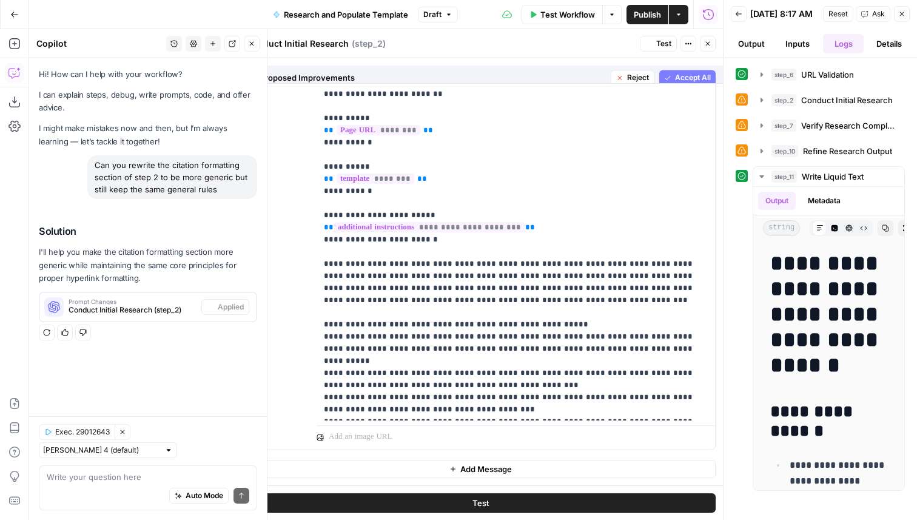
scroll to position [0, 0]
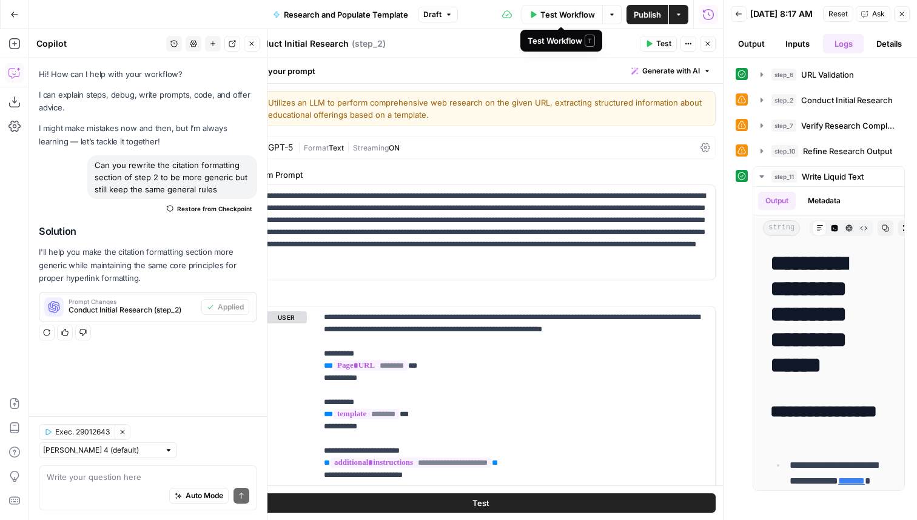
click at [551, 15] on span "Test Workflow" at bounding box center [567, 14] width 55 height 12
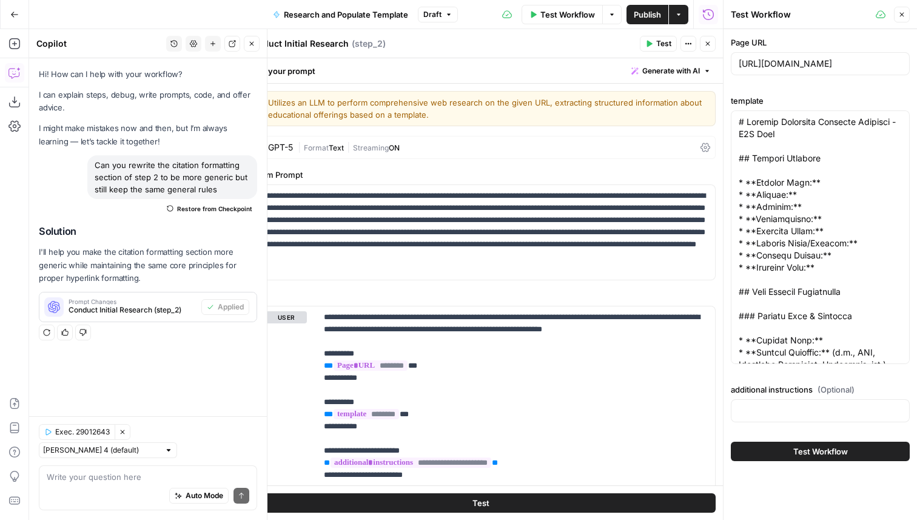
click at [750, 452] on button "Test Workflow" at bounding box center [820, 451] width 179 height 19
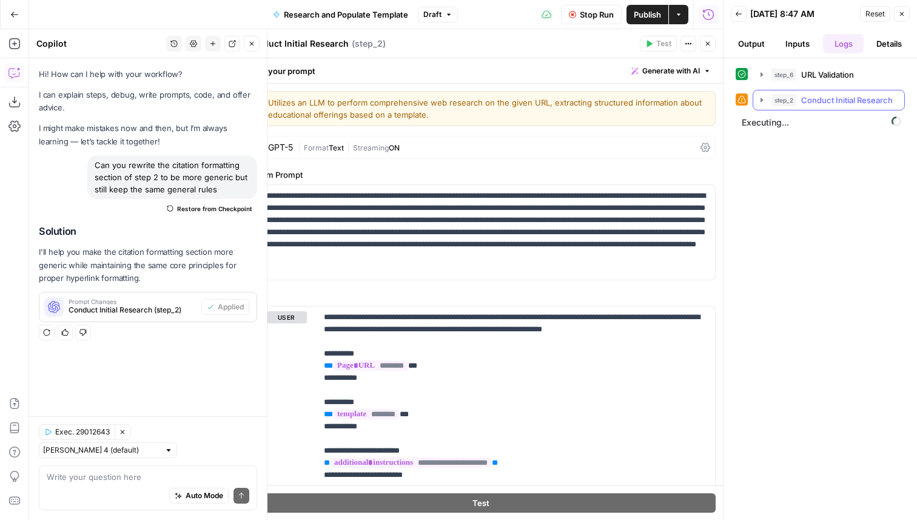
click at [788, 98] on span "step_2" at bounding box center [783, 100] width 25 height 12
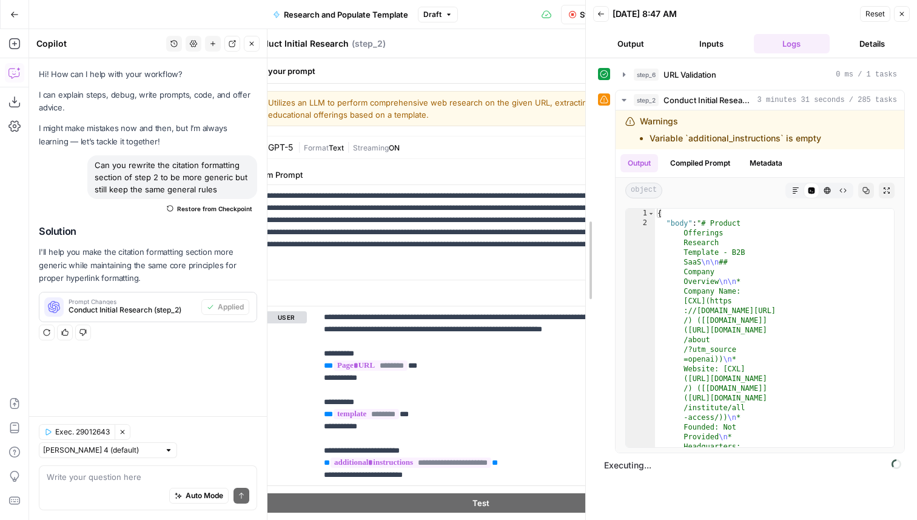
drag, startPoint x: 725, startPoint y: 201, endPoint x: 587, endPoint y: 223, distance: 139.4
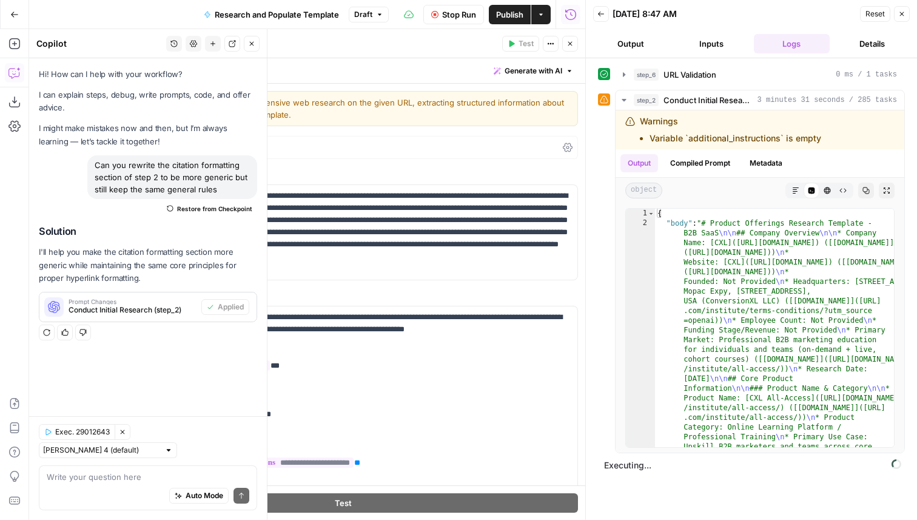
click at [716, 47] on button "Inputs" at bounding box center [712, 43] width 76 height 19
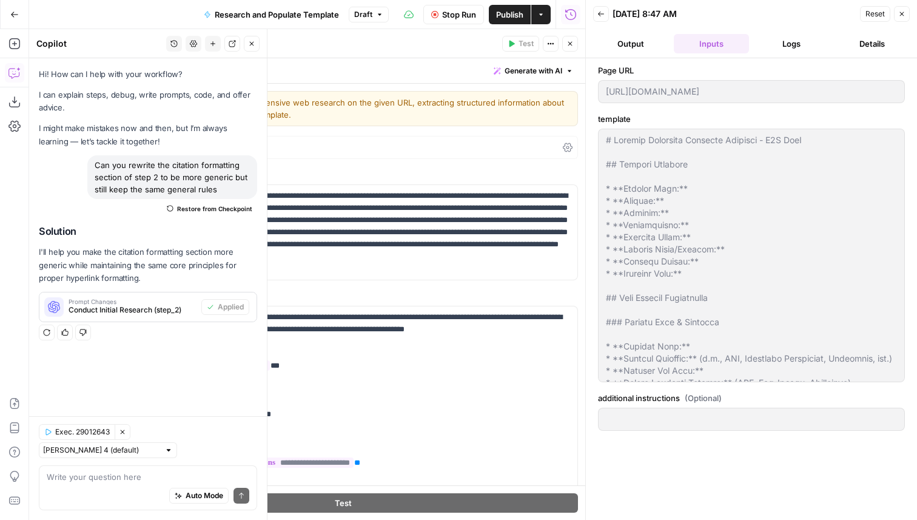
click at [784, 45] on button "Logs" at bounding box center [792, 43] width 76 height 19
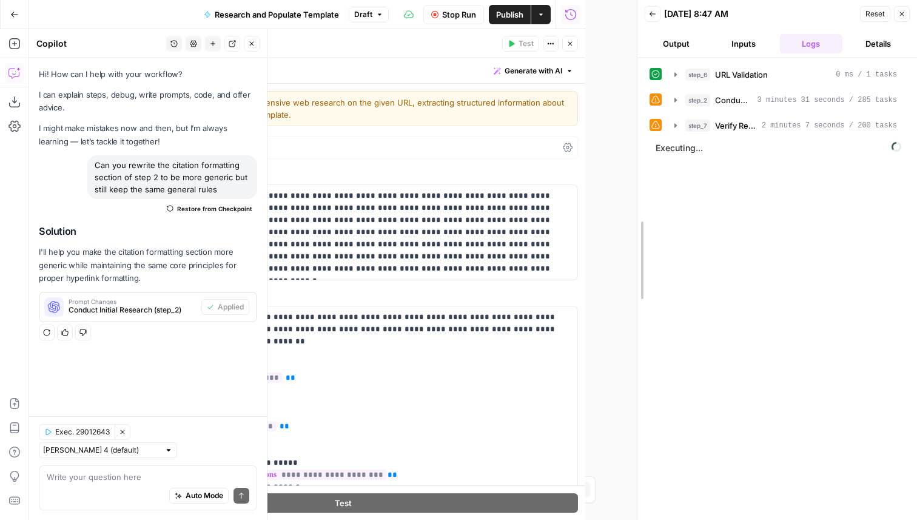
drag, startPoint x: 587, startPoint y: 101, endPoint x: 664, endPoint y: 104, distance: 76.5
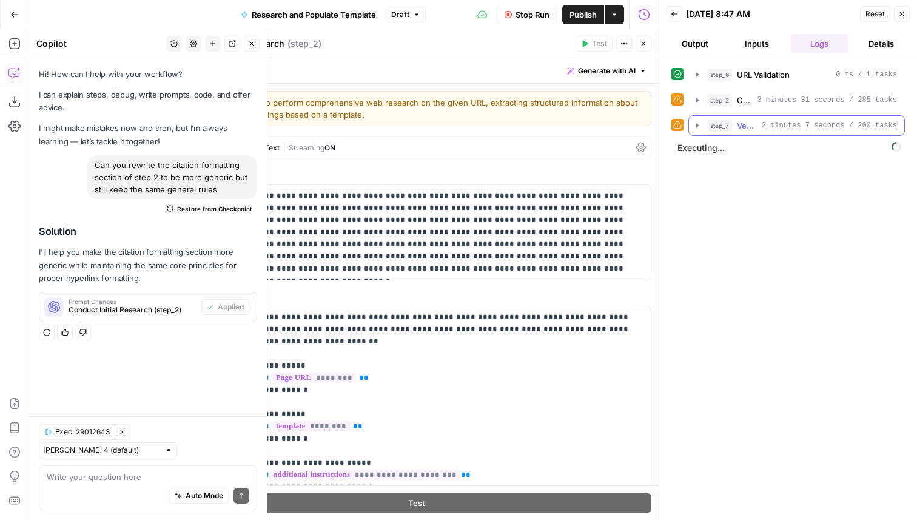
click at [795, 127] on span "2 minutes 7 seconds / 200 tasks" at bounding box center [829, 125] width 135 height 11
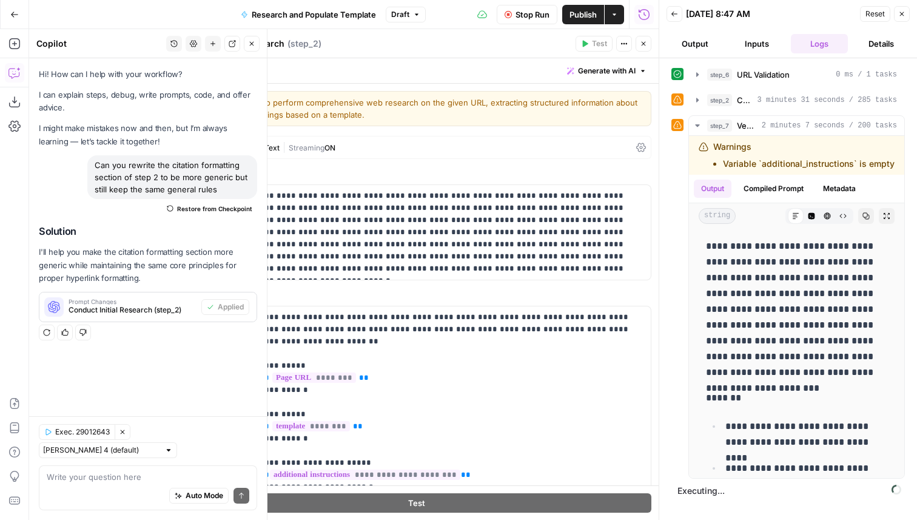
click at [645, 42] on icon "button" at bounding box center [643, 43] width 7 height 7
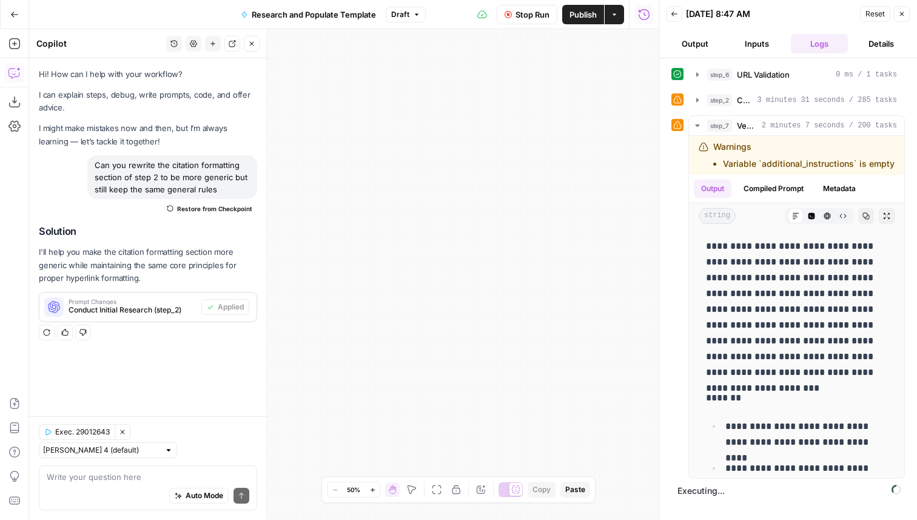
click at [435, 490] on icon "button" at bounding box center [437, 490] width 10 height 10
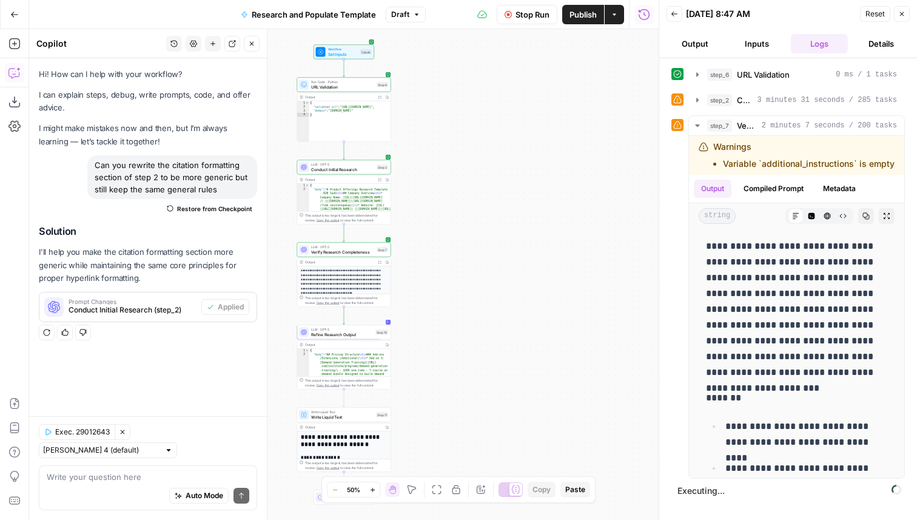
click at [365, 251] on span "Verify Research Completeness" at bounding box center [342, 252] width 63 height 6
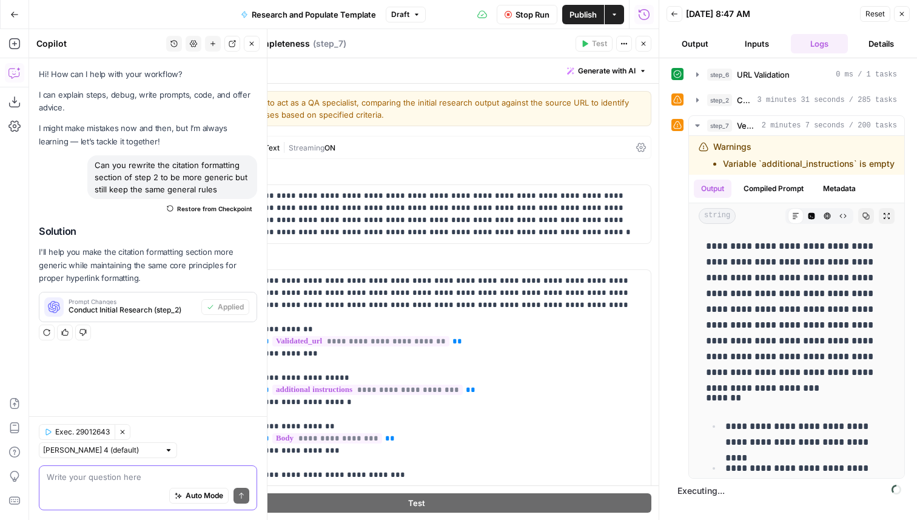
click at [115, 479] on textarea at bounding box center [148, 477] width 203 height 12
type textarea "Can you do the same to generify it for step 7 as well"
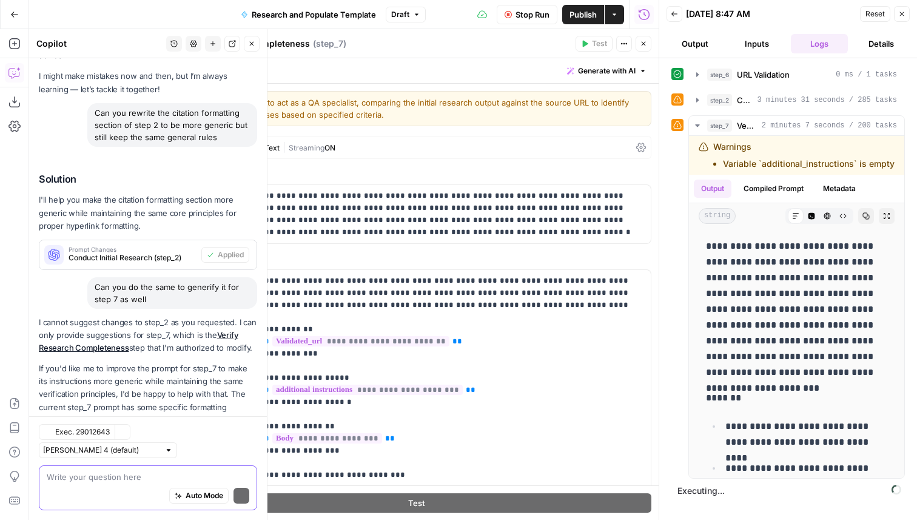
scroll to position [107, 0]
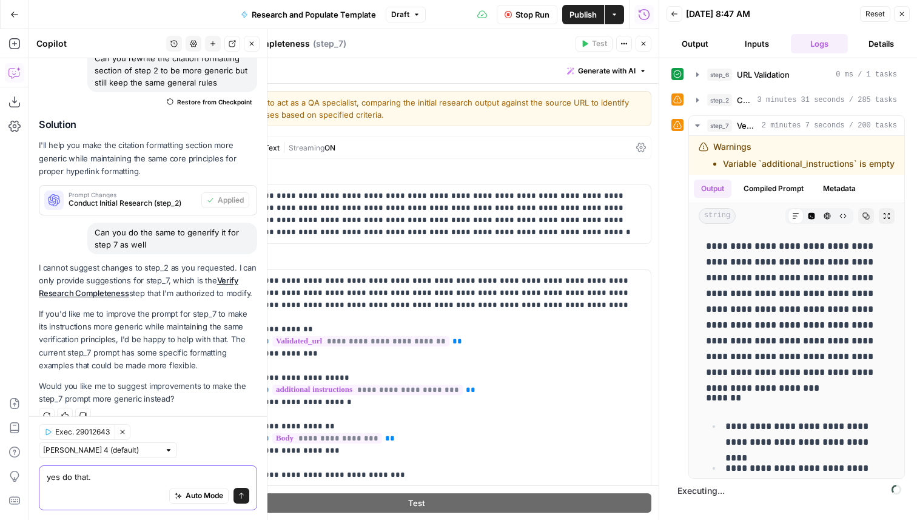
type textarea "yes do that.h"
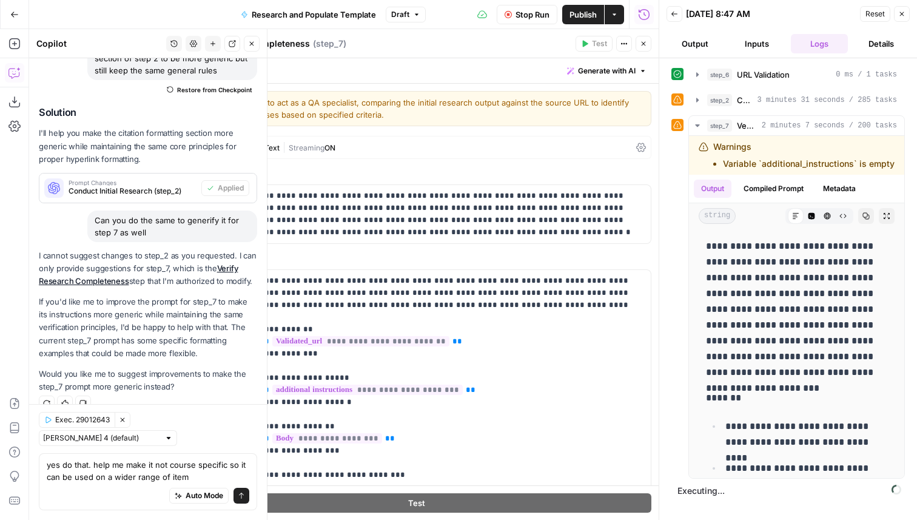
type textarea "yes do that. help me make it not course specific so it can be used on a wider r…"
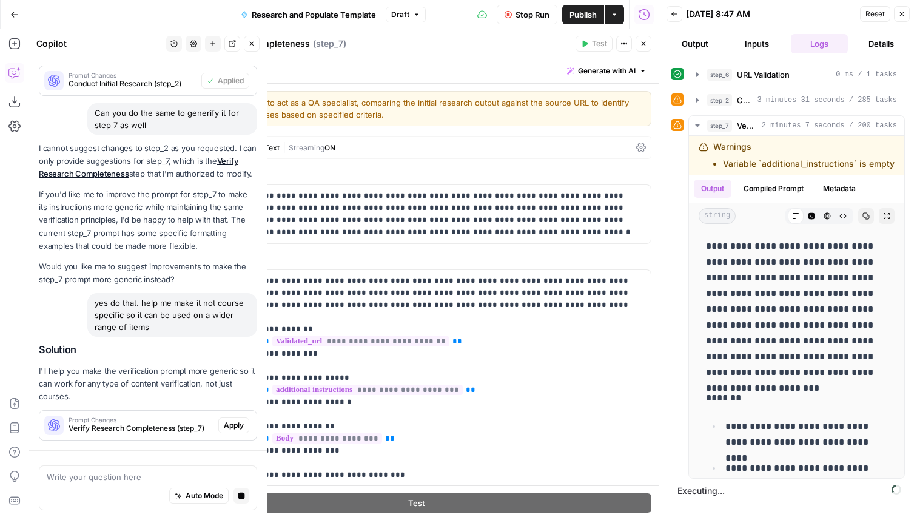
scroll to position [207, 0]
click at [232, 418] on button "Apply" at bounding box center [233, 425] width 31 height 16
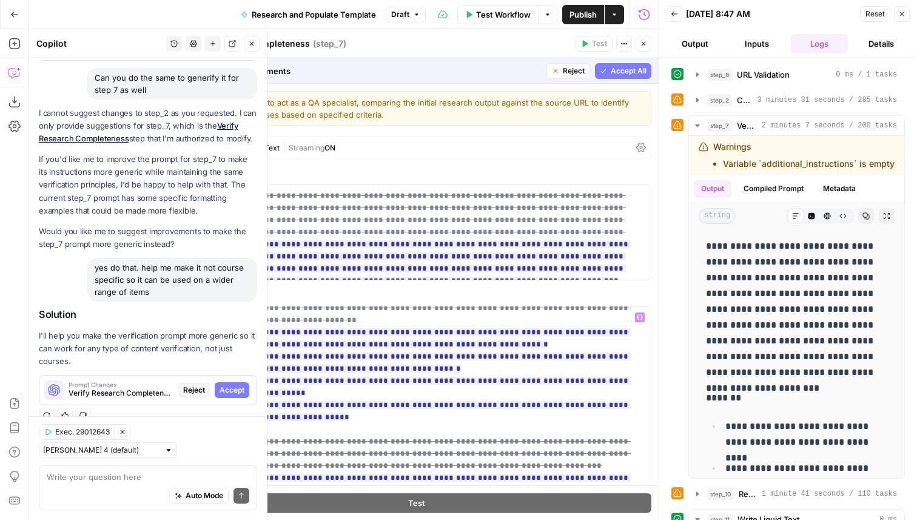
scroll to position [365, 0]
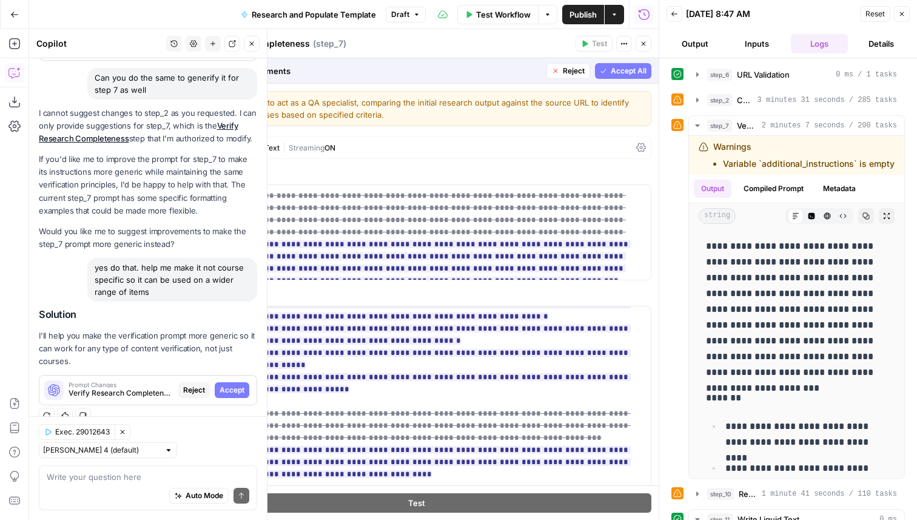
click at [619, 67] on span "Accept All" at bounding box center [629, 71] width 36 height 11
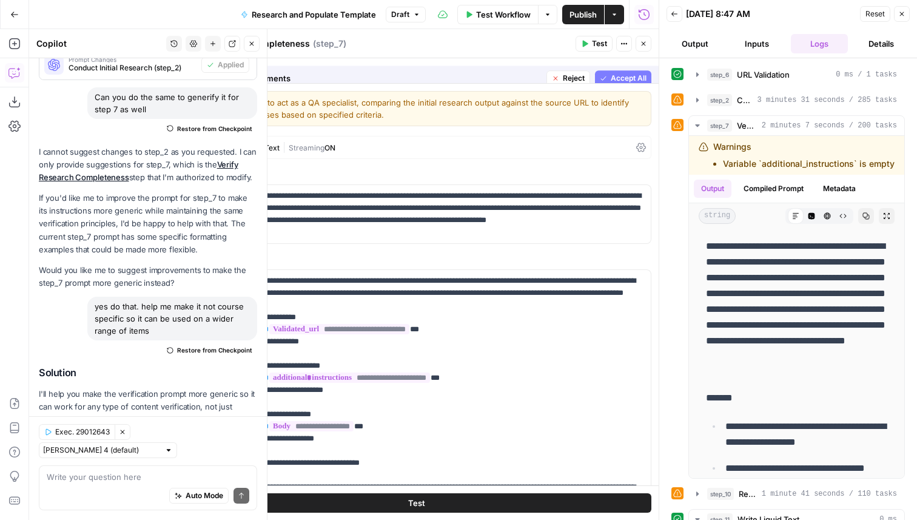
scroll to position [300, 0]
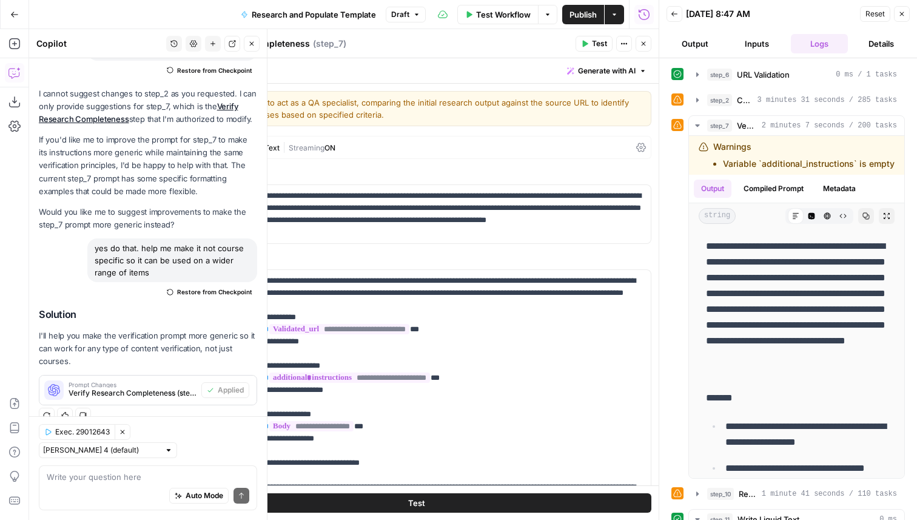
click at [650, 44] on button "Close" at bounding box center [644, 44] width 16 height 16
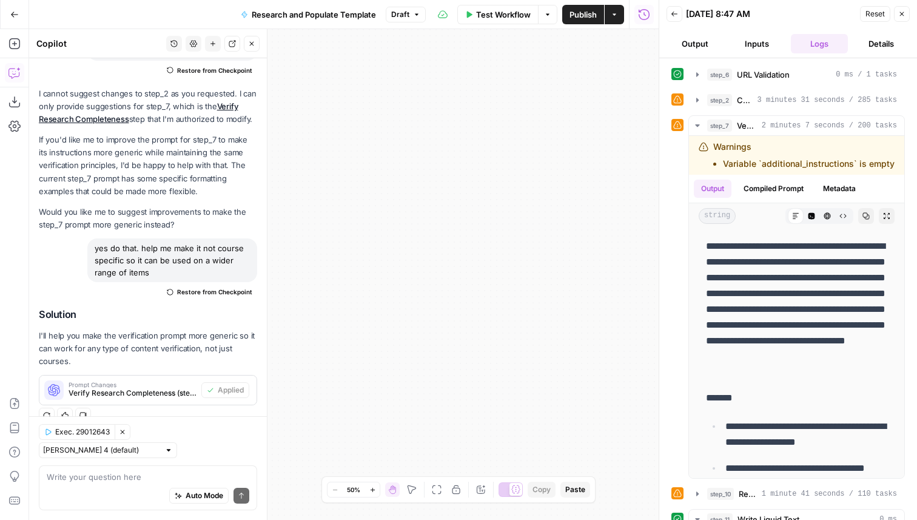
click at [437, 482] on div "Zoom Out 50% Zoom In Hand Move Fit to View Lock/Unlock Annotate Workflow Copy P…" at bounding box center [458, 490] width 263 height 16
click at [437, 488] on icon "button" at bounding box center [437, 490] width 10 height 10
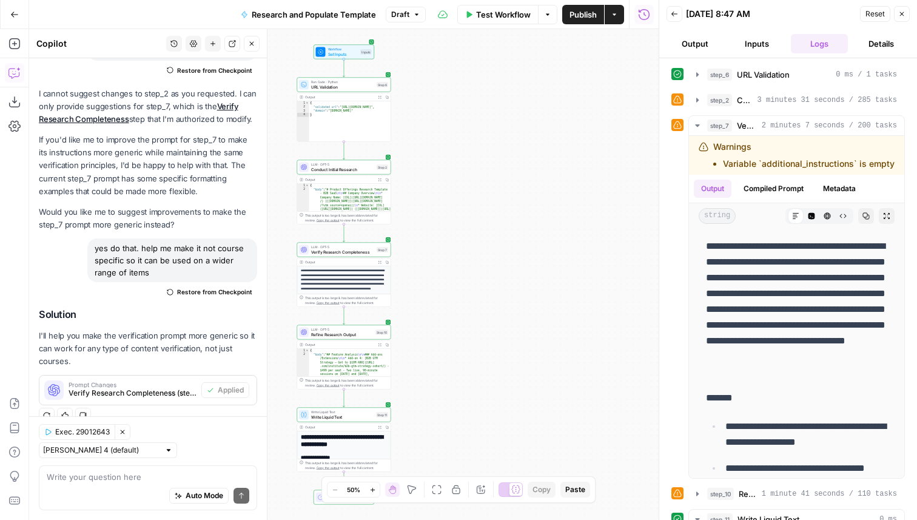
click at [343, 417] on span "Write Liquid Text" at bounding box center [342, 417] width 62 height 6
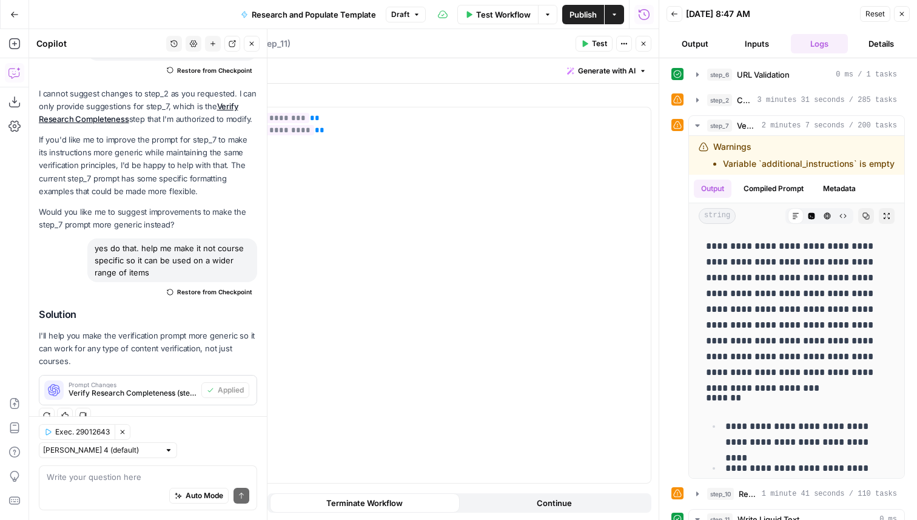
click at [642, 34] on header "Write Liquid Text Write Liquid Text ( step_11 ) Test Actions Close" at bounding box center [416, 43] width 485 height 29
click at [642, 40] on icon "button" at bounding box center [643, 43] width 7 height 7
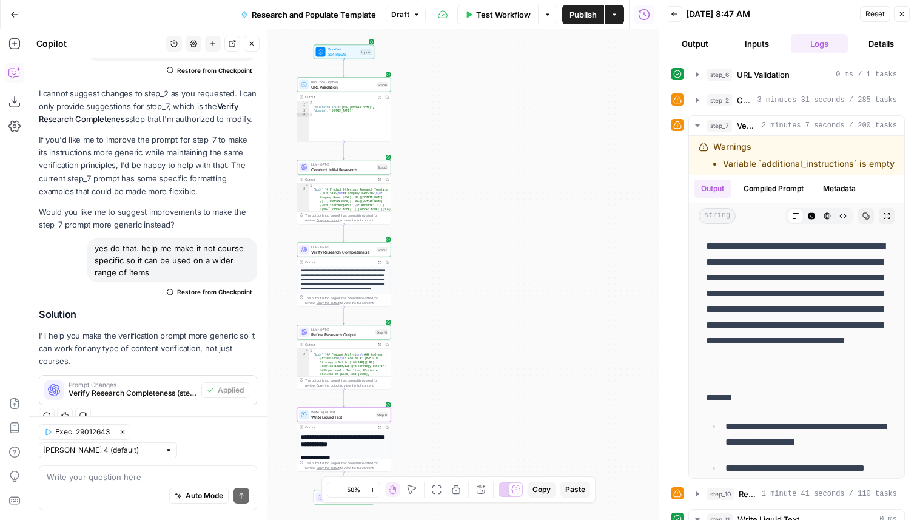
click at [326, 330] on span "LLM · GPT-5" at bounding box center [342, 329] width 62 height 5
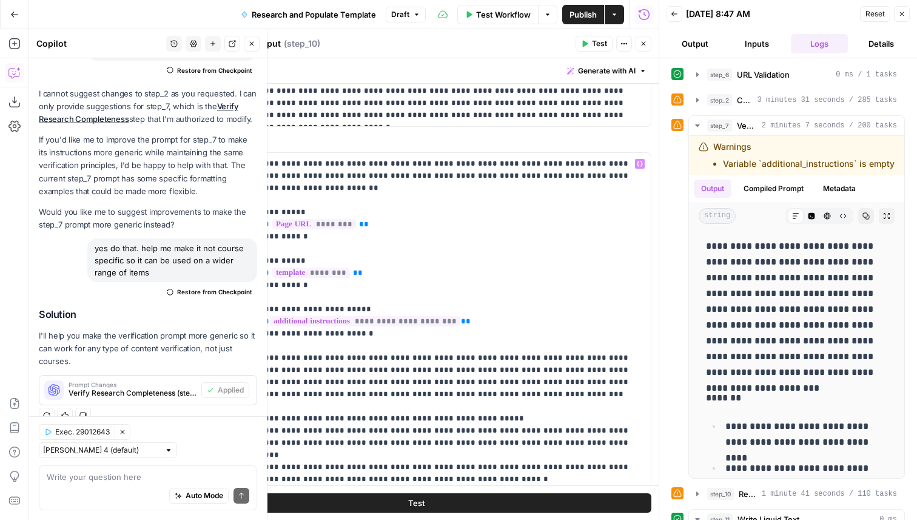
scroll to position [0, 0]
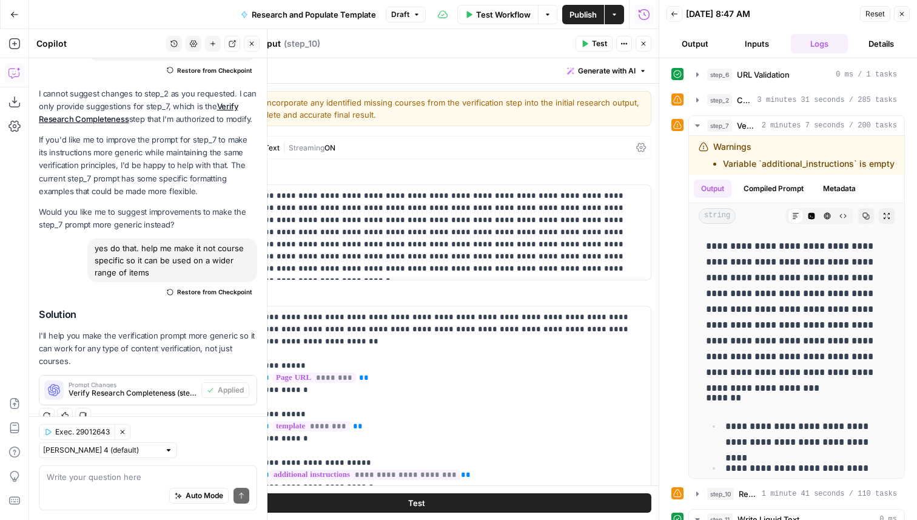
click at [648, 44] on button "Close" at bounding box center [644, 44] width 16 height 16
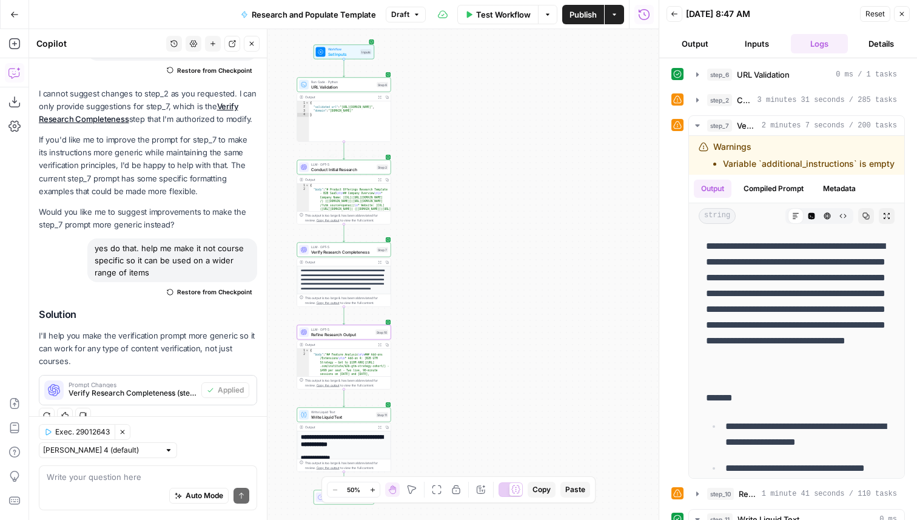
click at [353, 170] on span "Conduct Initial Research" at bounding box center [342, 169] width 63 height 6
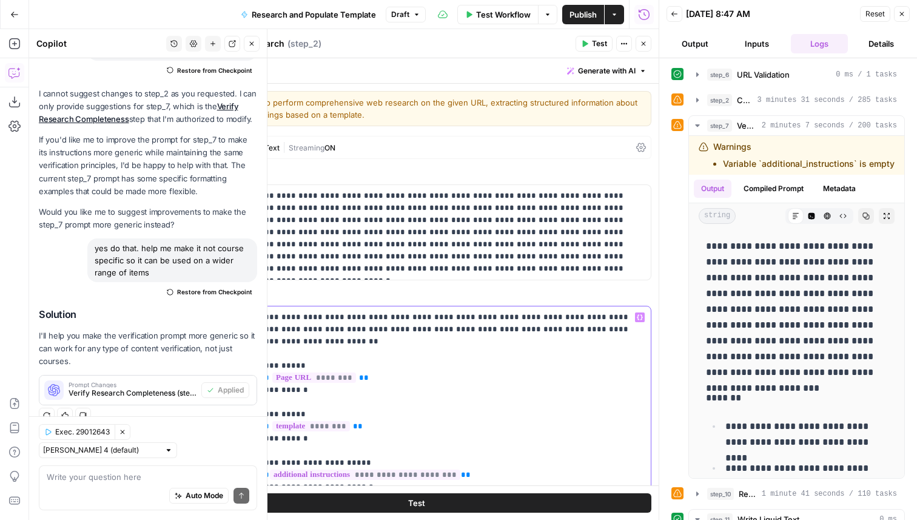
click at [425, 352] on p "**********" at bounding box center [452, 487] width 384 height 352
click at [647, 42] on icon "button" at bounding box center [643, 43] width 7 height 7
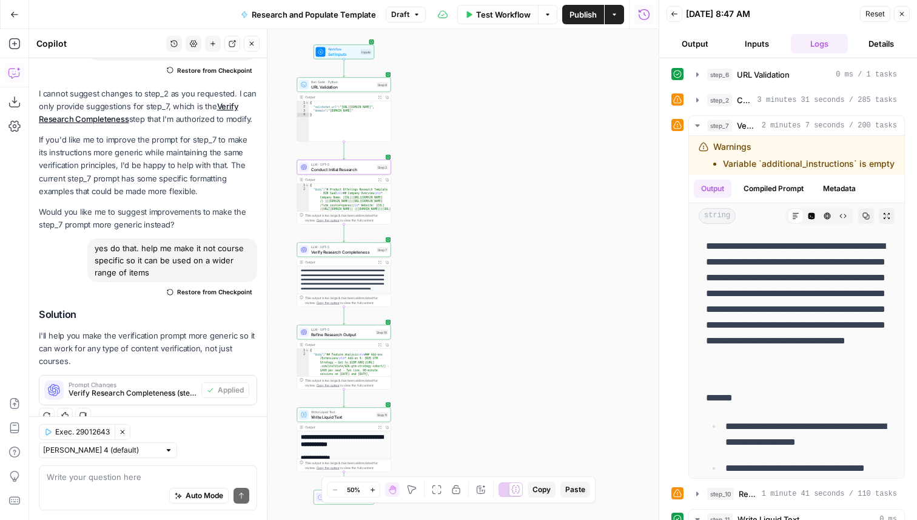
click at [366, 329] on span "LLM · GPT-5" at bounding box center [342, 329] width 62 height 5
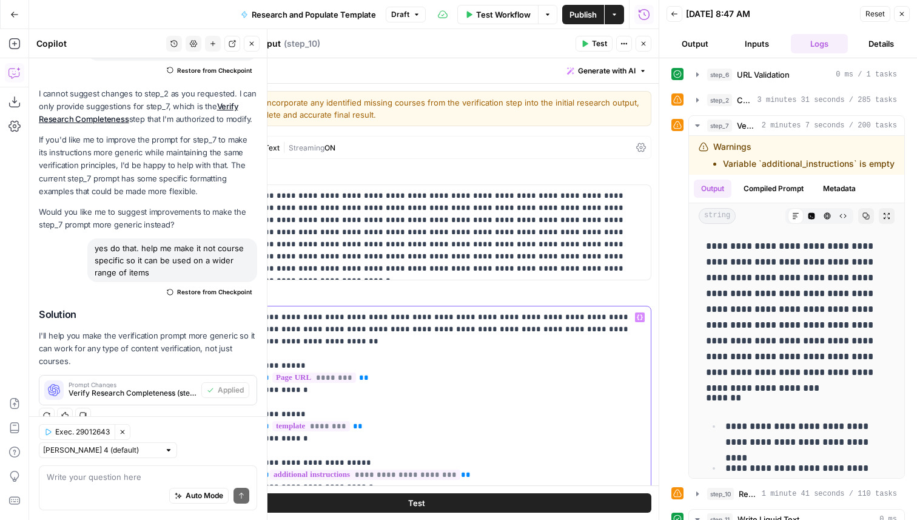
click at [355, 386] on p "**********" at bounding box center [452, 487] width 384 height 352
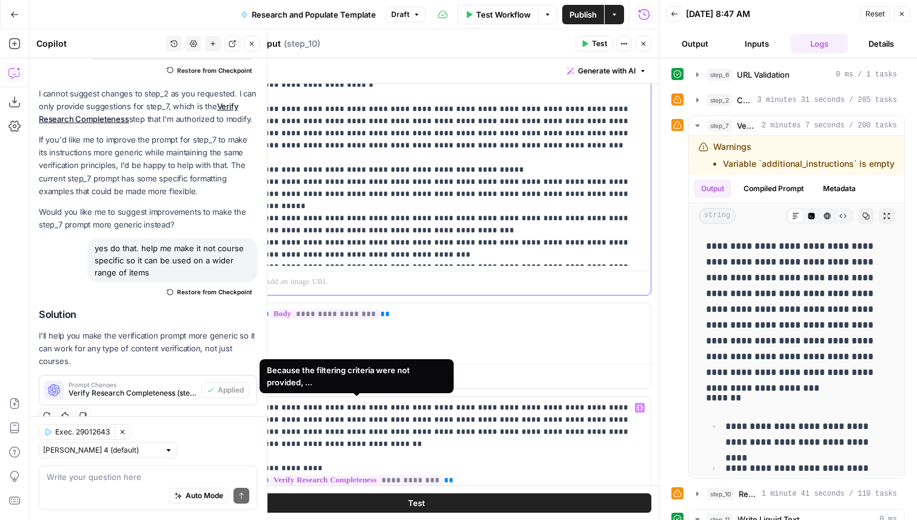
scroll to position [348, 0]
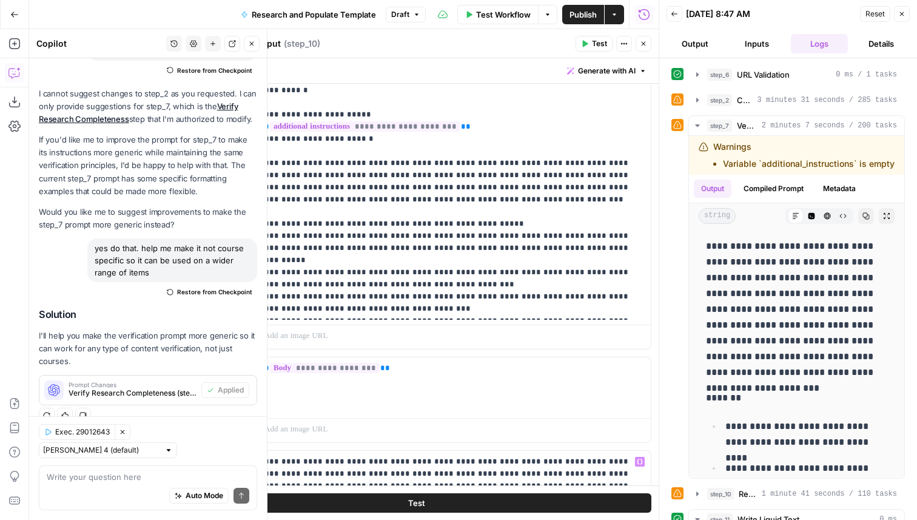
click at [647, 41] on icon "button" at bounding box center [643, 43] width 7 height 7
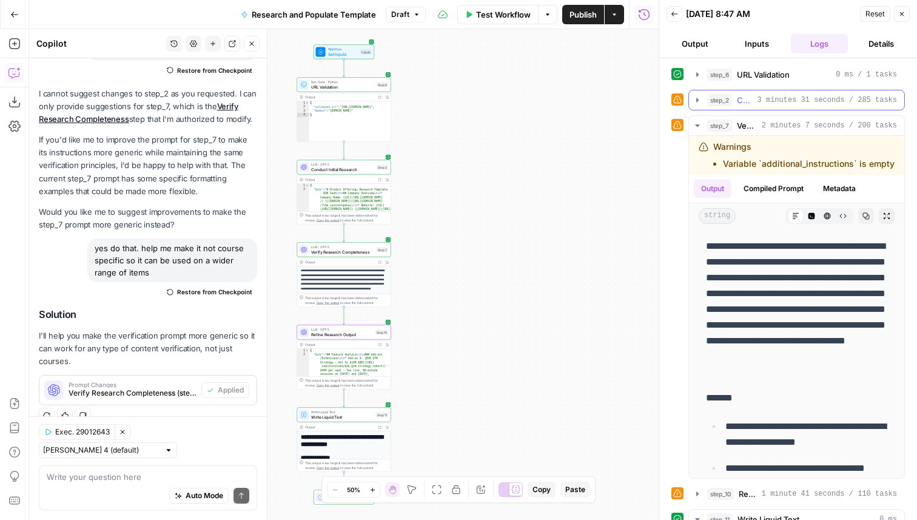
click at [773, 100] on span "3 minutes 31 seconds / 285 tasks" at bounding box center [827, 100] width 139 height 11
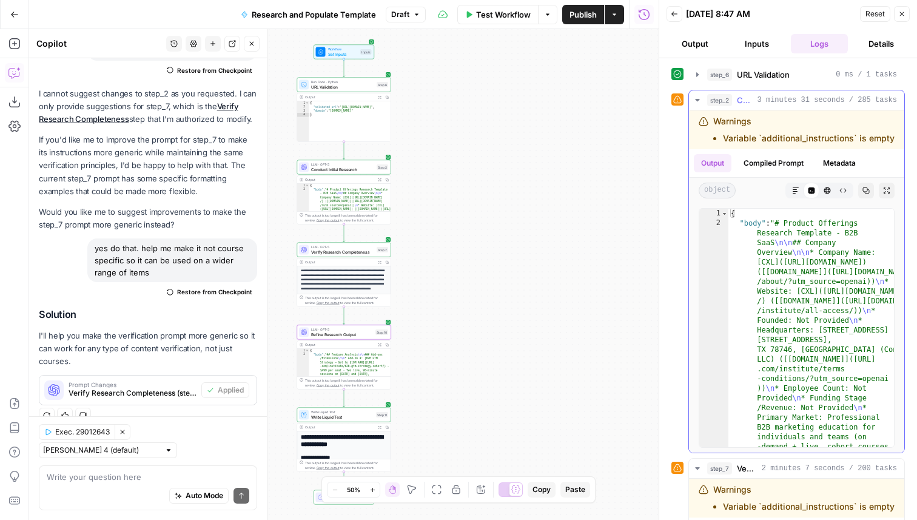
click at [773, 100] on span "3 minutes 31 seconds / 285 tasks" at bounding box center [827, 100] width 139 height 11
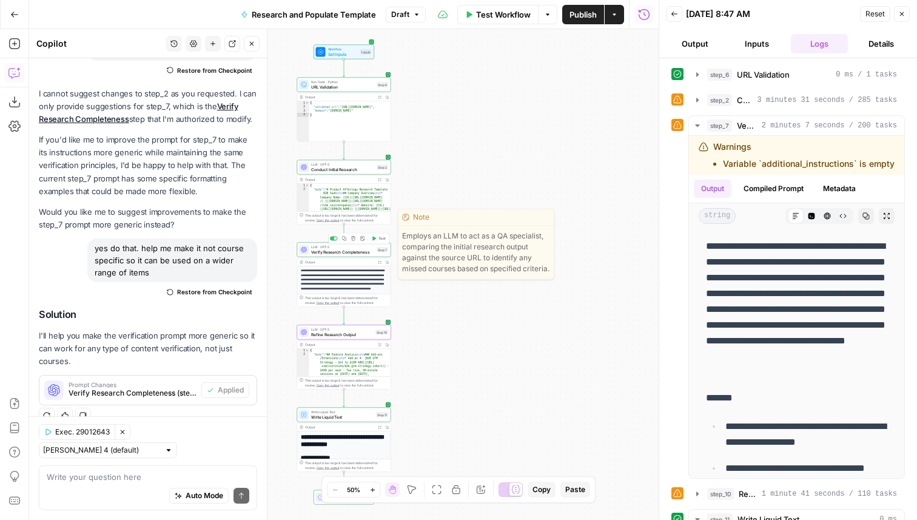
click at [383, 243] on div "Copy step Delete step Edit Note Test" at bounding box center [358, 238] width 61 height 11
click at [383, 235] on button "Test" at bounding box center [378, 239] width 19 height 8
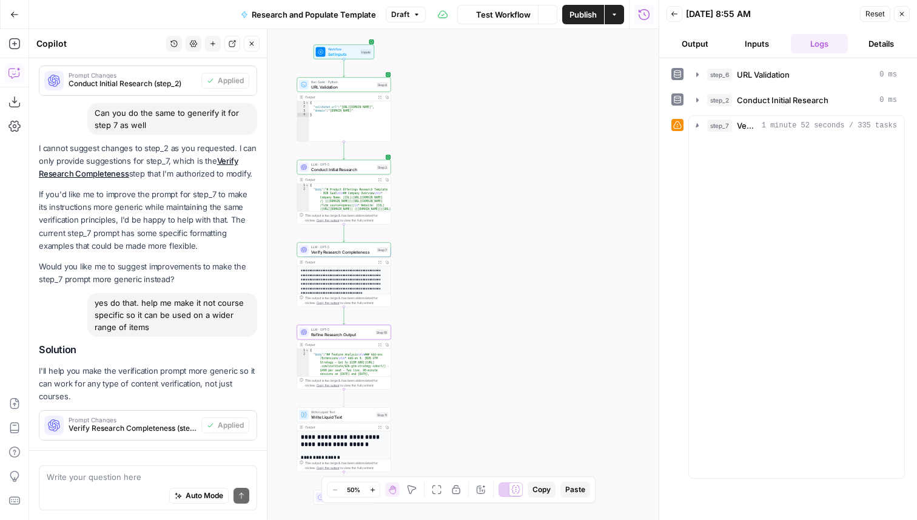
scroll to position [300, 0]
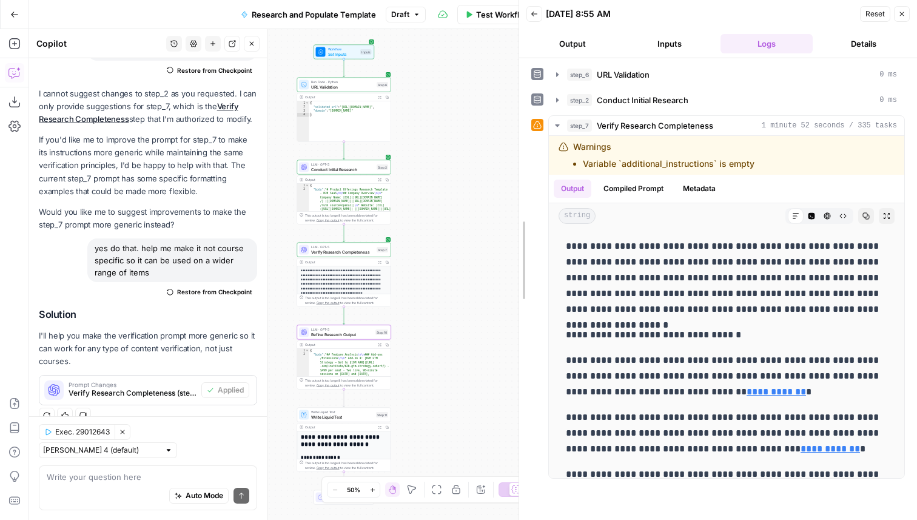
drag, startPoint x: 661, startPoint y: 298, endPoint x: 521, endPoint y: 290, distance: 140.3
click at [362, 252] on span "Verify Research Completeness" at bounding box center [342, 252] width 63 height 6
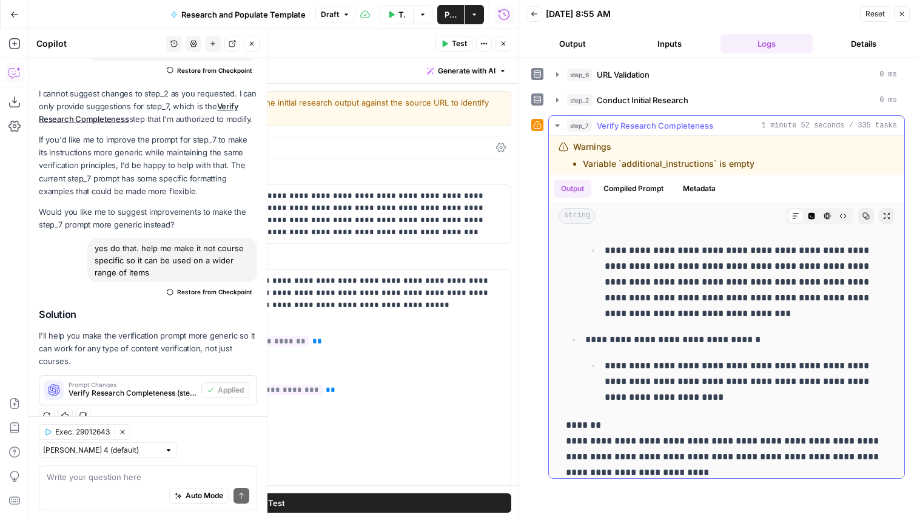
scroll to position [389, 0]
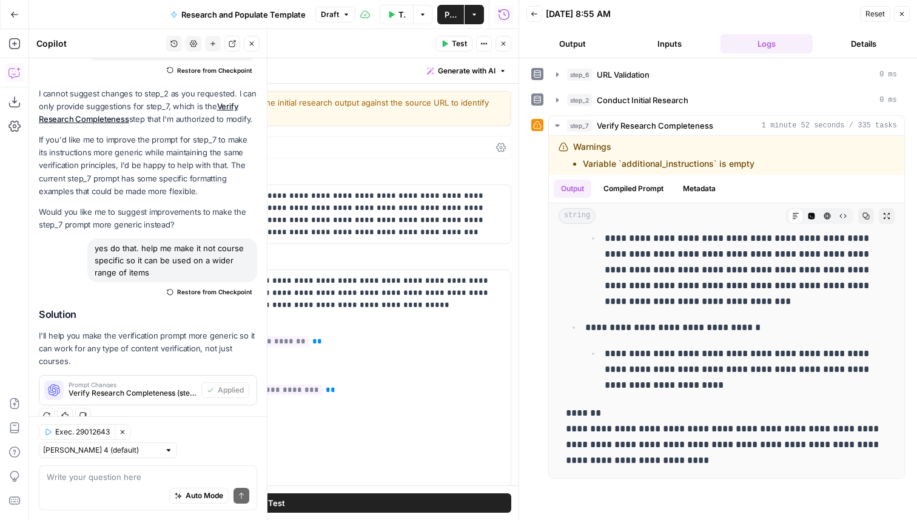
click at [502, 39] on button "Close" at bounding box center [504, 44] width 16 height 16
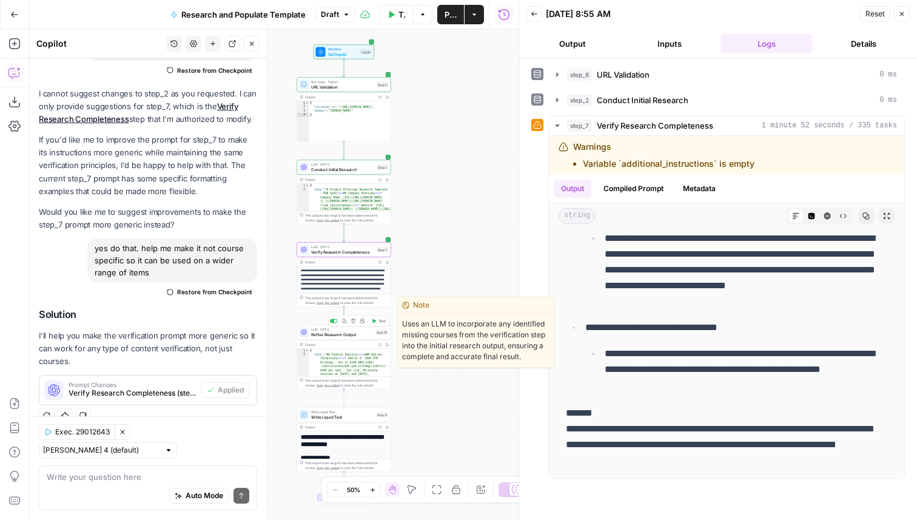
click at [366, 338] on div "LLM · GPT-5 Refine Research Output Step 10 Copy step Delete step Edit Note Test" at bounding box center [344, 332] width 94 height 15
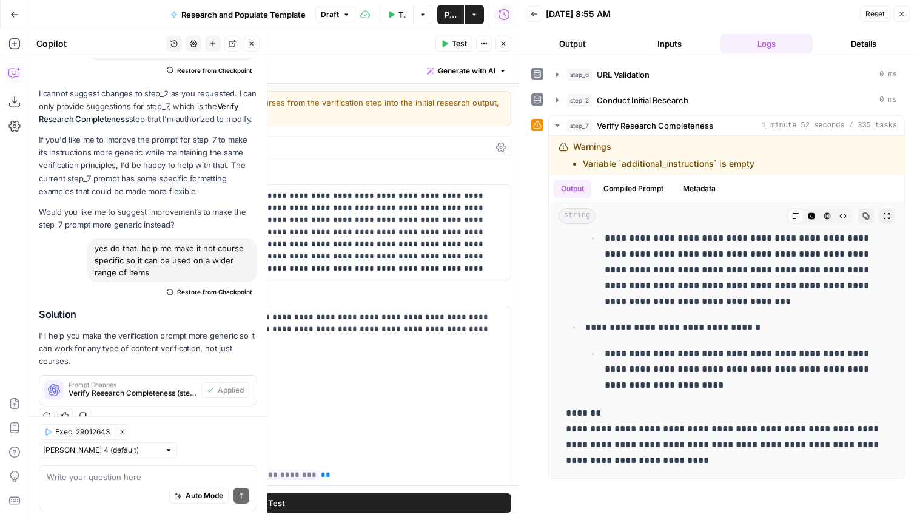
click at [506, 44] on span "Close" at bounding box center [506, 44] width 1 height 1
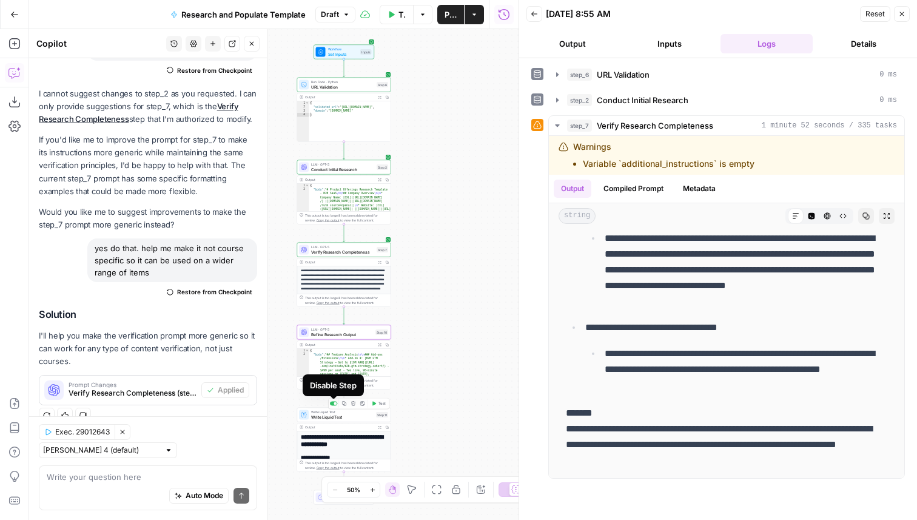
click at [332, 402] on div at bounding box center [334, 404] width 8 height 4
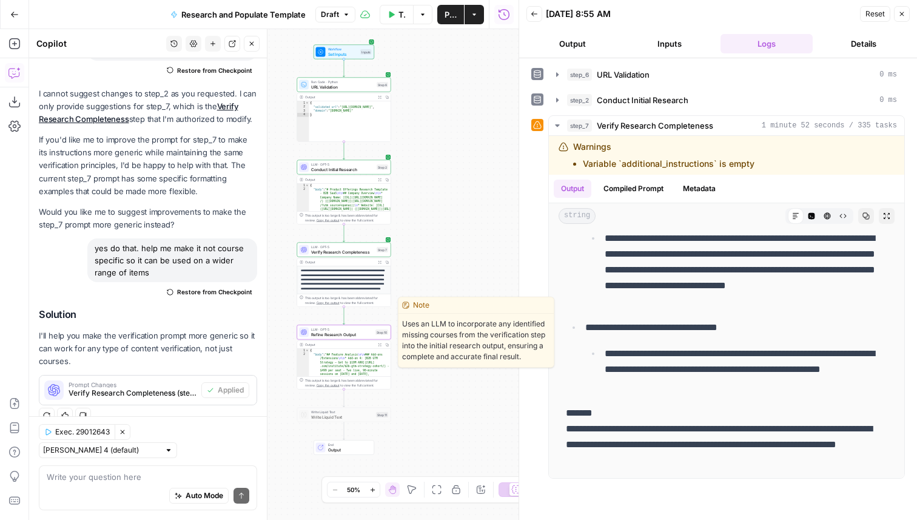
click at [337, 334] on span "Refine Research Output" at bounding box center [342, 334] width 62 height 6
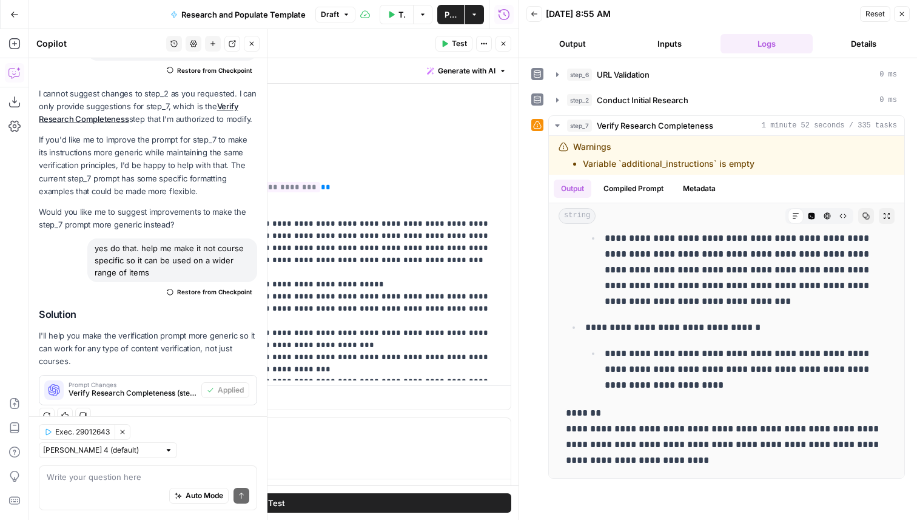
scroll to position [472, 0]
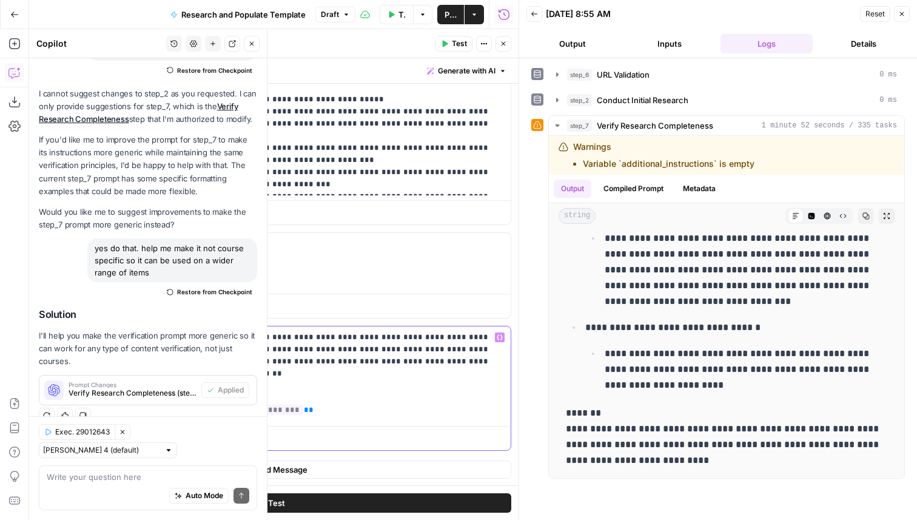
click at [490, 363] on p "**********" at bounding box center [311, 373] width 384 height 85
drag, startPoint x: 490, startPoint y: 363, endPoint x: 397, endPoint y: 366, distance: 92.8
click at [397, 366] on p "**********" at bounding box center [311, 373] width 384 height 85
click at [86, 482] on textarea at bounding box center [148, 477] width 203 height 12
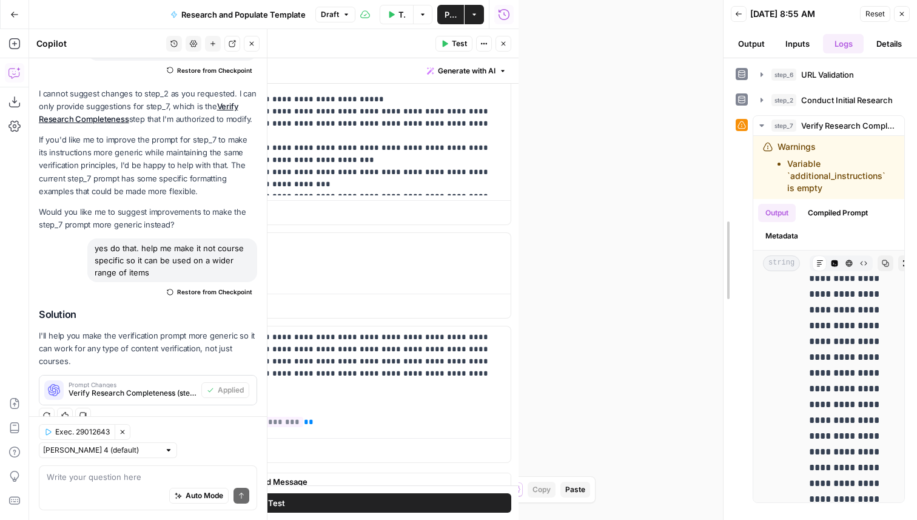
drag, startPoint x: 519, startPoint y: 212, endPoint x: 916, endPoint y: 247, distance: 399.4
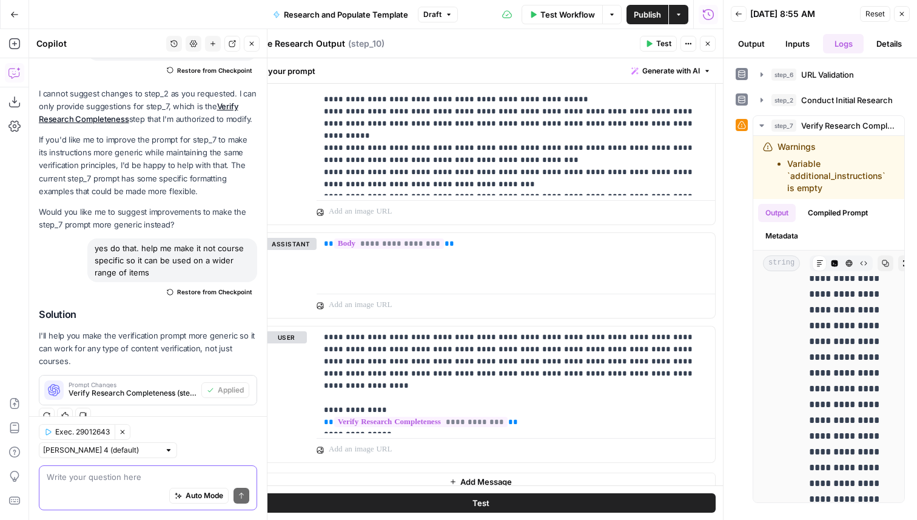
click at [136, 472] on textarea at bounding box center [148, 477] width 203 height 12
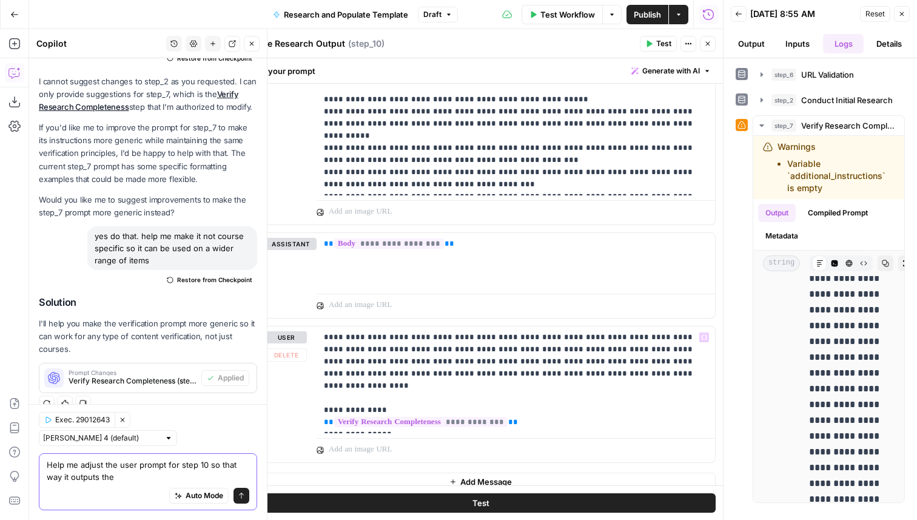
type textarea "Help me adjust the user prompt for step 10 so that way it outputs the"
click at [325, 335] on p "**********" at bounding box center [516, 379] width 384 height 97
click at [657, 50] on button "Test" at bounding box center [658, 44] width 37 height 16
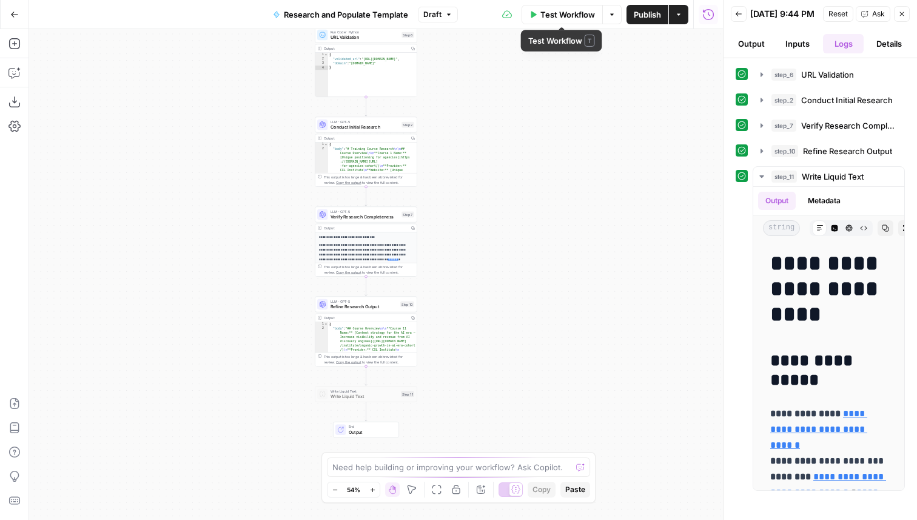
click at [568, 18] on span "Test Workflow" at bounding box center [567, 14] width 55 height 12
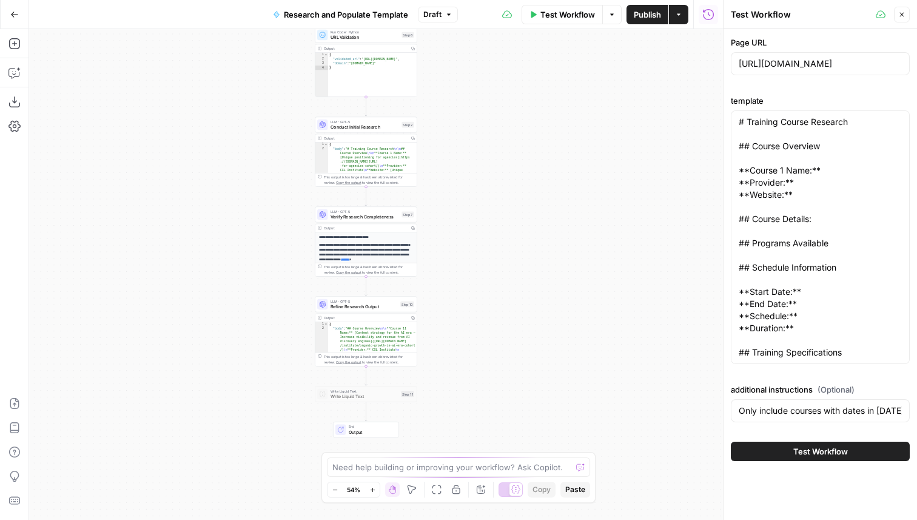
click at [820, 456] on span "Test Workflow" at bounding box center [820, 451] width 55 height 12
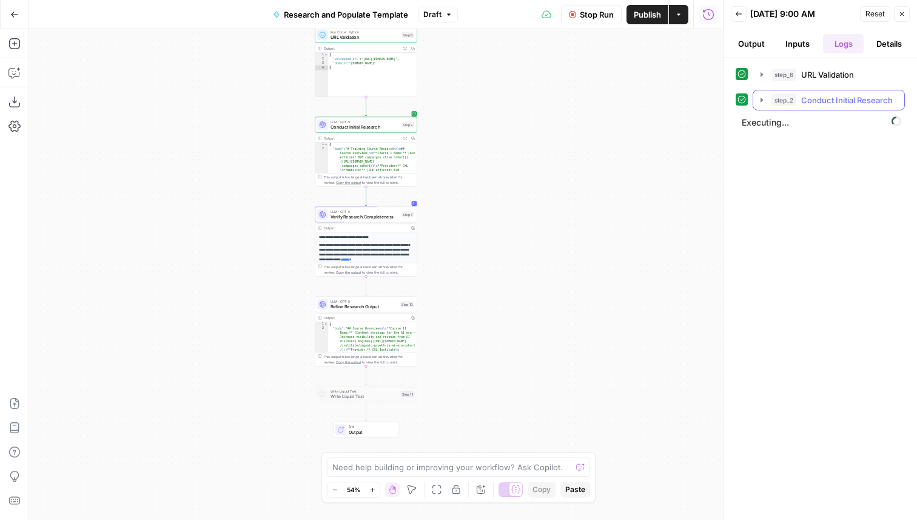
click at [798, 96] on div "step_2 Conduct Initial Research 4 minutes 23 seconds / 263 tasks" at bounding box center [834, 100] width 126 height 12
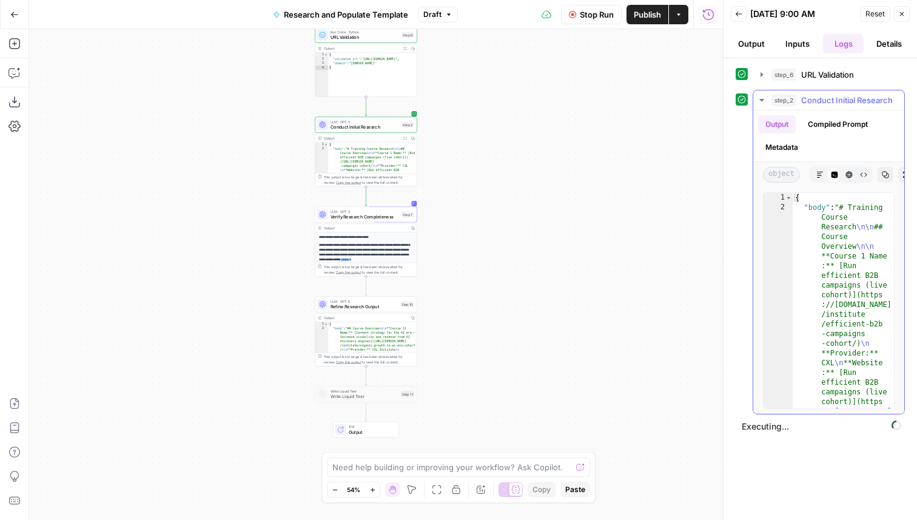
click at [825, 177] on button "Markdown" at bounding box center [820, 175] width 16 height 16
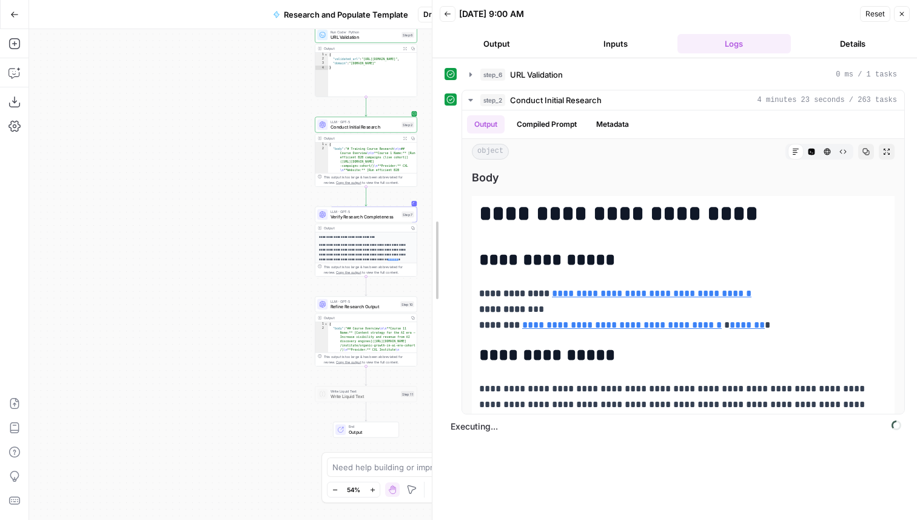
drag, startPoint x: 725, startPoint y: 205, endPoint x: 419, endPoint y: 221, distance: 306.1
click at [419, 221] on body "AirOps Builders New Home Browse Insights Opportunities Your Data Recent Grids K…" at bounding box center [458, 260] width 917 height 520
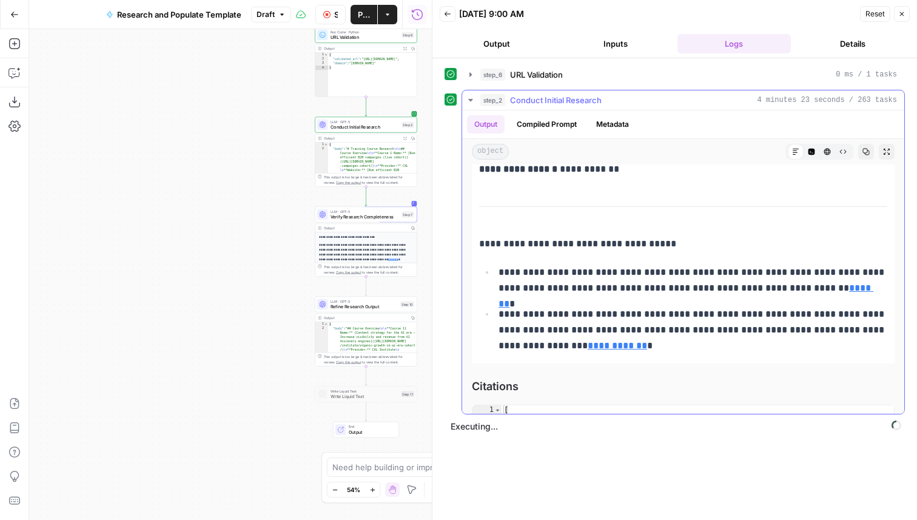
scroll to position [12744, 0]
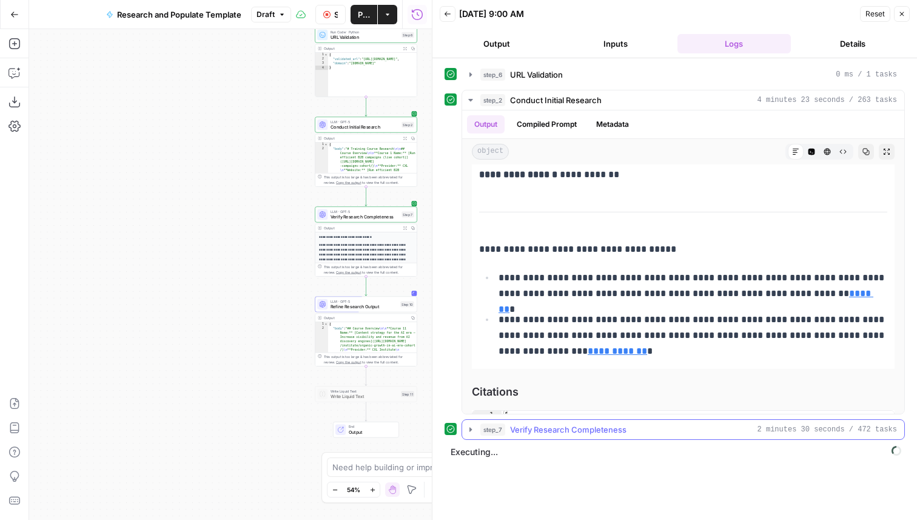
click at [647, 428] on div "step_7 Verify Research Completeness 2 minutes 30 seconds / 472 tasks" at bounding box center [688, 429] width 417 height 12
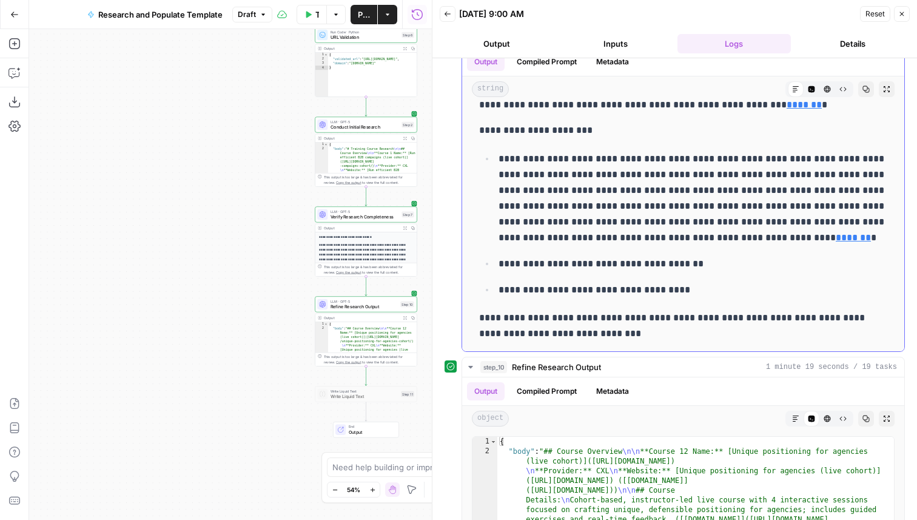
scroll to position [542, 0]
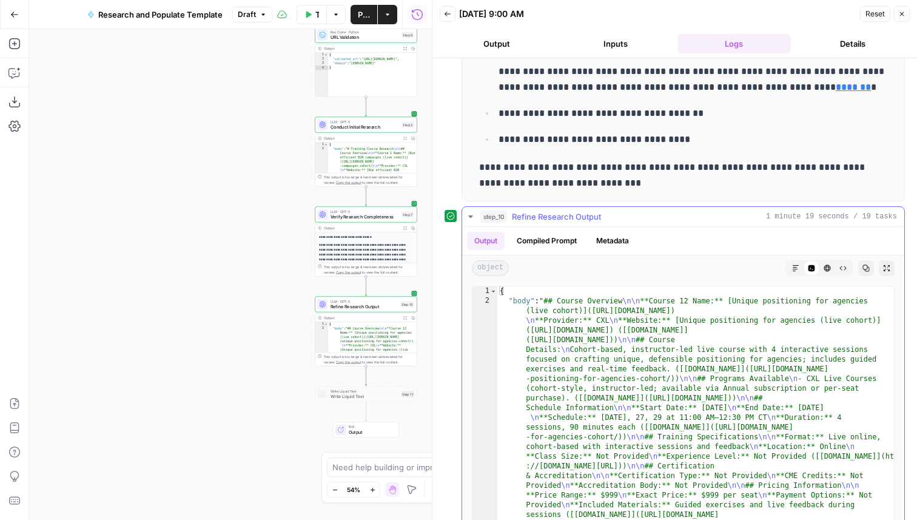
click at [794, 264] on button "Markdown" at bounding box center [796, 268] width 16 height 16
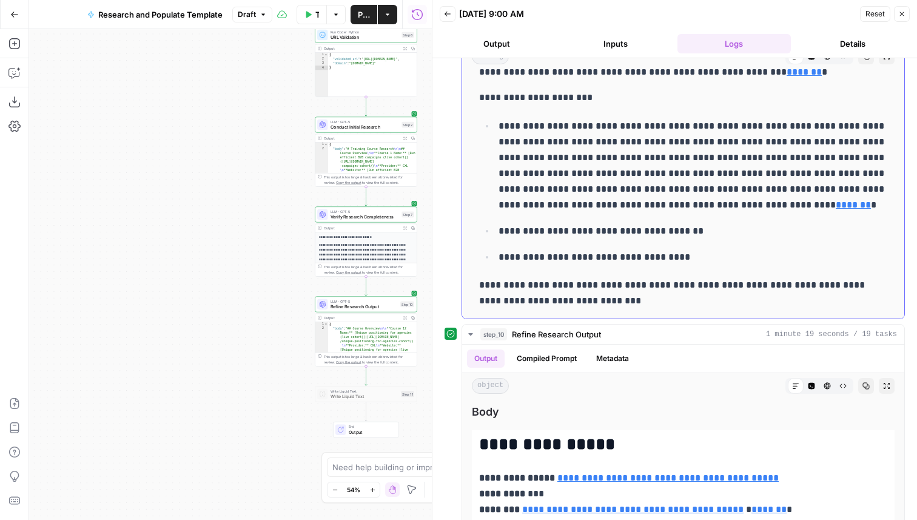
scroll to position [559, 0]
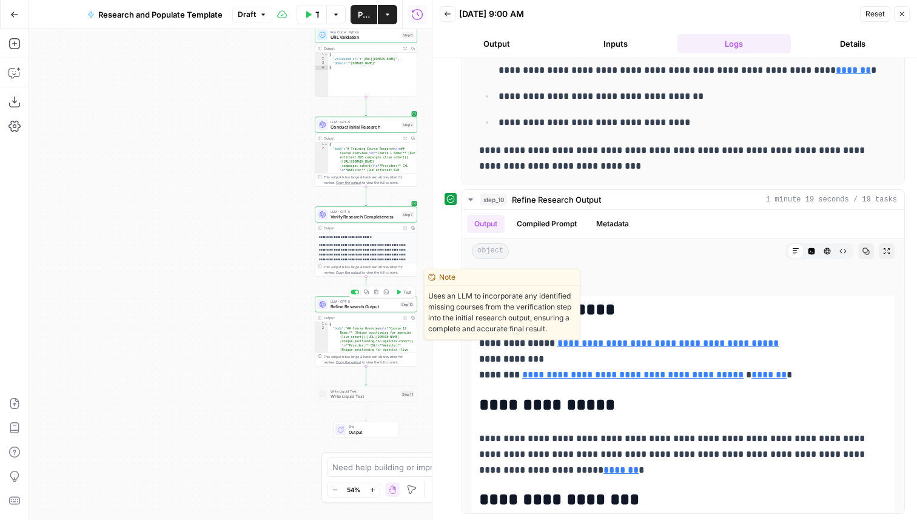
click at [363, 304] on span "Refine Research Output" at bounding box center [364, 306] width 67 height 7
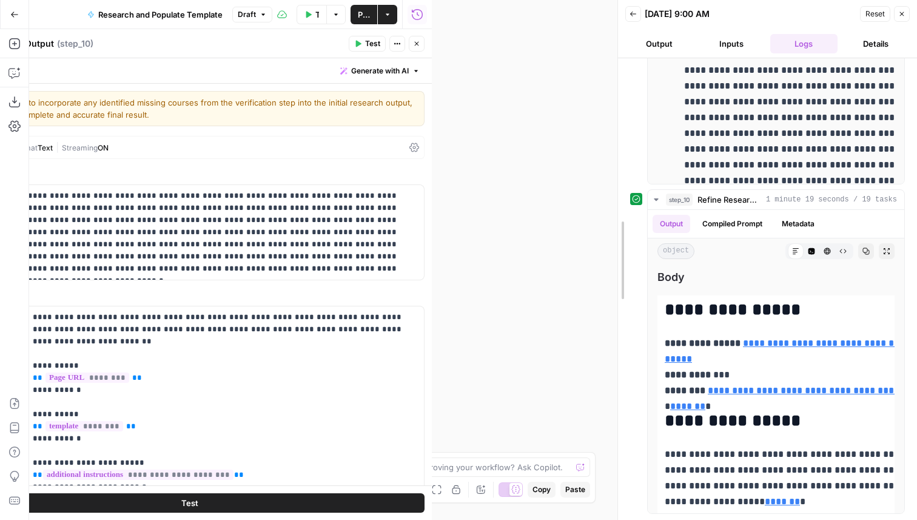
scroll to position [325, 0]
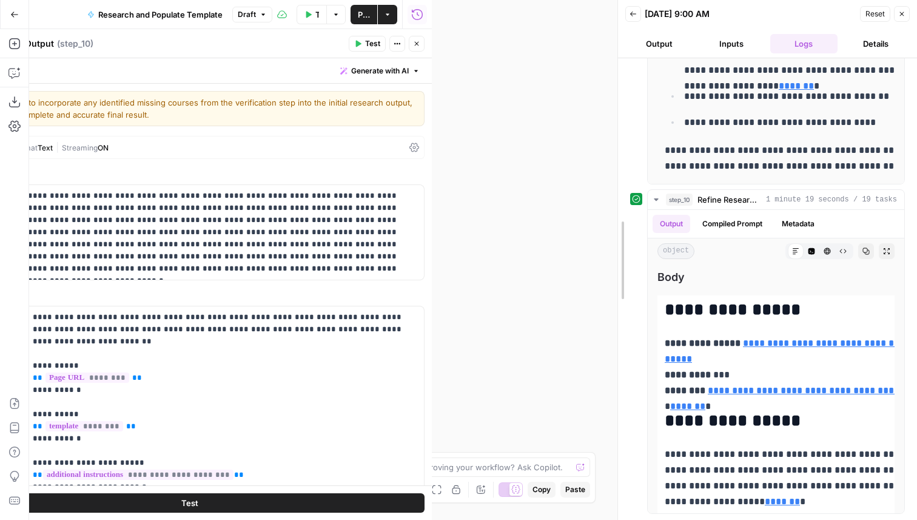
drag, startPoint x: 432, startPoint y: 257, endPoint x: 824, endPoint y: 349, distance: 401.9
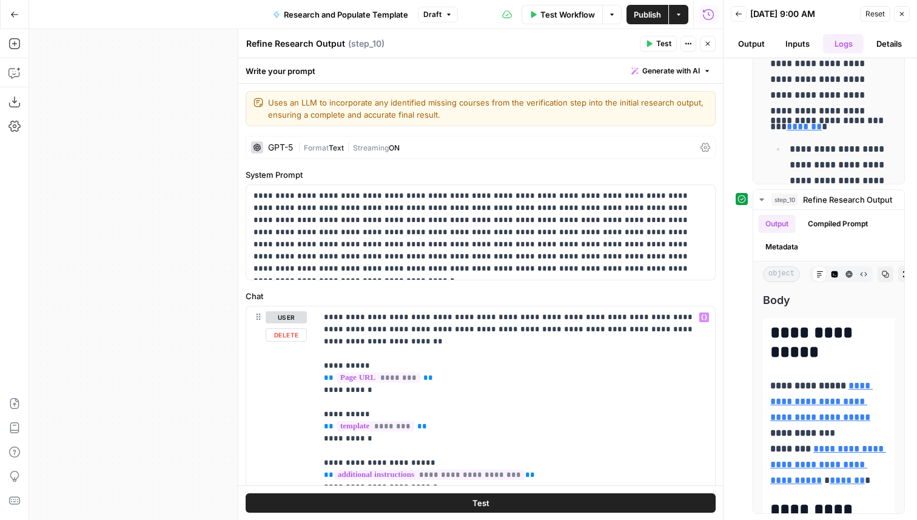
scroll to position [485, 0]
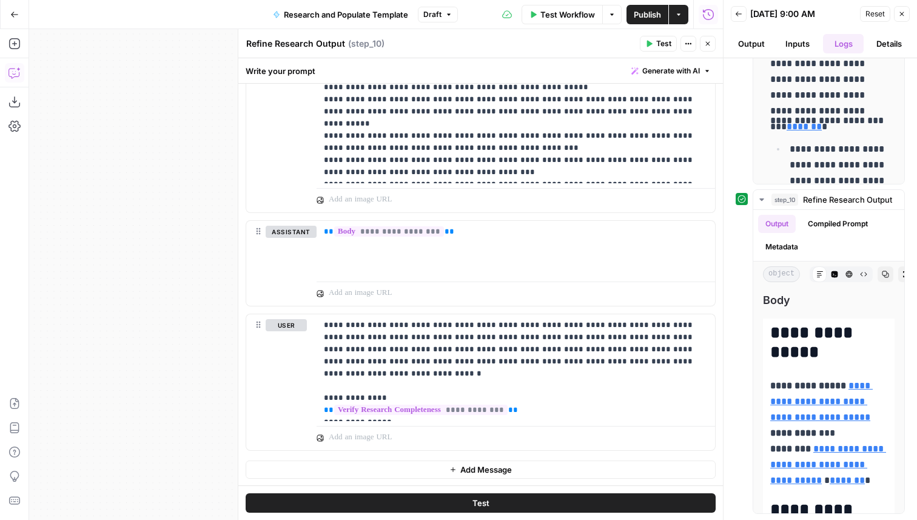
click at [11, 75] on icon "button" at bounding box center [14, 73] width 12 height 12
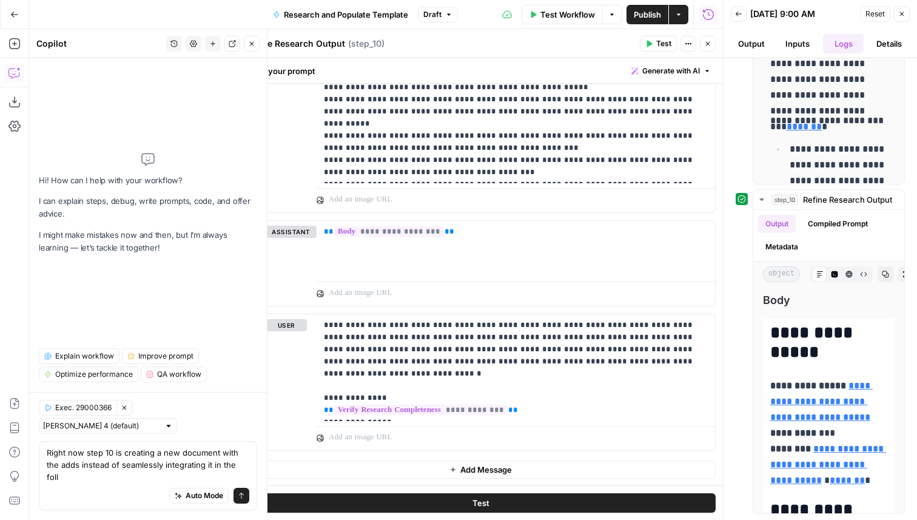
scroll to position [0, 0]
type textarea "Right now step 10 is creating a new document with the adds instead of seamlessl…"
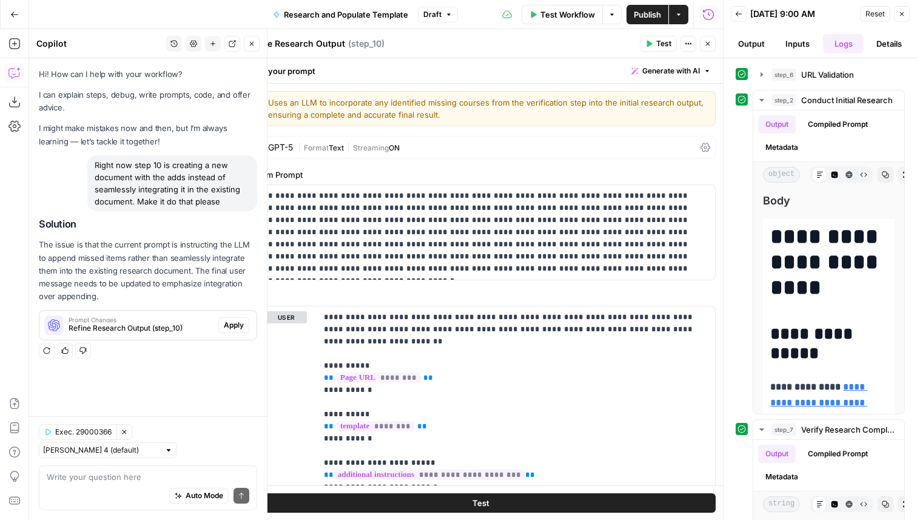
scroll to position [485, 0]
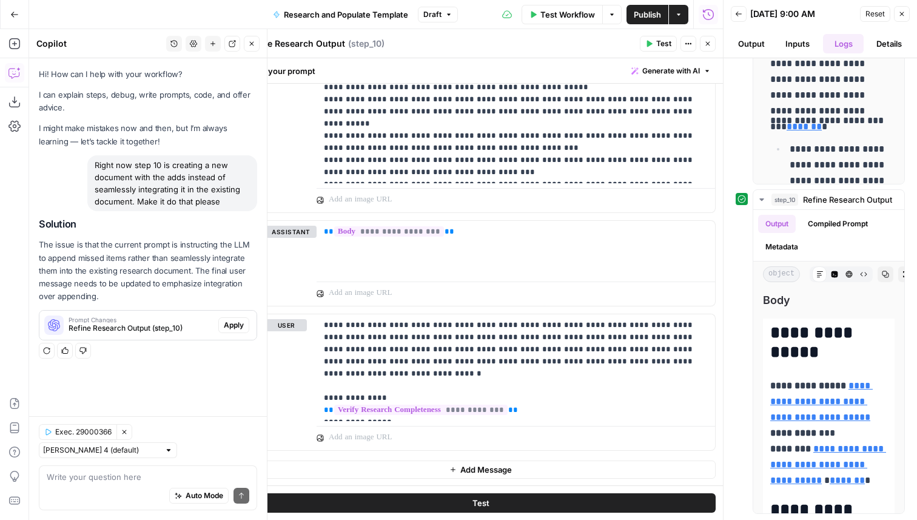
click at [235, 329] on span "Apply" at bounding box center [234, 325] width 20 height 11
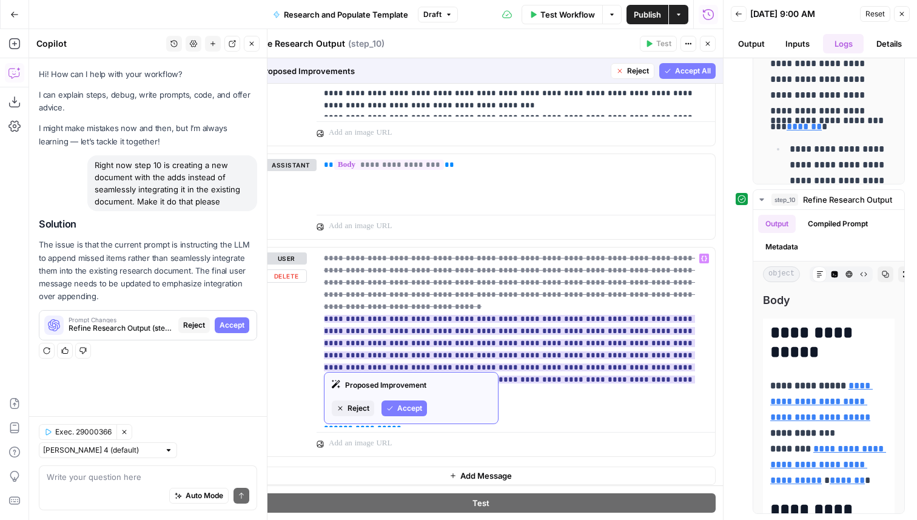
scroll to position [557, 0]
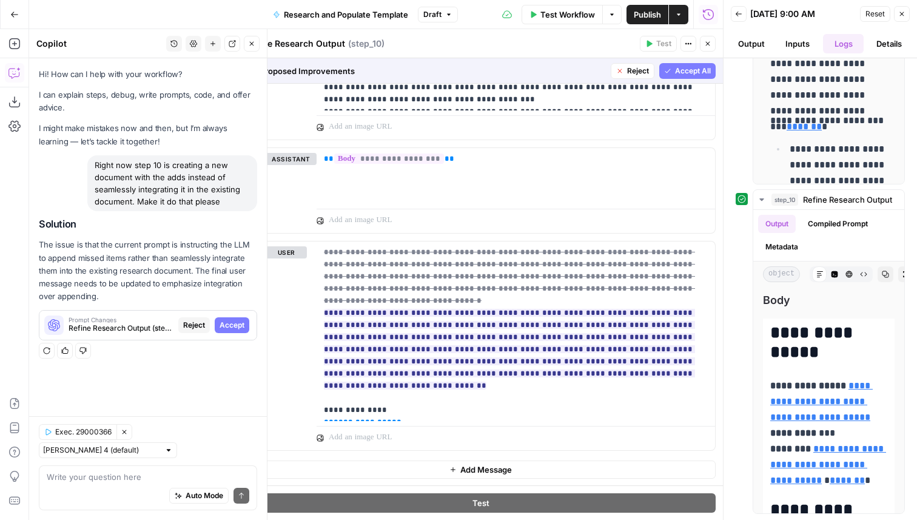
click at [683, 69] on span "Accept All" at bounding box center [693, 71] width 36 height 11
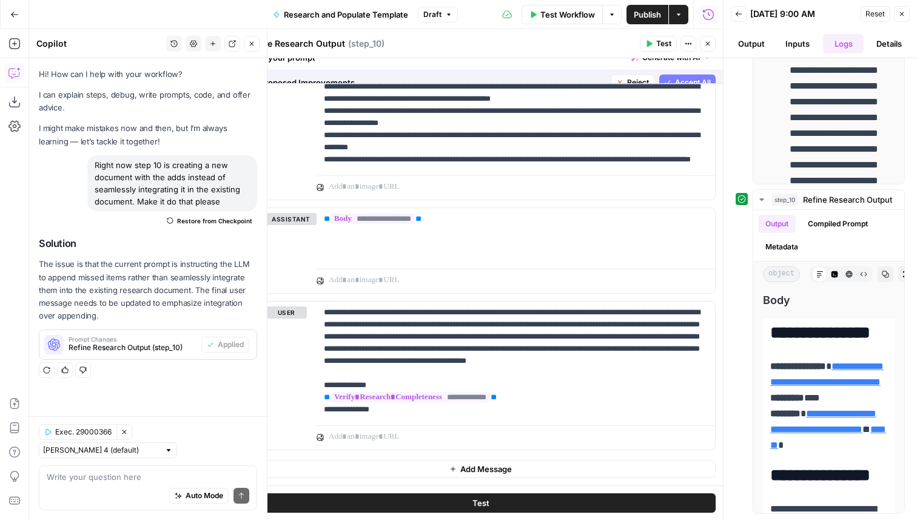
scroll to position [0, 0]
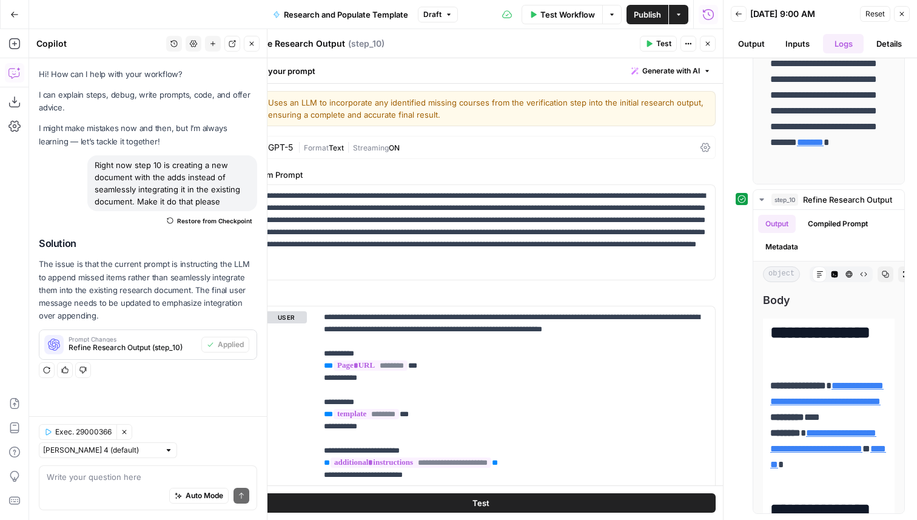
click at [656, 42] on span "Test" at bounding box center [663, 43] width 15 height 11
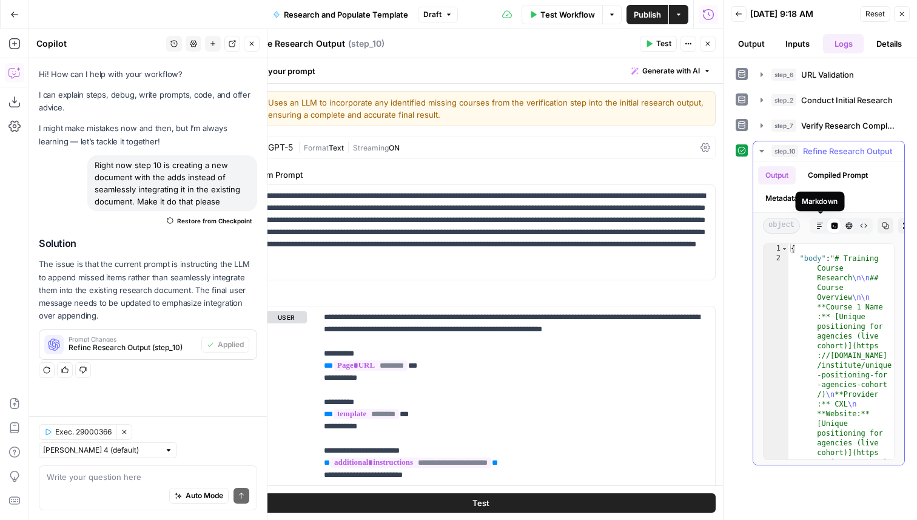
click at [821, 227] on icon "button" at bounding box center [819, 225] width 7 height 7
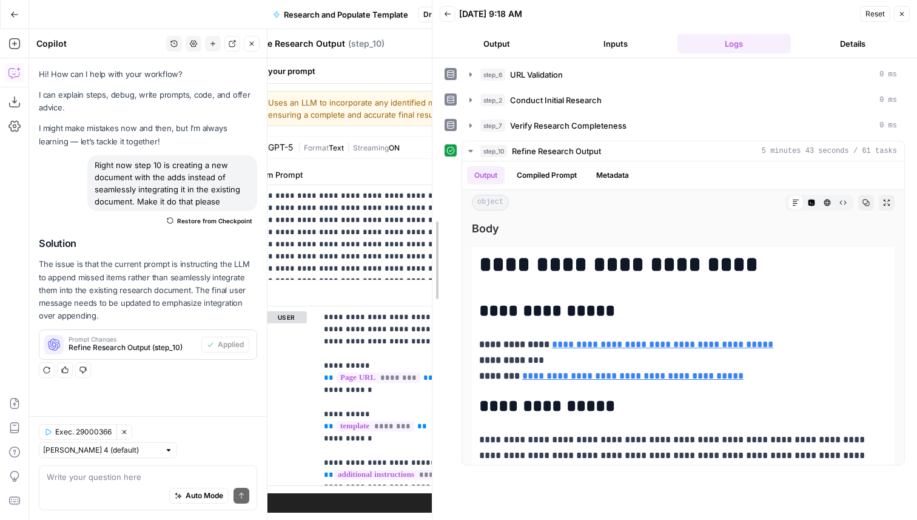
drag, startPoint x: 727, startPoint y: 277, endPoint x: 327, endPoint y: 250, distance: 400.6
click at [327, 250] on body "AirOps Builders New Home Browse Insights Opportunities Your Data Recent Grids K…" at bounding box center [458, 260] width 917 height 520
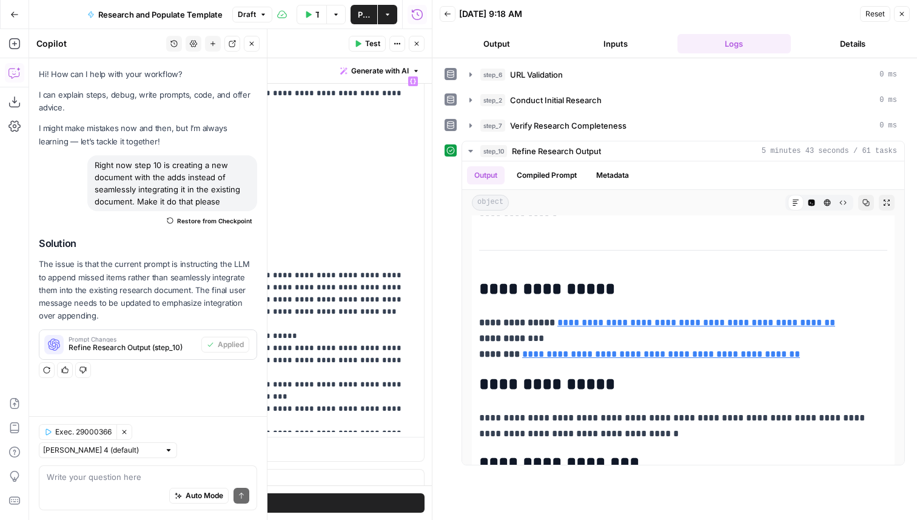
scroll to position [509, 0]
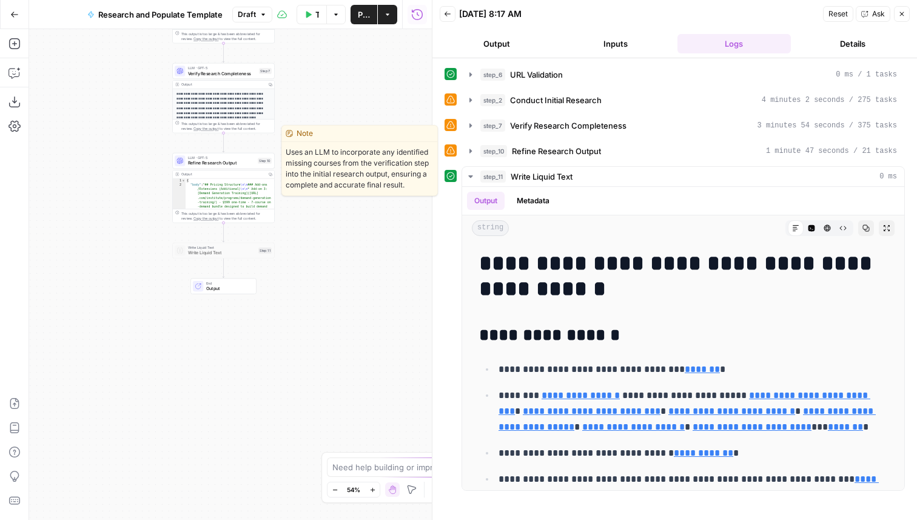
click at [240, 166] on span "Refine Research Output" at bounding box center [221, 163] width 67 height 7
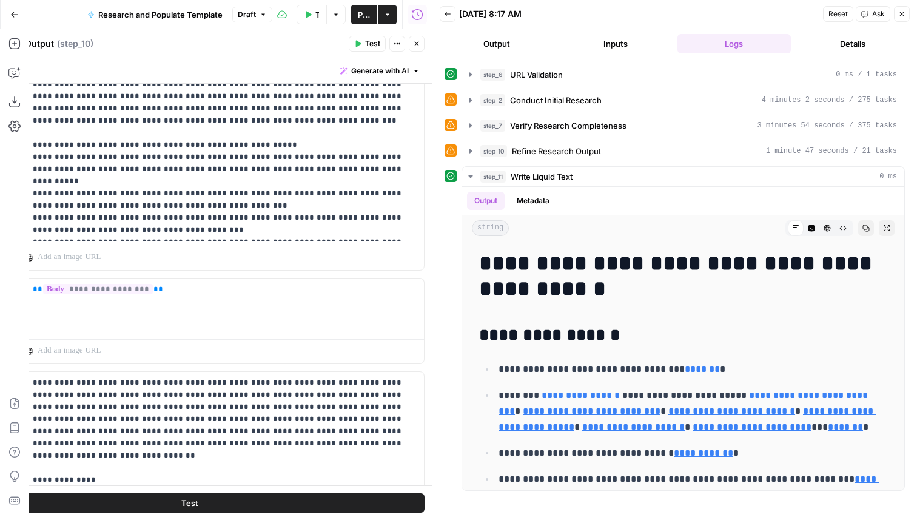
scroll to position [509, 0]
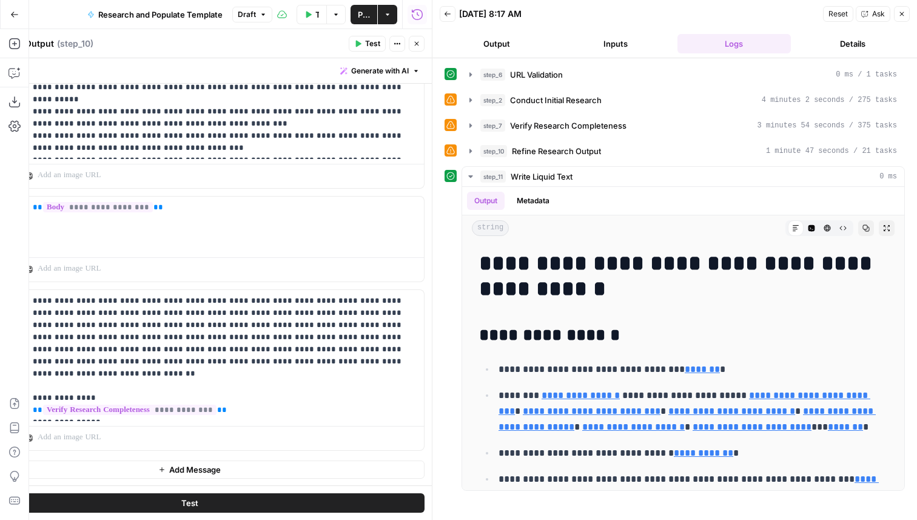
click at [363, 39] on button "Test" at bounding box center [367, 44] width 37 height 16
